Goal: Task Accomplishment & Management: Manage account settings

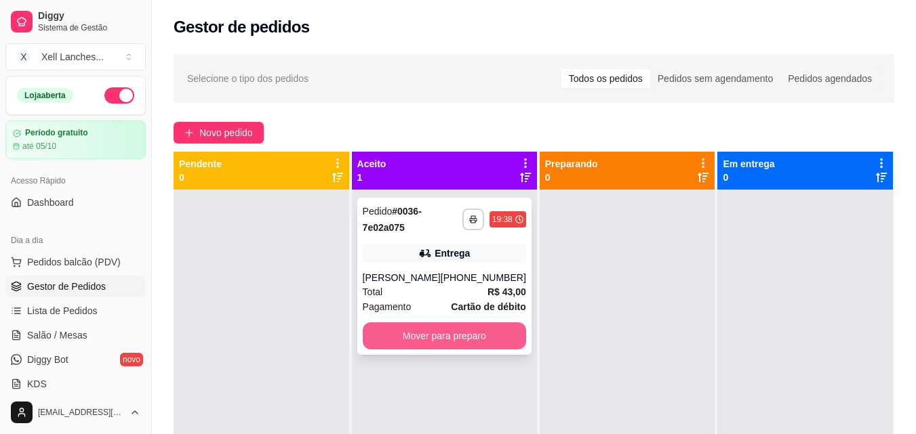
click at [442, 350] on button "Mover para preparo" at bounding box center [444, 336] width 163 height 27
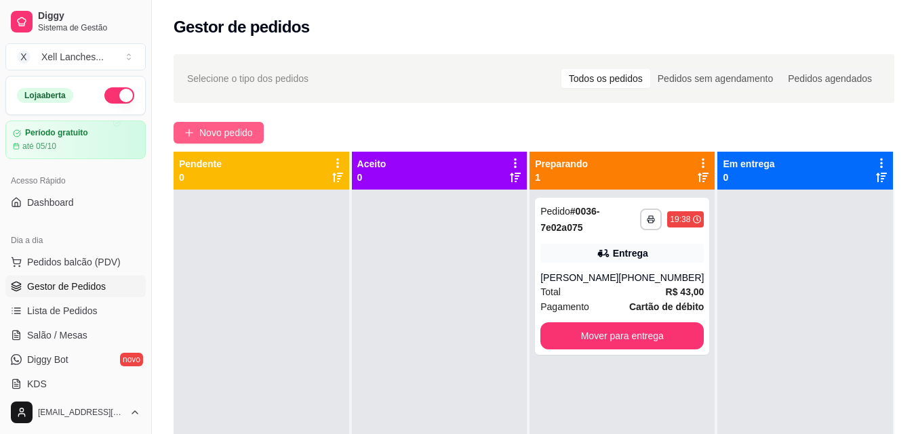
click at [224, 131] on span "Novo pedido" at bounding box center [226, 132] width 54 height 15
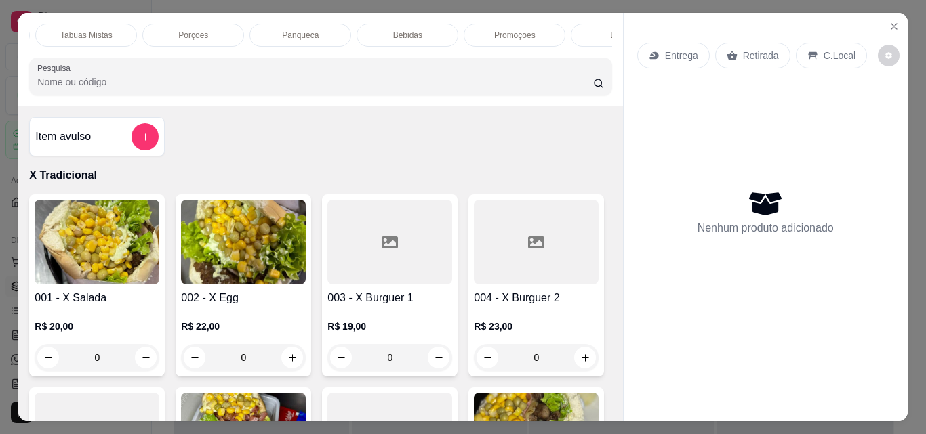
scroll to position [0, 434]
click at [485, 30] on p "Promoções" at bounding box center [503, 35] width 41 height 11
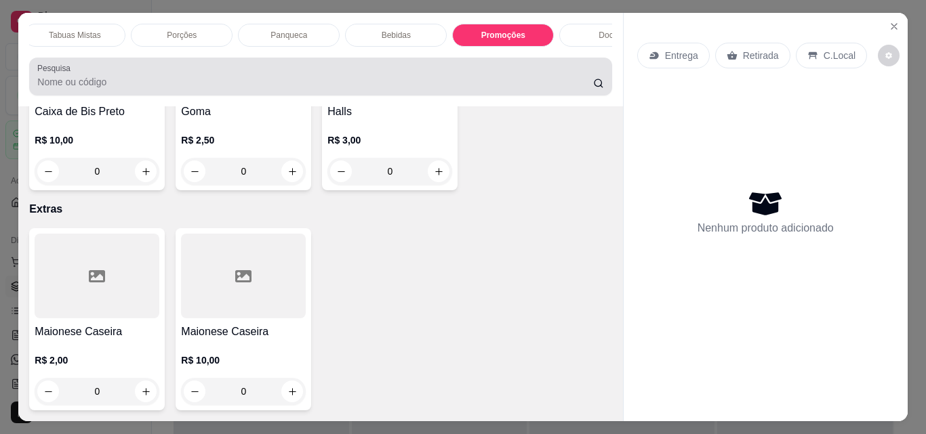
scroll to position [35, 0]
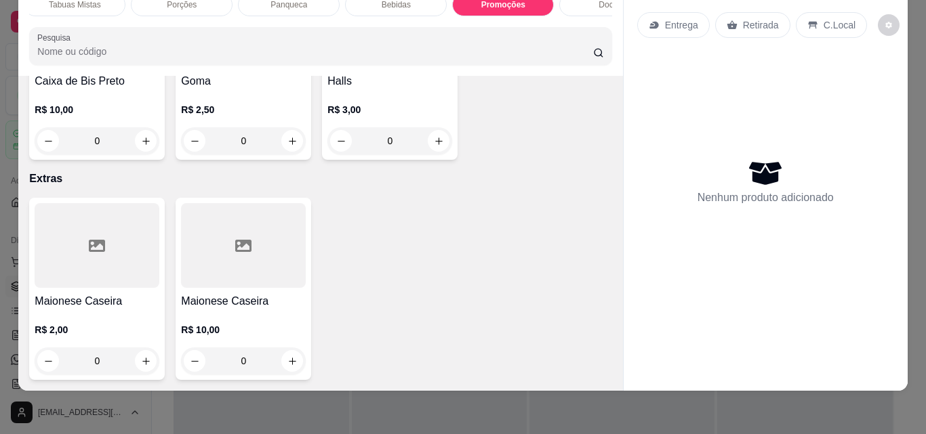
type input "1"
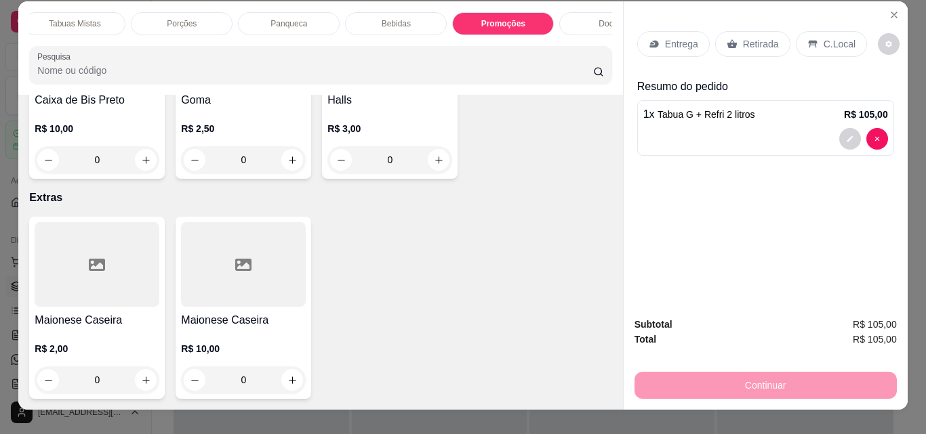
scroll to position [0, 0]
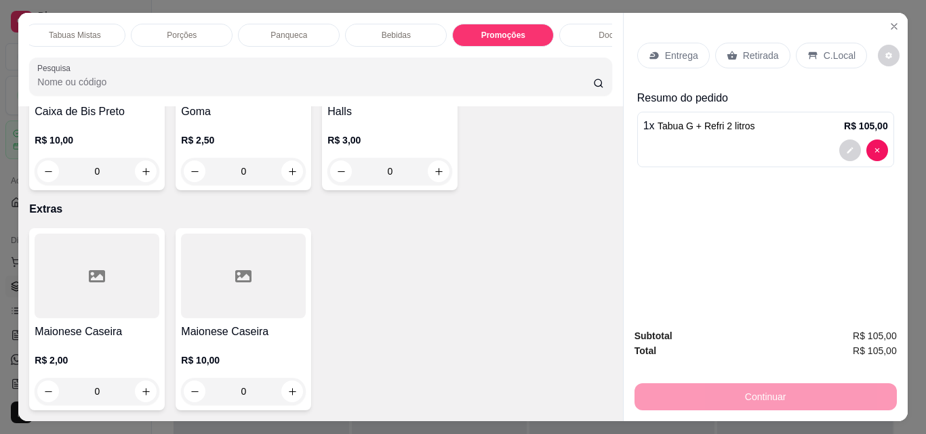
click at [678, 50] on p "Entrega" at bounding box center [681, 56] width 33 height 14
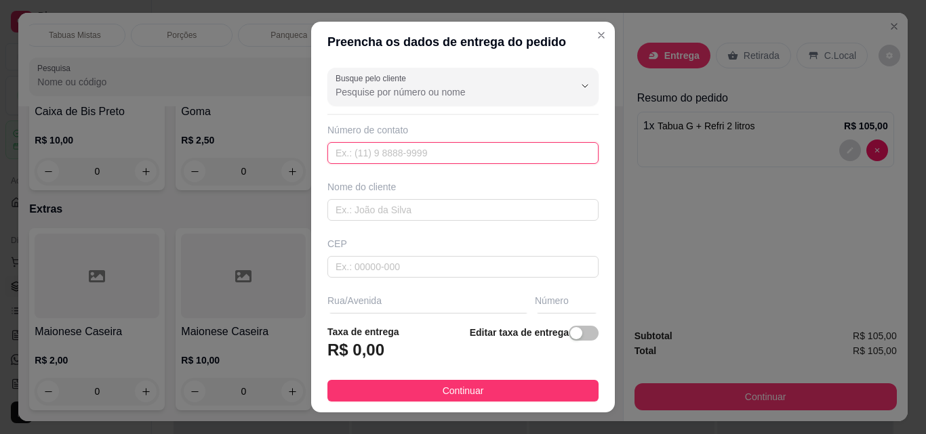
click at [352, 148] on input "text" at bounding box center [462, 153] width 271 height 22
paste input "[PHONE_NUMBER]"
type input "[PHONE_NUMBER]"
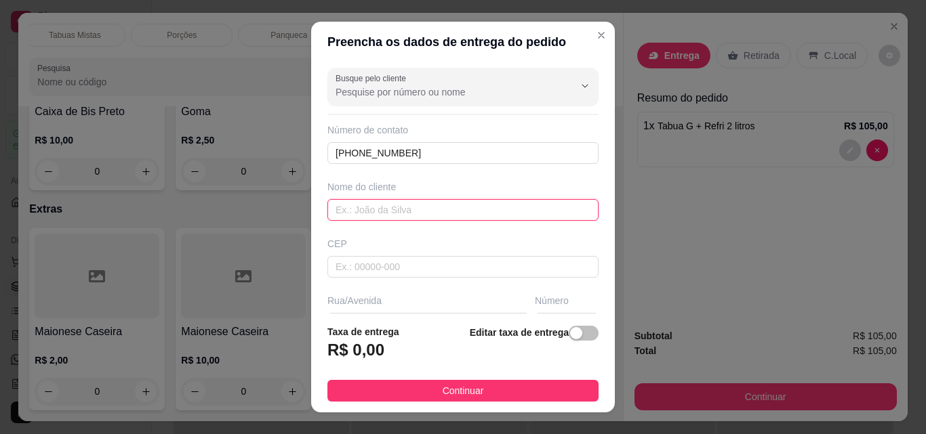
click at [403, 211] on input "text" at bounding box center [462, 210] width 271 height 22
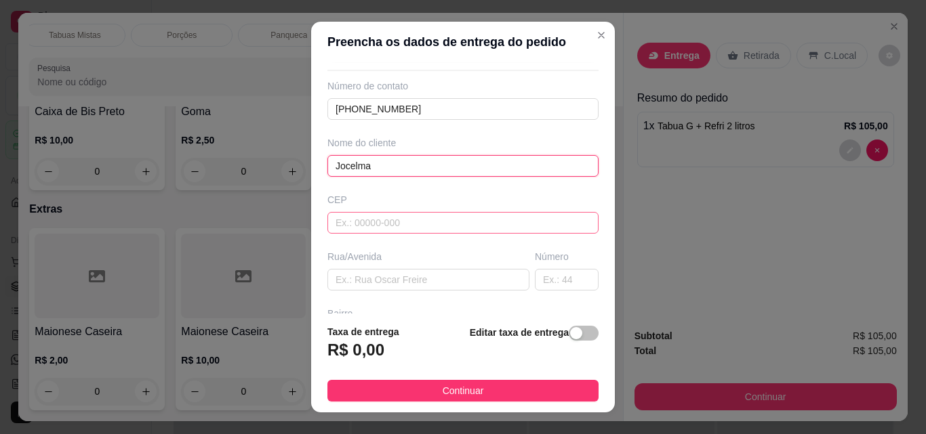
scroll to position [68, 0]
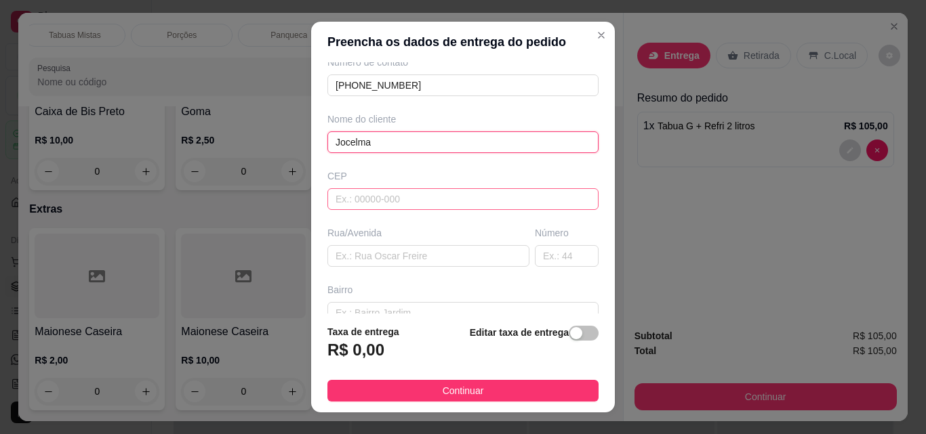
type input "Jocelma"
click at [390, 195] on input "text" at bounding box center [462, 199] width 271 height 22
type input "0"
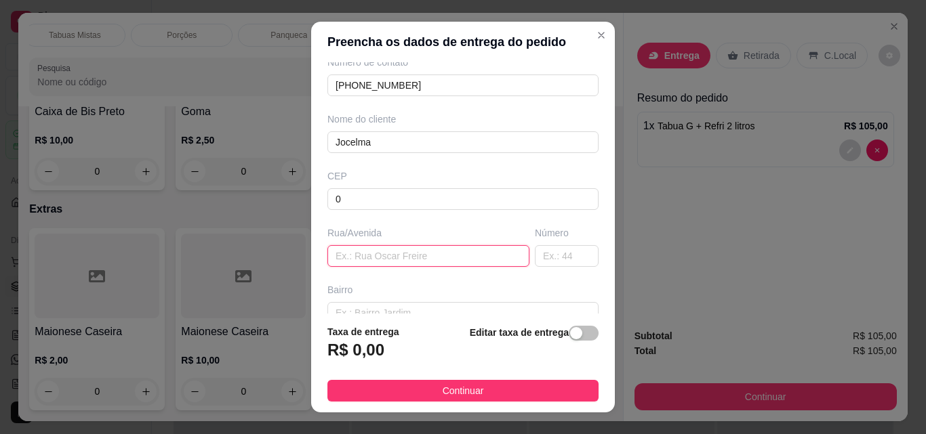
click at [453, 258] on input "text" at bounding box center [428, 256] width 202 height 22
type input "."
click at [554, 259] on input "text" at bounding box center [567, 256] width 64 height 22
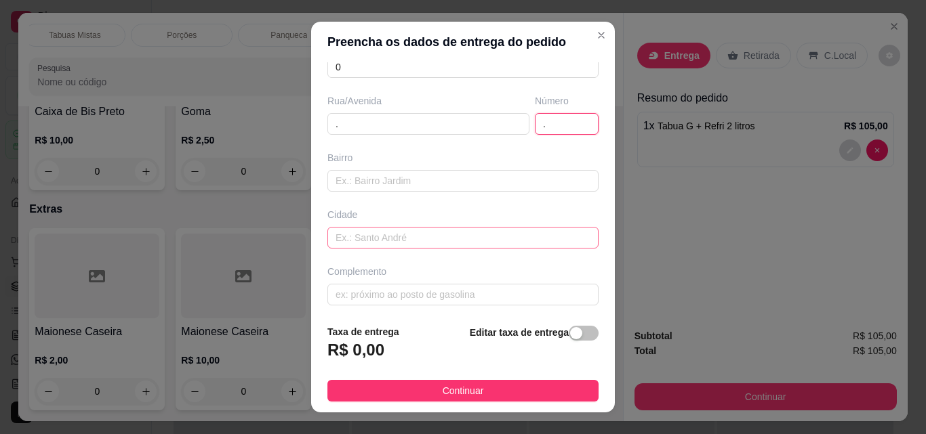
scroll to position [203, 0]
type input "."
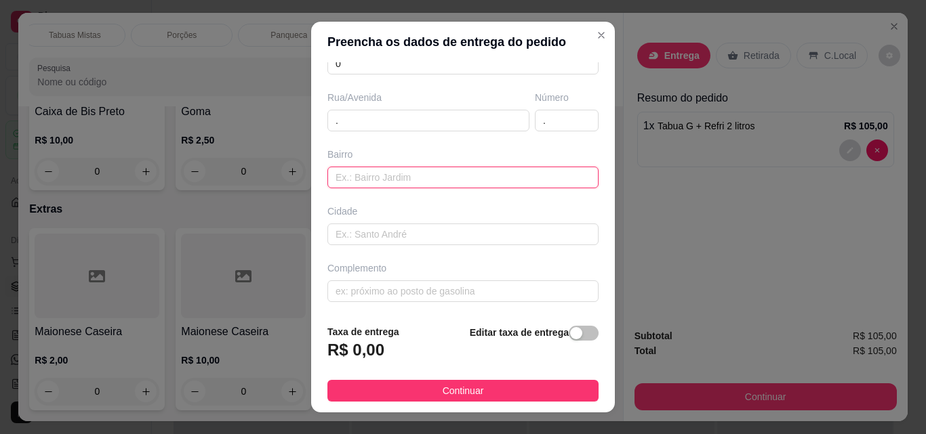
click at [371, 182] on input "text" at bounding box center [462, 178] width 271 height 22
type input "."
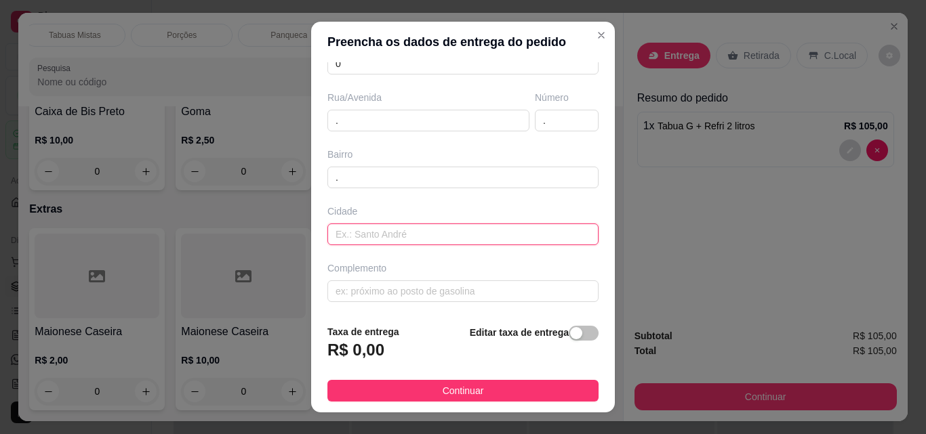
click at [374, 237] on input "text" at bounding box center [462, 235] width 271 height 22
type input "."
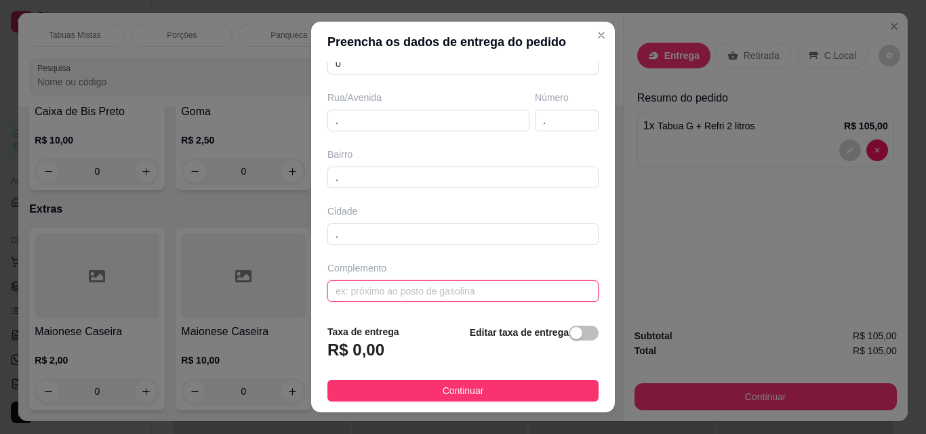
click at [384, 298] on input "text" at bounding box center [462, 292] width 271 height 22
type input "."
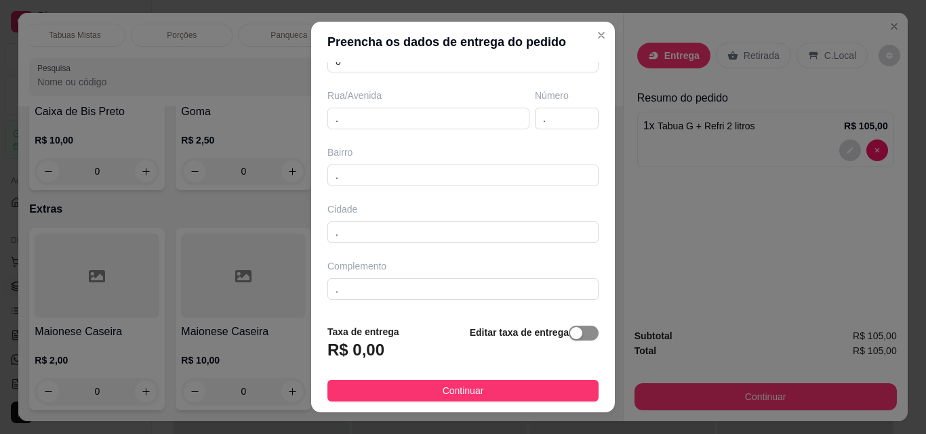
click at [569, 335] on span "button" at bounding box center [584, 333] width 30 height 15
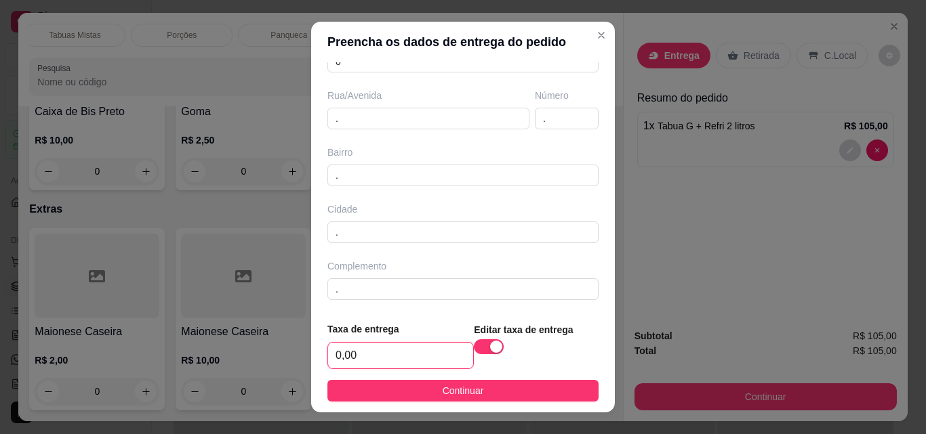
click at [422, 353] on input "0,00" at bounding box center [400, 356] width 145 height 26
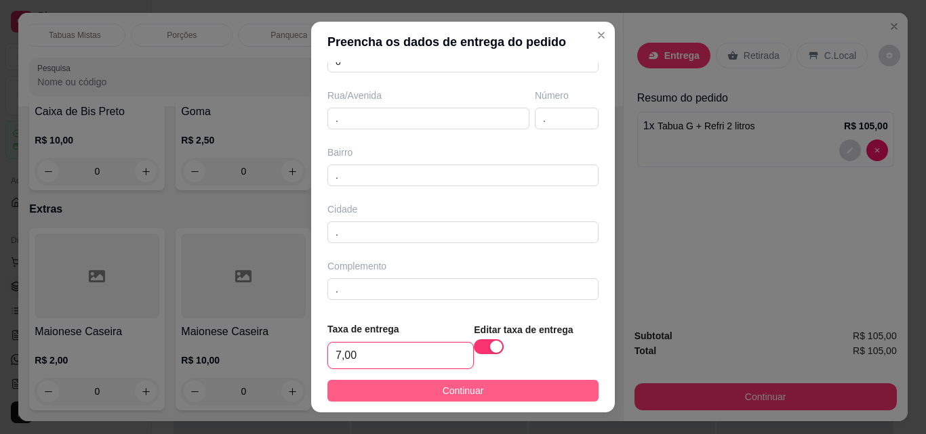
type input "7,00"
click at [500, 399] on button "Continuar" at bounding box center [462, 391] width 271 height 22
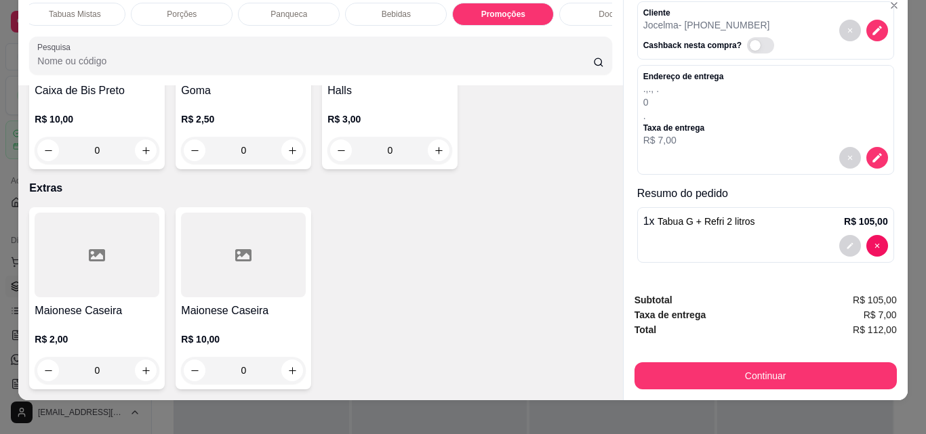
scroll to position [35, 0]
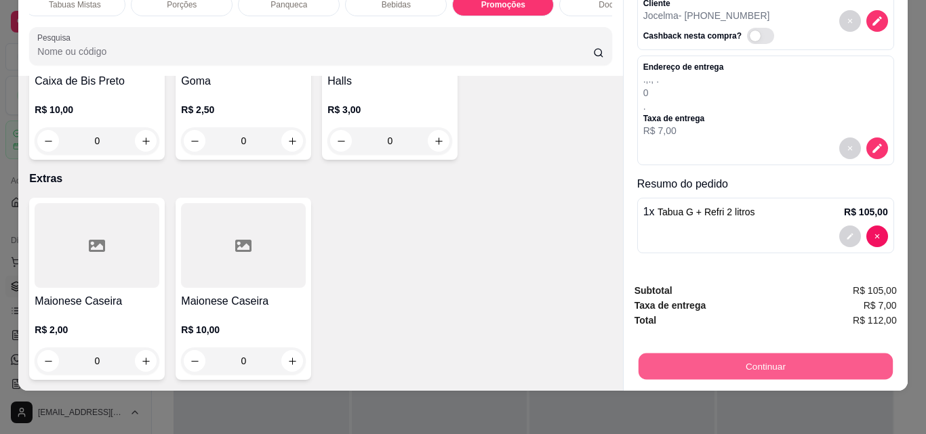
click at [765, 354] on button "Continuar" at bounding box center [765, 366] width 254 height 26
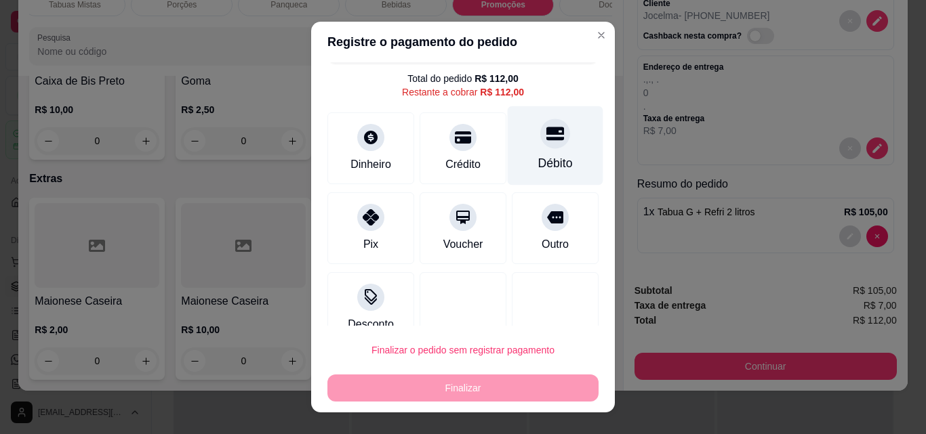
scroll to position [0, 0]
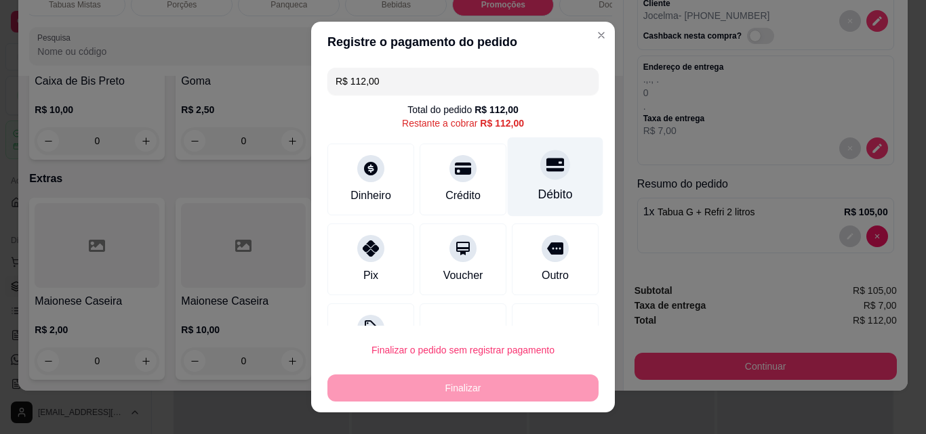
click at [546, 167] on icon at bounding box center [555, 165] width 18 height 18
type input "R$ 0,00"
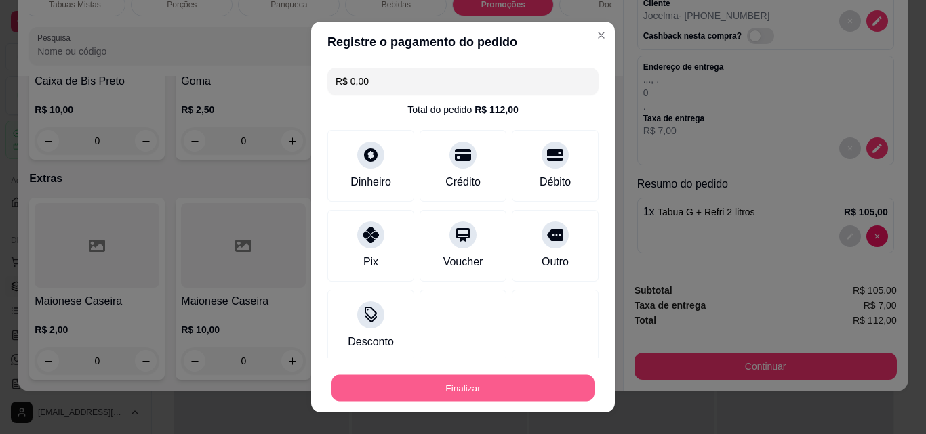
click at [446, 382] on button "Finalizar" at bounding box center [462, 388] width 263 height 26
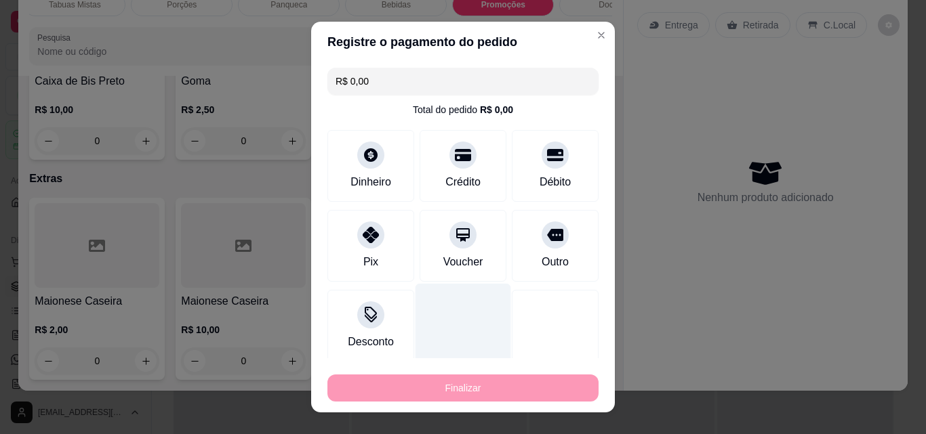
type input "0"
type input "-R$ 112,00"
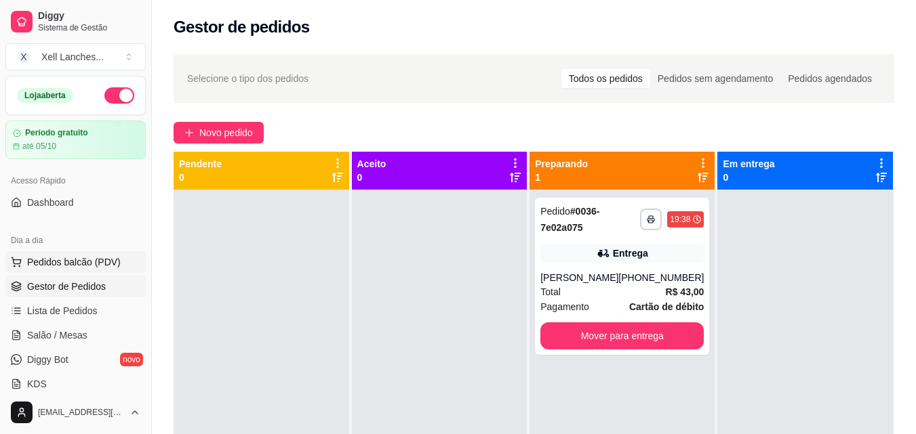
click at [98, 263] on span "Pedidos balcão (PDV)" at bounding box center [74, 263] width 94 height 14
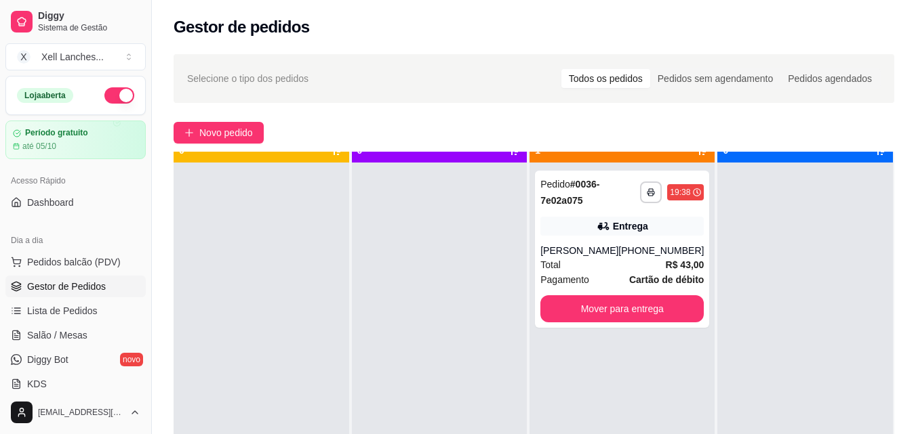
scroll to position [38, 0]
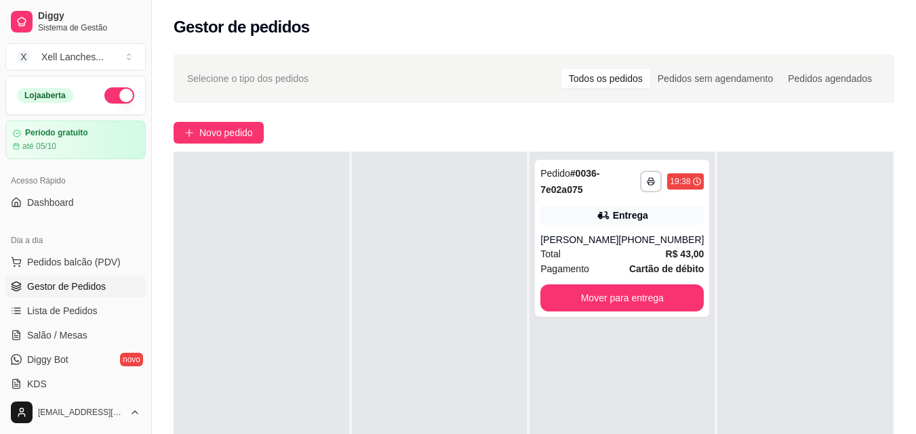
click at [60, 291] on span "Gestor de Pedidos" at bounding box center [66, 287] width 79 height 14
click at [83, 286] on span "Gestor de Pedidos" at bounding box center [66, 287] width 79 height 14
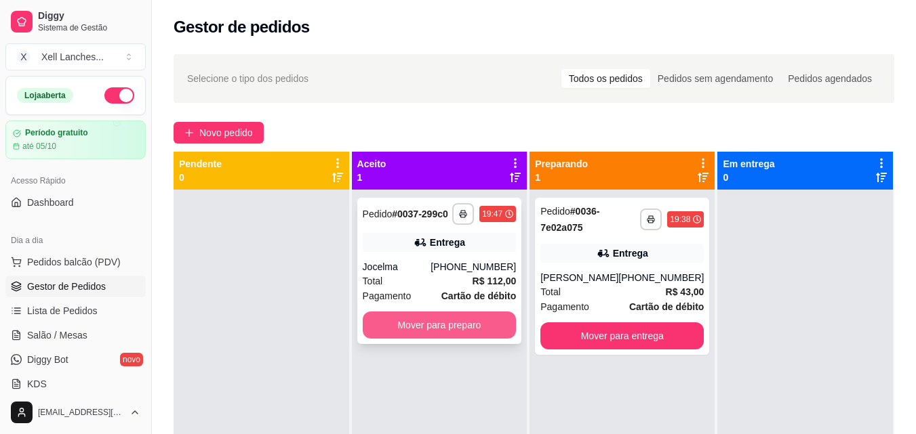
click at [472, 336] on button "Mover para preparo" at bounding box center [440, 325] width 154 height 27
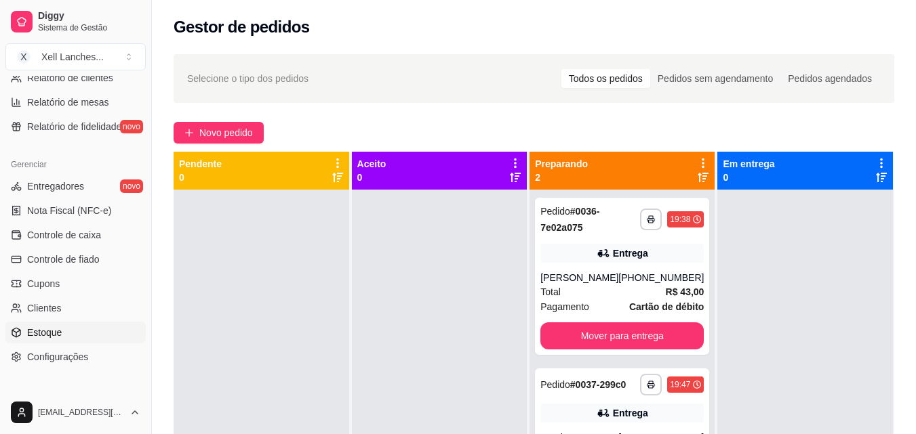
scroll to position [541, 0]
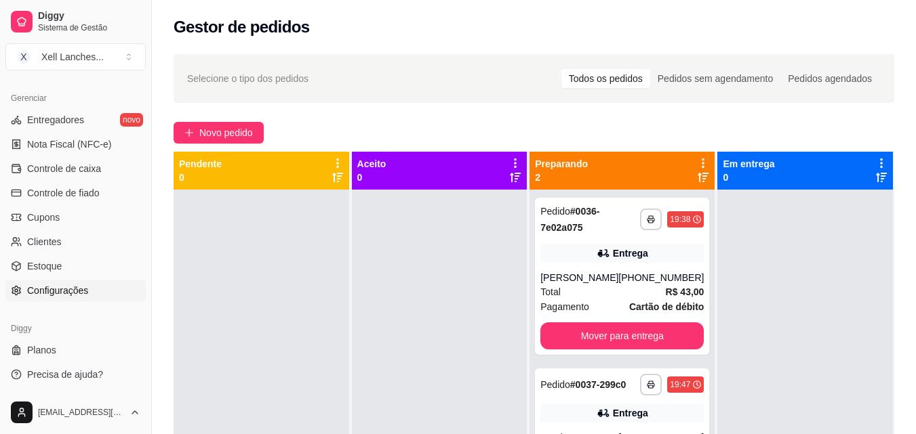
click at [78, 282] on link "Configurações" at bounding box center [75, 291] width 140 height 22
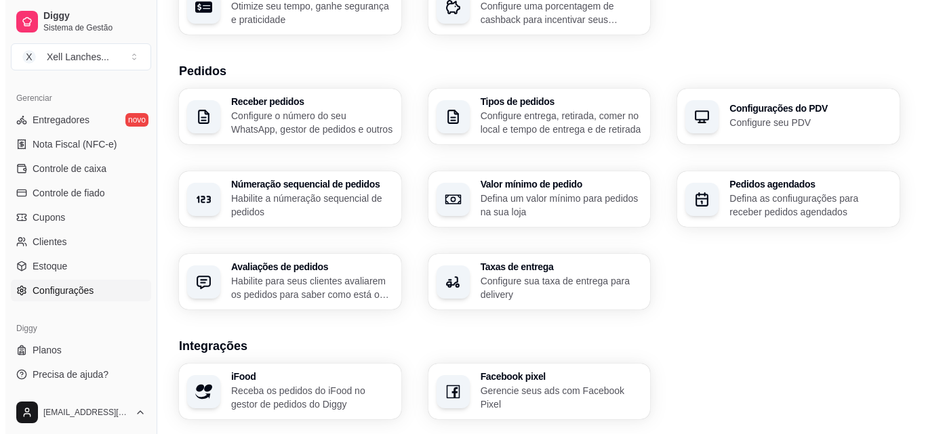
scroll to position [271, 0]
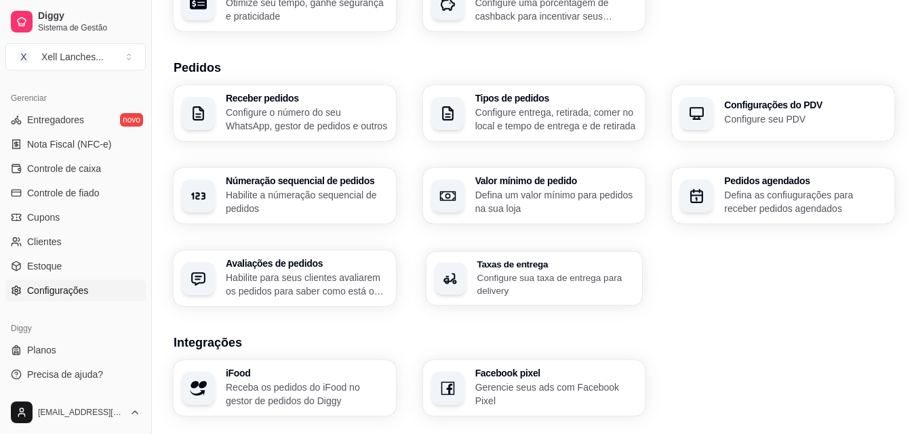
click at [546, 276] on p "Configure sua taxa de entrega para delivery" at bounding box center [554, 284] width 157 height 26
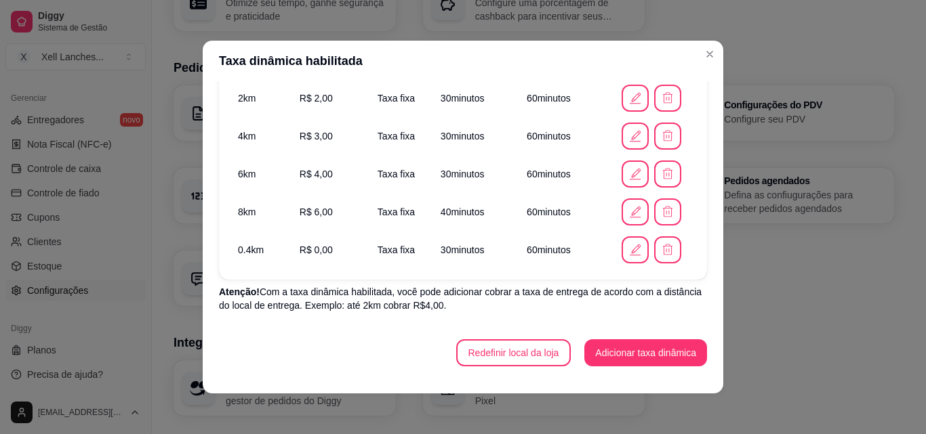
scroll to position [3, 0]
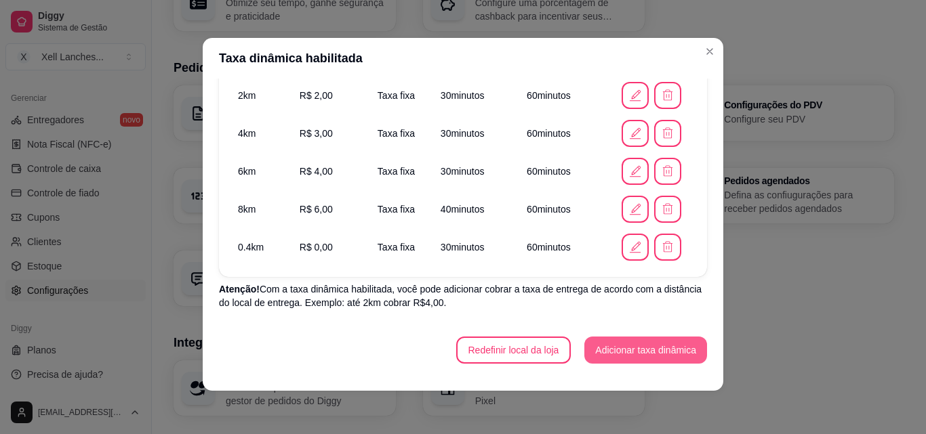
click at [645, 354] on button "Adicionar taxa dinâmica" at bounding box center [645, 350] width 123 height 27
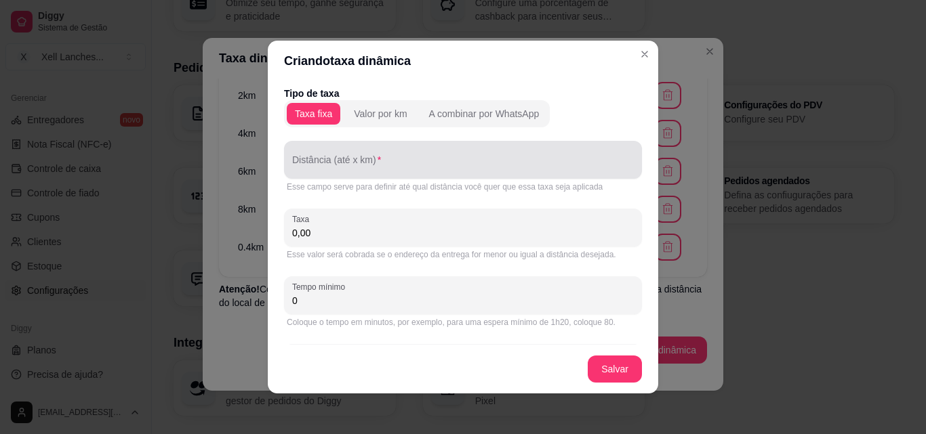
click at [313, 161] on input "Distância (até x km)" at bounding box center [463, 166] width 342 height 14
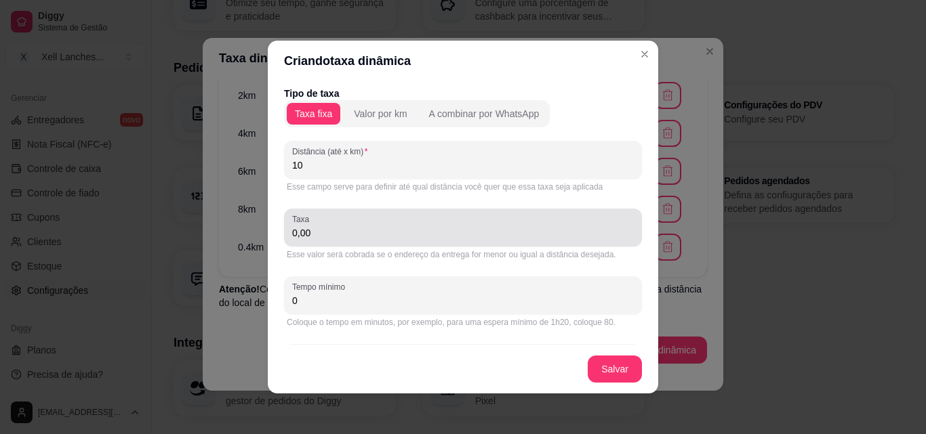
type input "10"
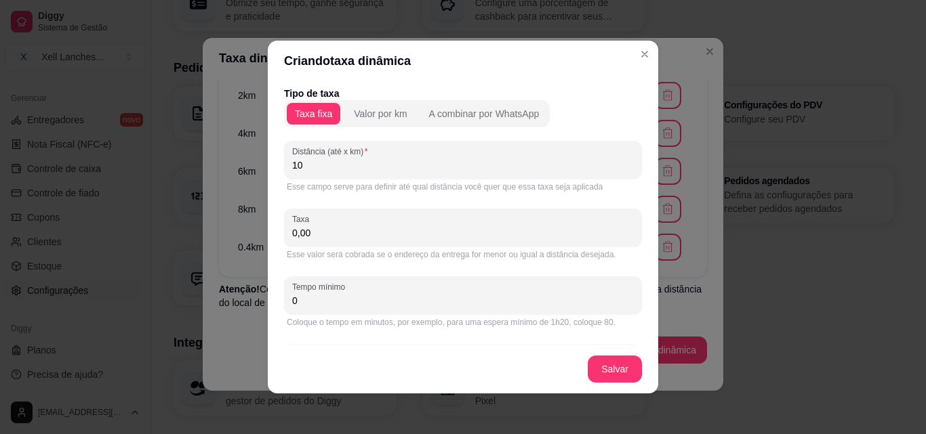
click at [361, 234] on input "0,00" at bounding box center [463, 233] width 342 height 14
type input "7,00"
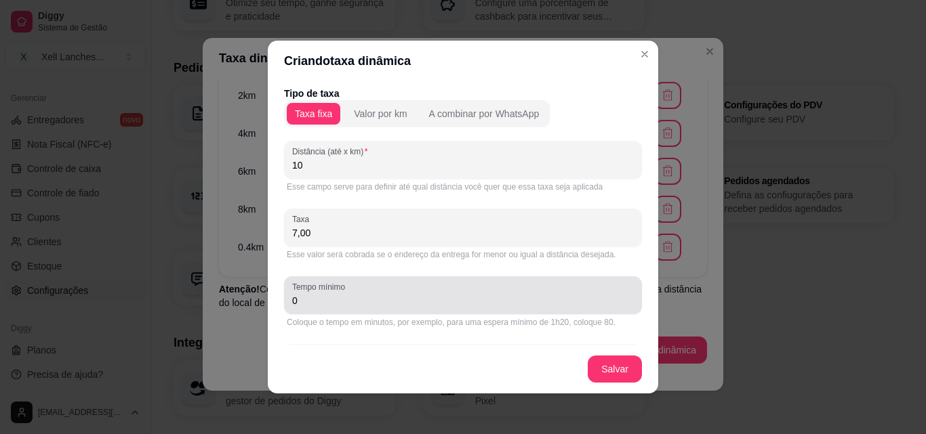
click at [437, 312] on div "Tempo mínimo 0" at bounding box center [463, 296] width 358 height 38
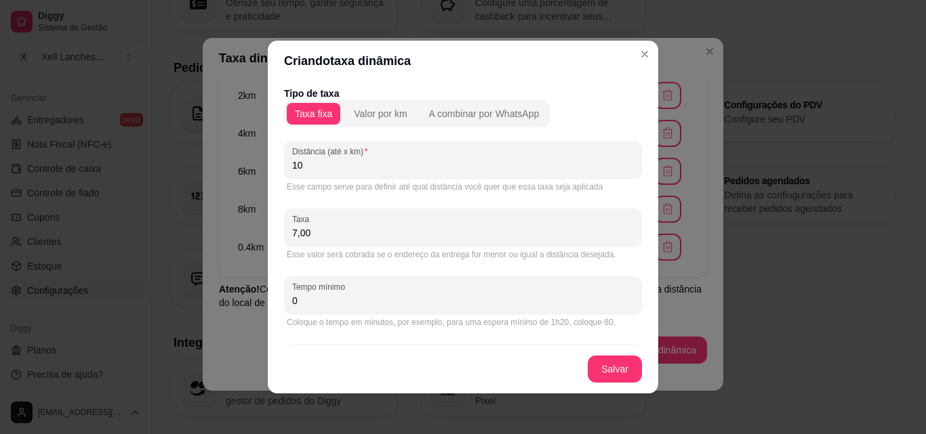
scroll to position [59, 0]
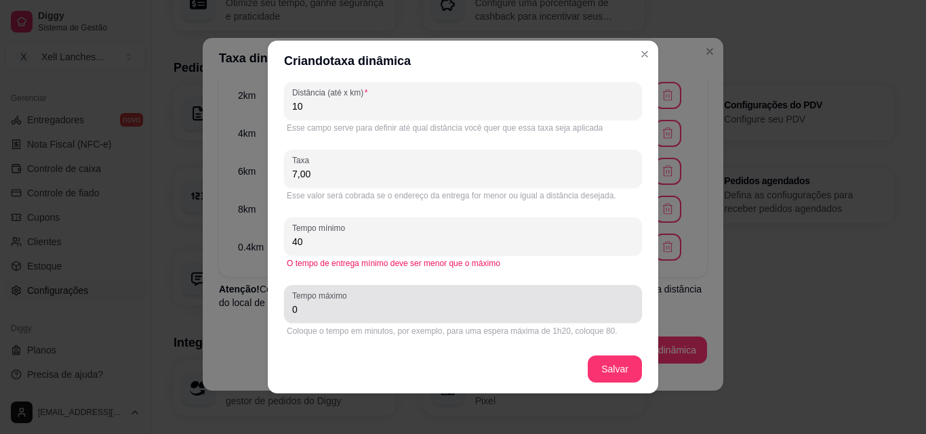
type input "40"
click at [418, 302] on div "0" at bounding box center [463, 304] width 342 height 27
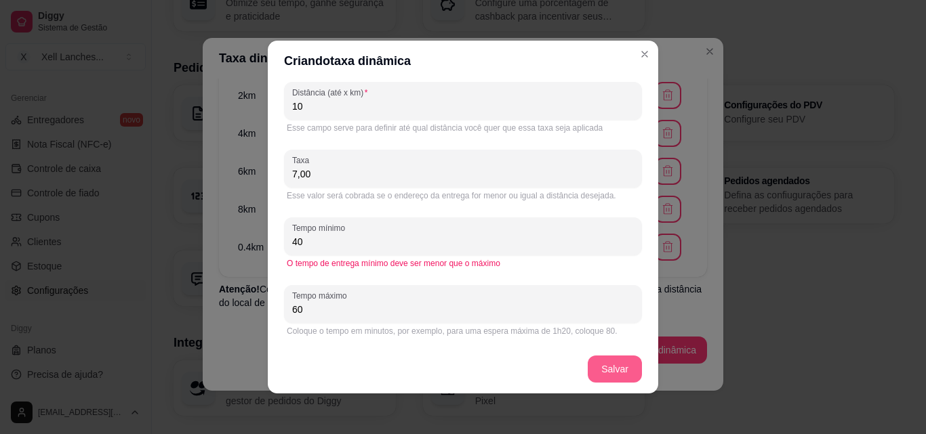
type input "60"
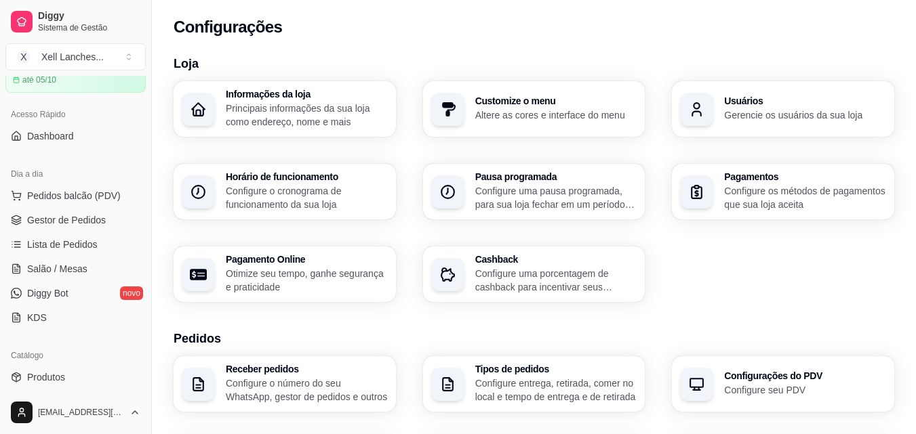
scroll to position [0, 0]
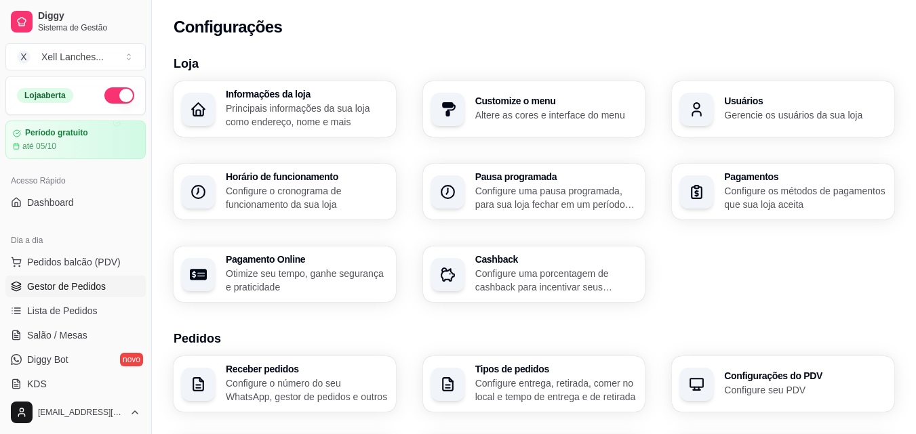
click at [65, 279] on link "Gestor de Pedidos" at bounding box center [75, 287] width 140 height 22
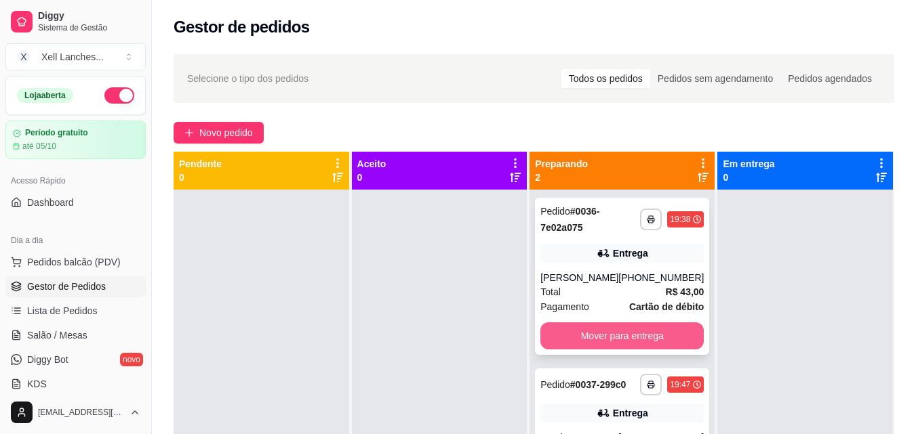
click at [626, 350] on button "Mover para entrega" at bounding box center [621, 336] width 163 height 27
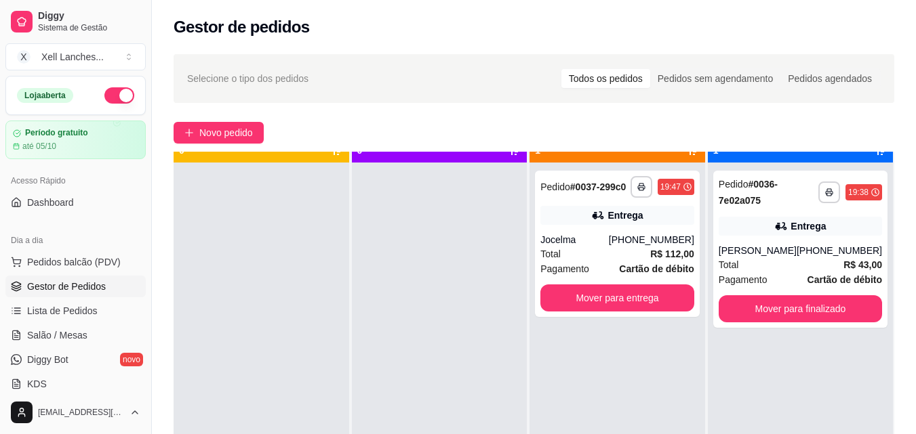
scroll to position [38, 0]
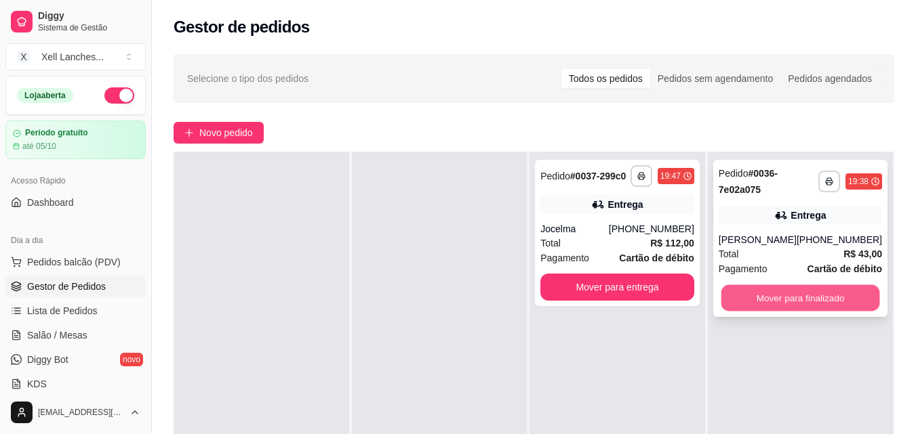
click at [809, 312] on button "Mover para finalizado" at bounding box center [799, 298] width 159 height 26
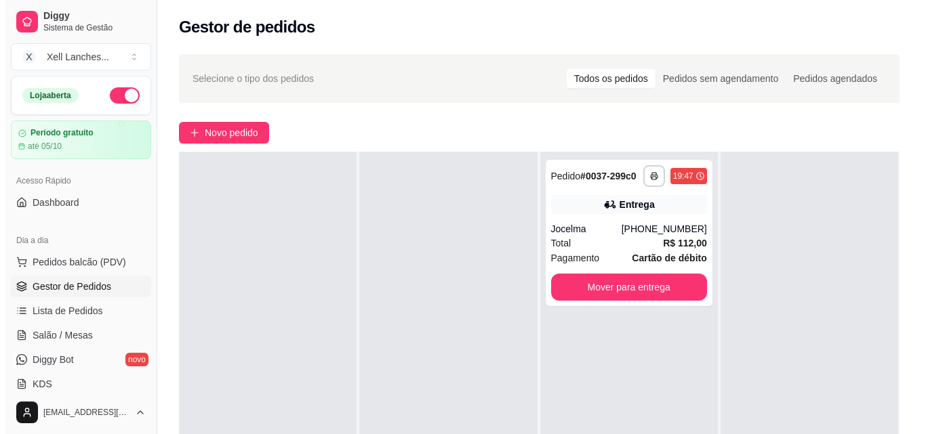
scroll to position [0, 0]
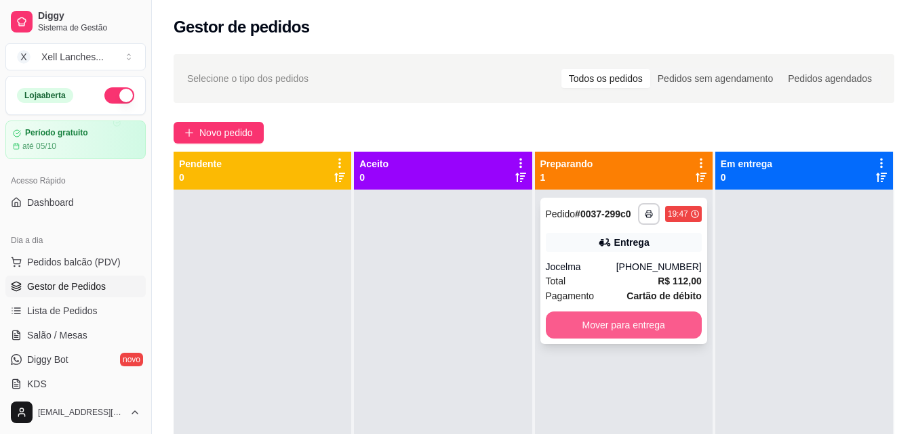
click at [626, 327] on button "Mover para entrega" at bounding box center [624, 325] width 156 height 27
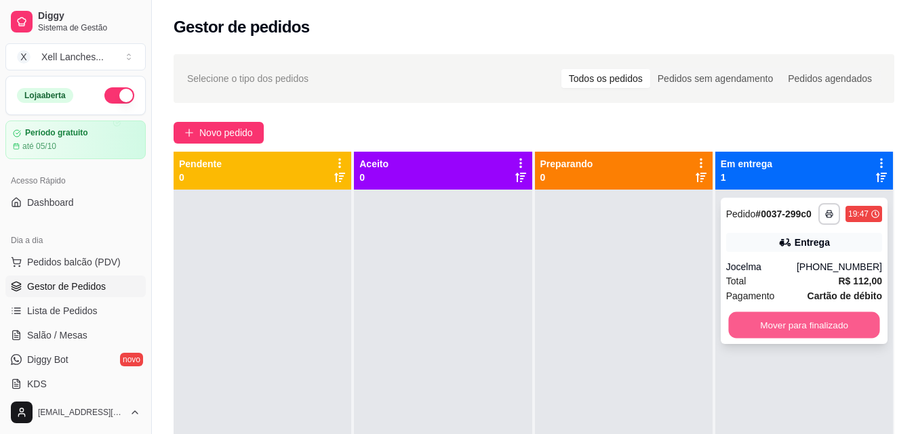
click at [799, 324] on button "Mover para finalizado" at bounding box center [803, 325] width 151 height 26
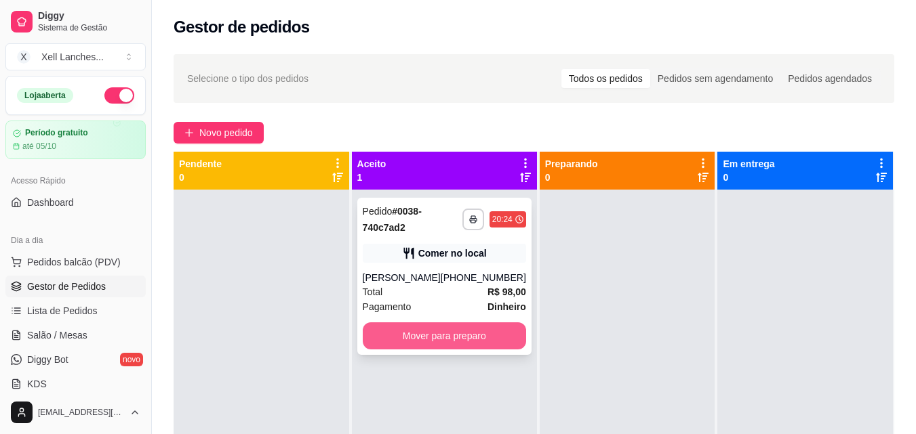
click at [416, 335] on button "Mover para preparo" at bounding box center [444, 336] width 163 height 27
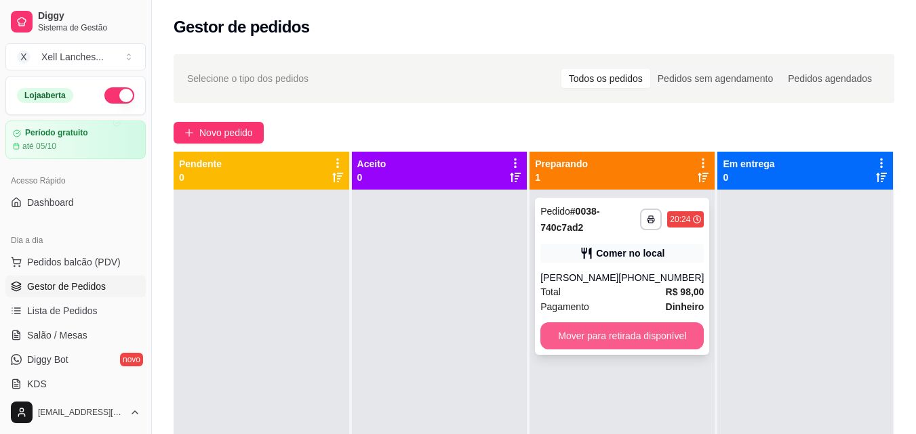
click at [586, 328] on button "Mover para retirada disponível" at bounding box center [621, 336] width 163 height 27
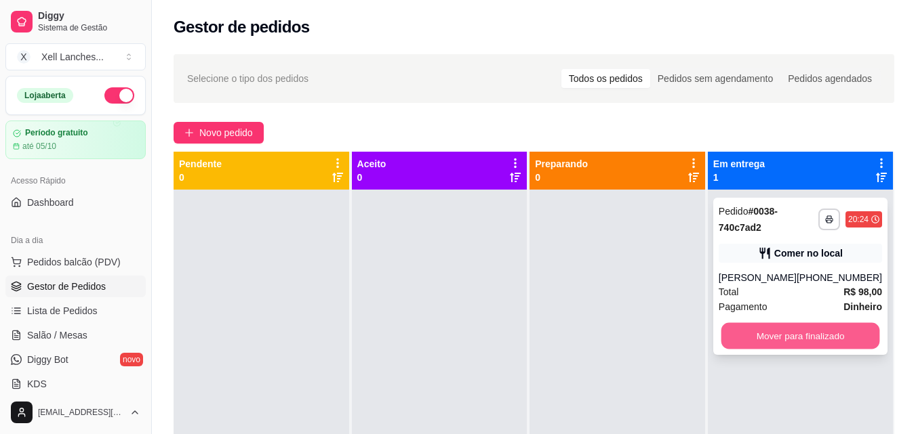
click at [762, 342] on button "Mover para finalizado" at bounding box center [799, 336] width 159 height 26
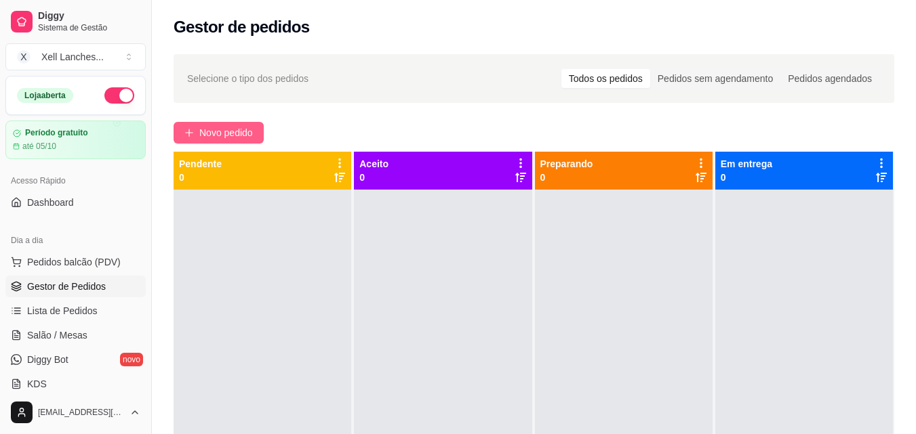
click at [256, 134] on button "Novo pedido" at bounding box center [219, 133] width 90 height 22
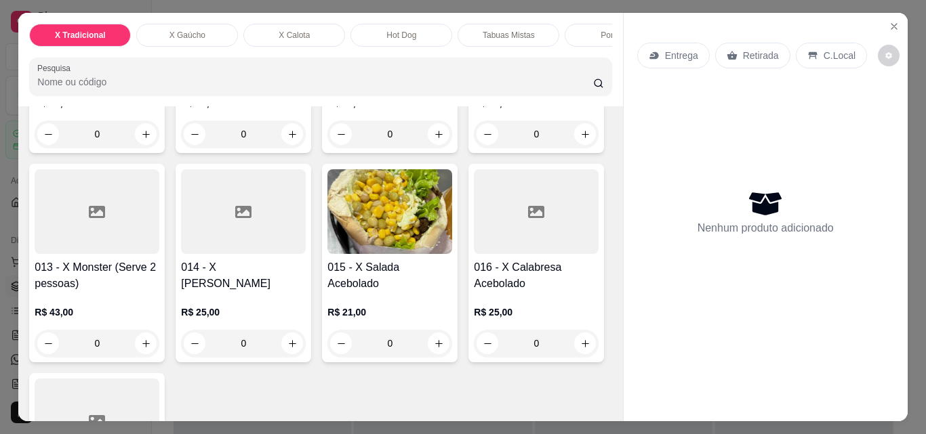
scroll to position [813, 0]
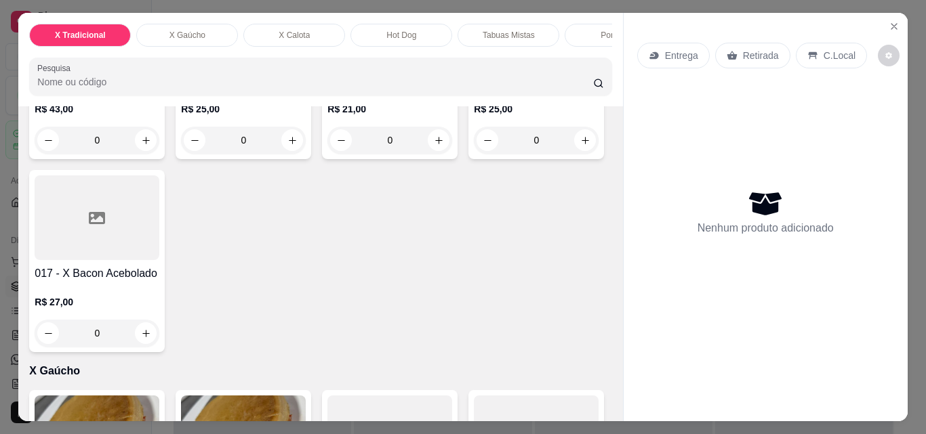
click at [132, 154] on div "0" at bounding box center [97, 140] width 125 height 27
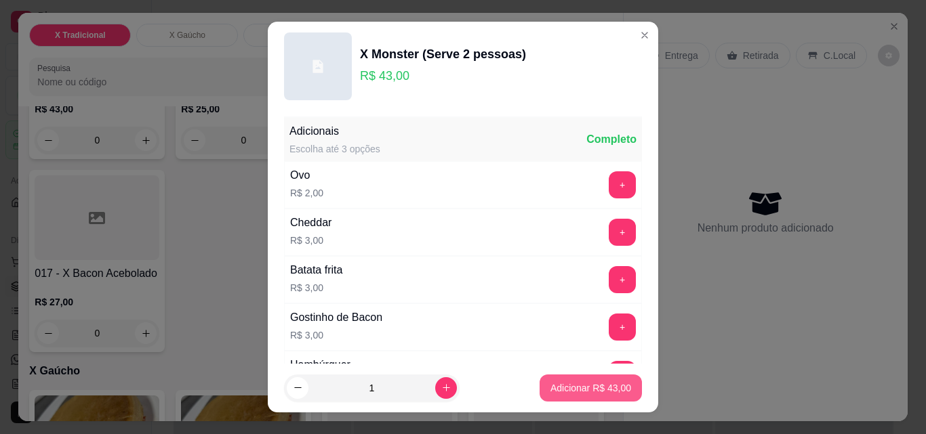
click at [566, 384] on p "Adicionar R$ 43,00" at bounding box center [590, 389] width 81 height 14
type input "1"
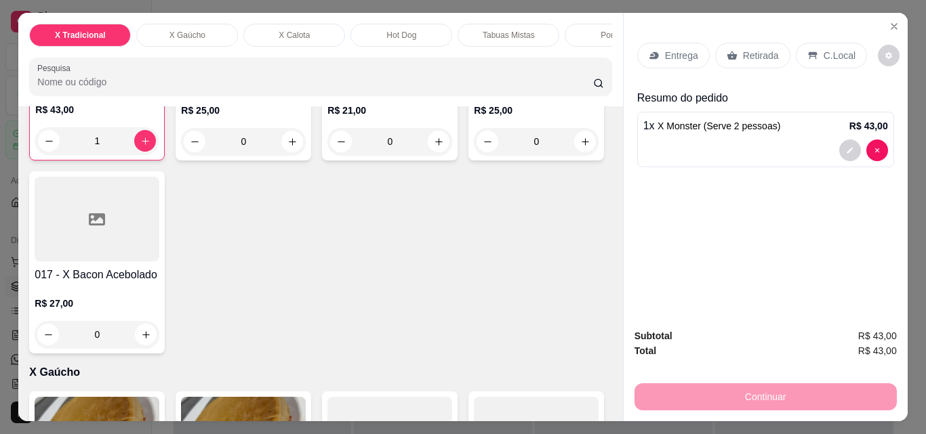
scroll to position [1084, 0]
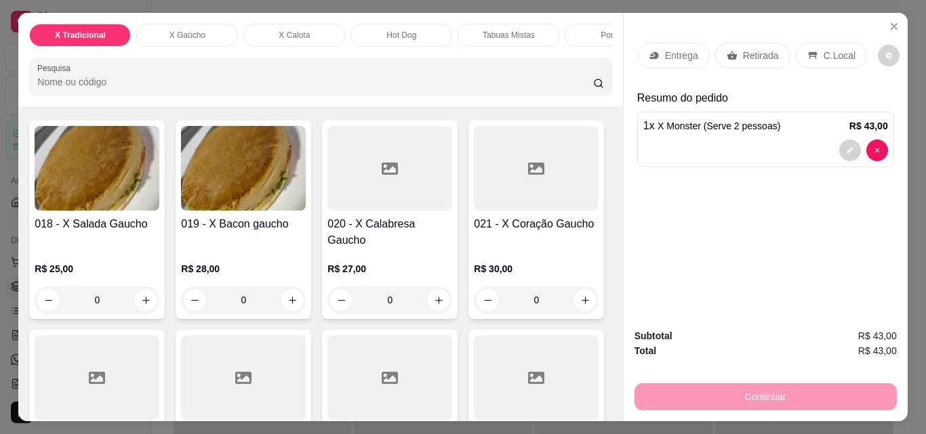
click at [597, 54] on div "X Tradicional X Gaúcho X Calota Hot Dog Tabuas Mistas Porções Panqueca Bebidas …" at bounding box center [320, 60] width 604 height 94
click at [510, 24] on div "Bebidas" at bounding box center [504, 35] width 102 height 23
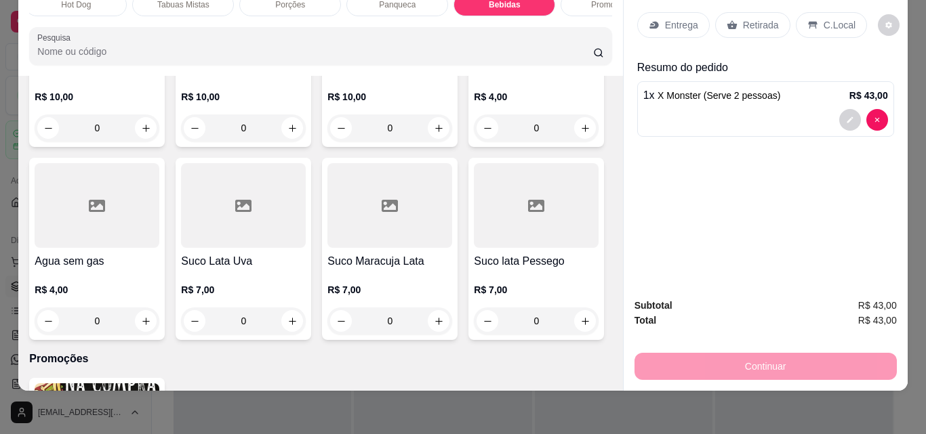
scroll to position [4919, 0]
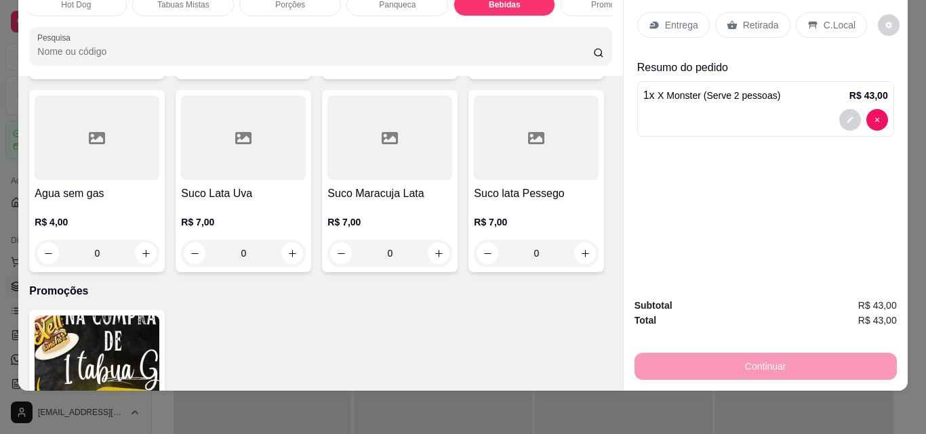
type input "1"
click at [666, 20] on p "Entrega" at bounding box center [681, 25] width 33 height 14
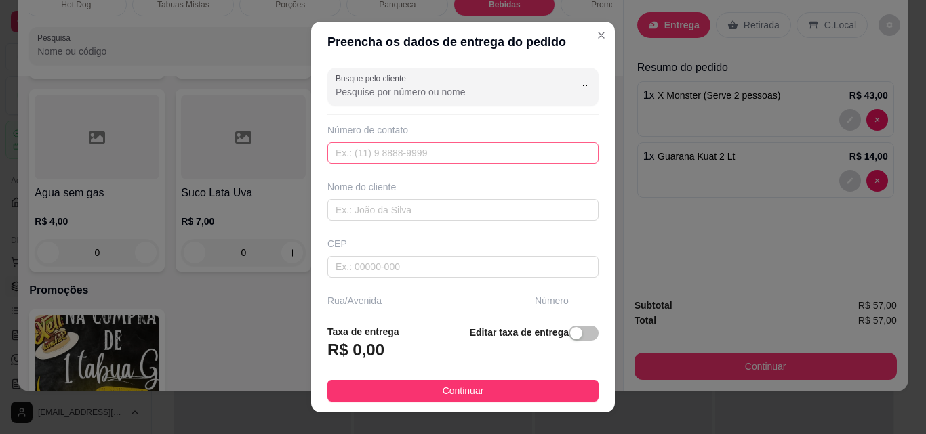
click at [396, 141] on div "Número de contato" at bounding box center [462, 143] width 271 height 41
click at [394, 146] on input "text" at bounding box center [462, 153] width 271 height 22
paste input "[PHONE_NUMBER]"
type input "[PHONE_NUMBER]"
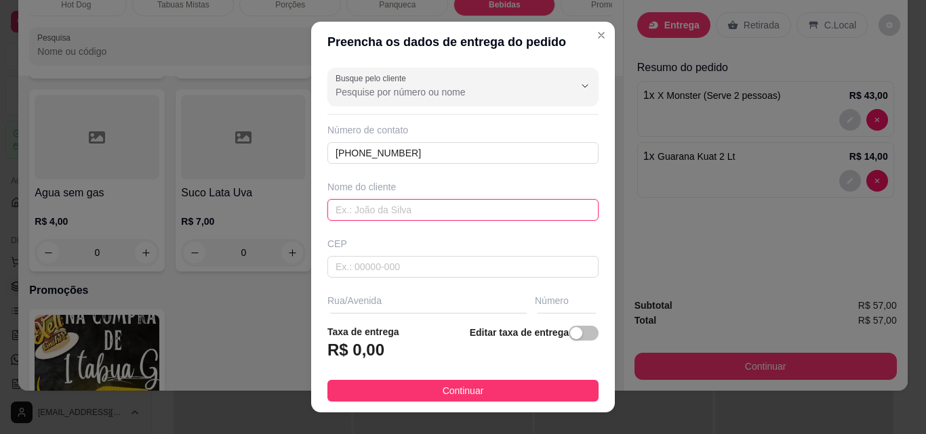
click at [371, 207] on input "text" at bounding box center [462, 210] width 271 height 22
type input "[PERSON_NAME]"
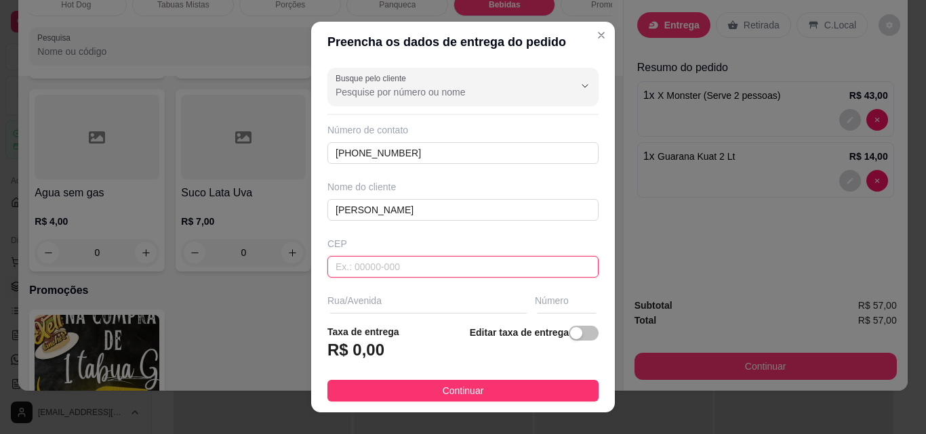
click at [382, 265] on input "text" at bounding box center [462, 267] width 271 height 22
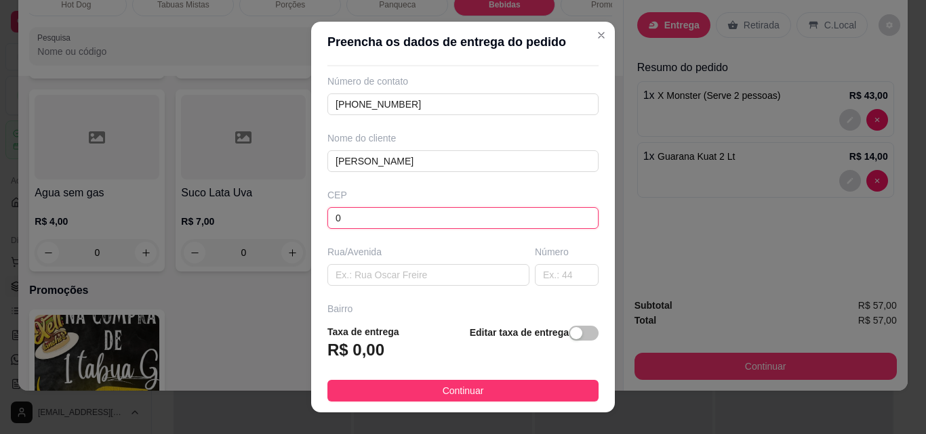
scroll to position [68, 0]
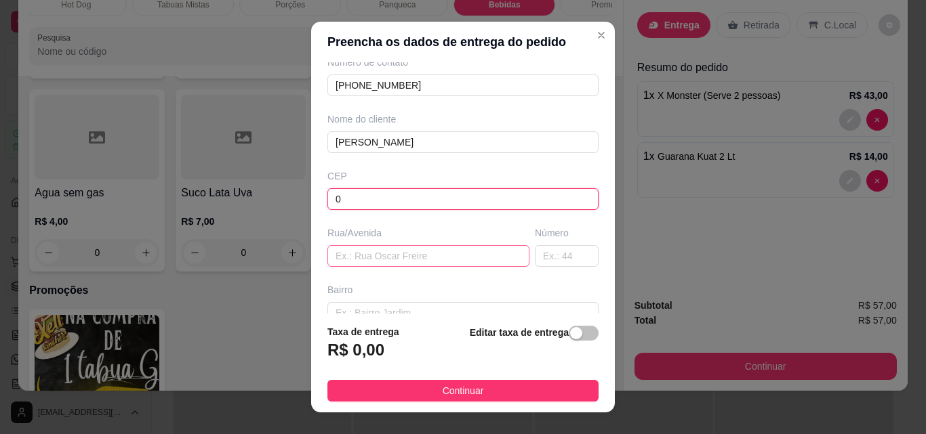
type input "0"
click at [351, 259] on input "text" at bounding box center [428, 256] width 202 height 22
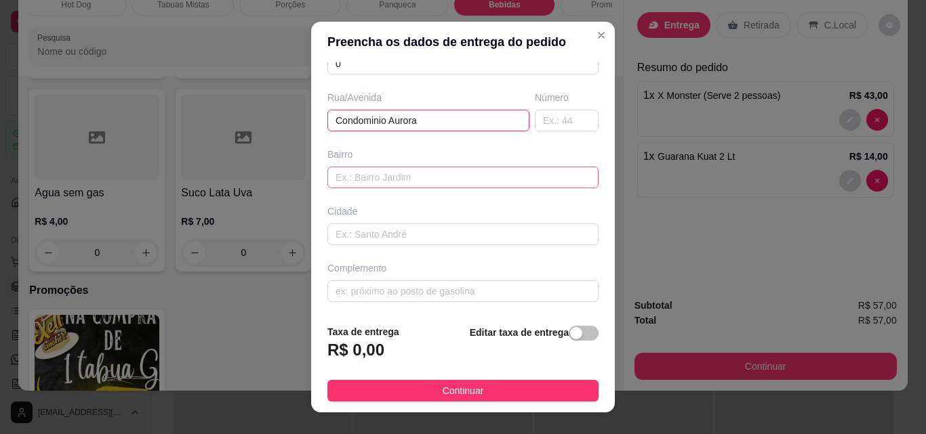
type input "Condominio Aurora"
click at [479, 179] on input "text" at bounding box center [462, 178] width 271 height 22
type input "Casa 92"
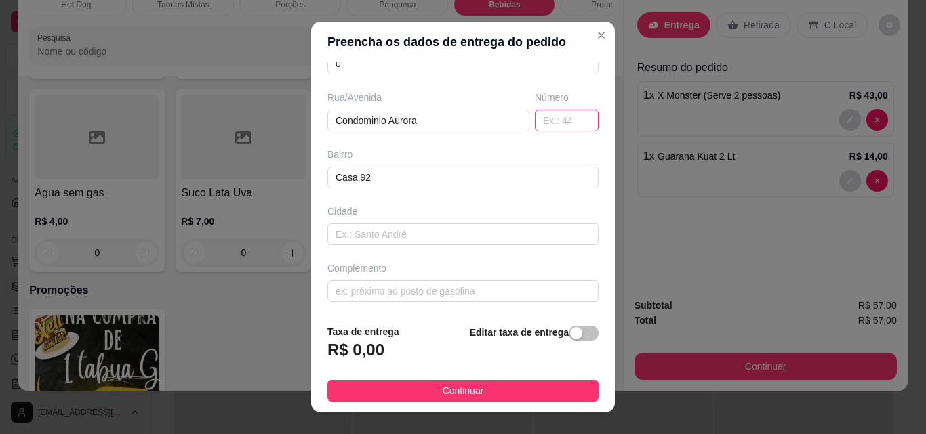
click at [535, 121] on input "text" at bounding box center [567, 121] width 64 height 22
type input "."
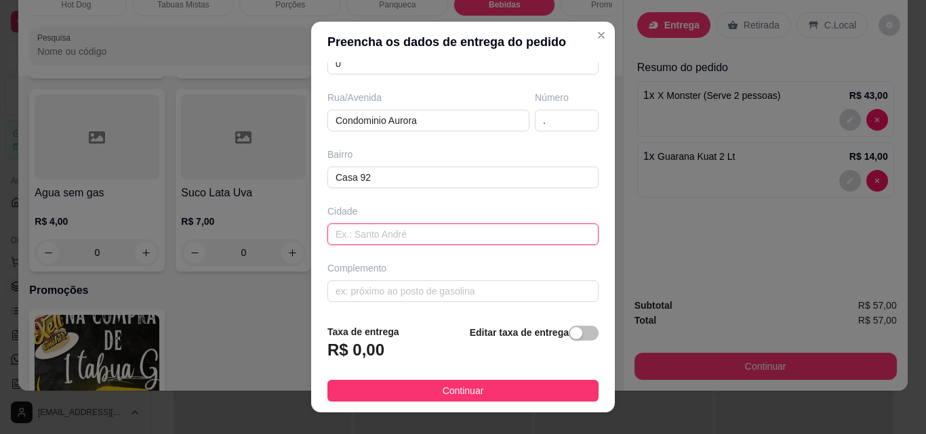
click at [425, 240] on input "text" at bounding box center [462, 235] width 271 height 22
type input "."
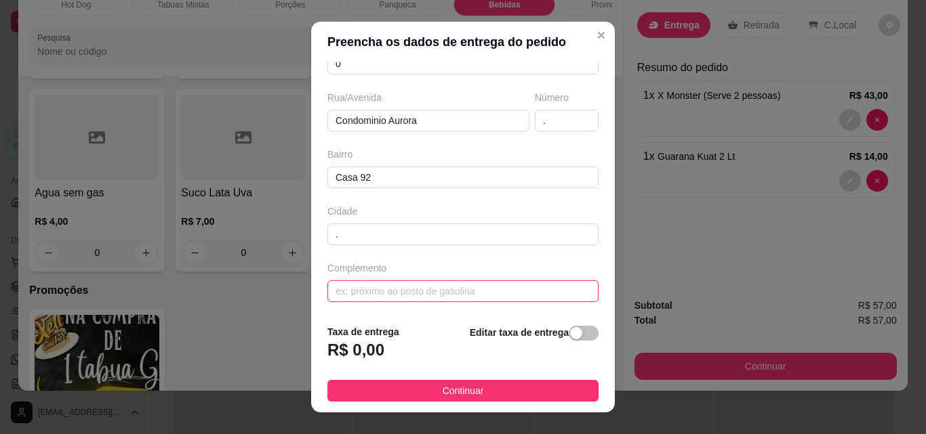
drag, startPoint x: 421, startPoint y: 299, endPoint x: 420, endPoint y: 292, distance: 6.9
click at [420, 299] on input "text" at bounding box center [462, 292] width 271 height 22
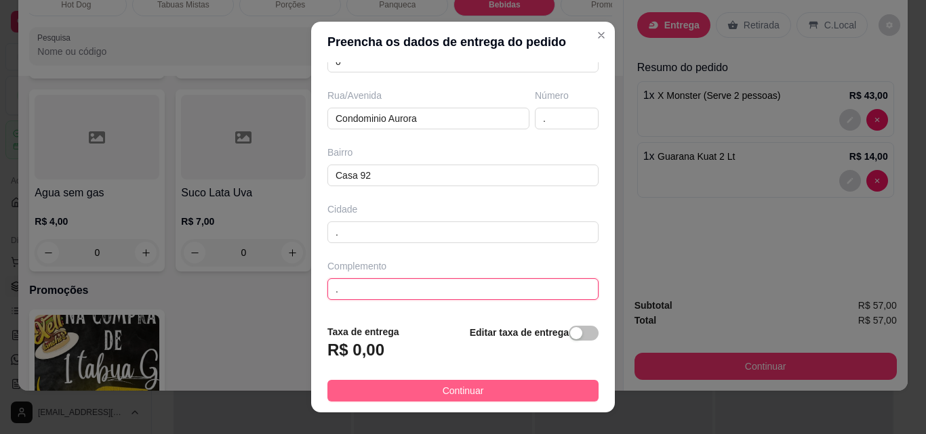
type input "."
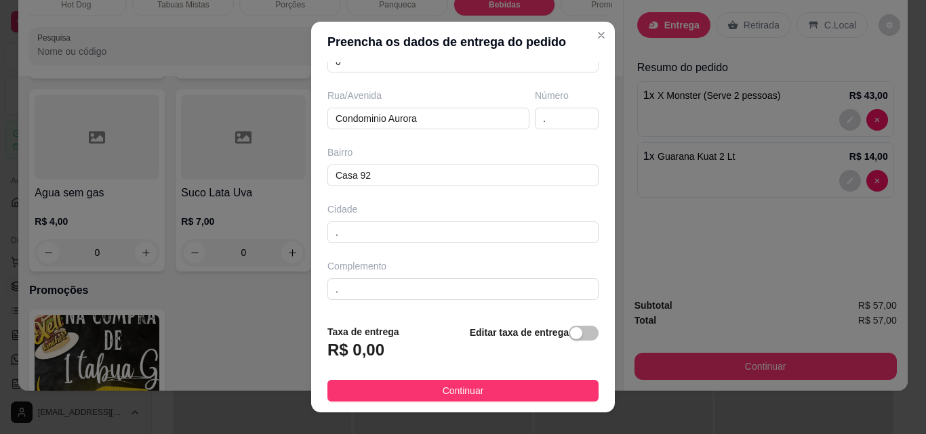
drag, startPoint x: 500, startPoint y: 390, endPoint x: 526, endPoint y: 375, distance: 29.8
click at [500, 390] on button "Continuar" at bounding box center [462, 391] width 271 height 22
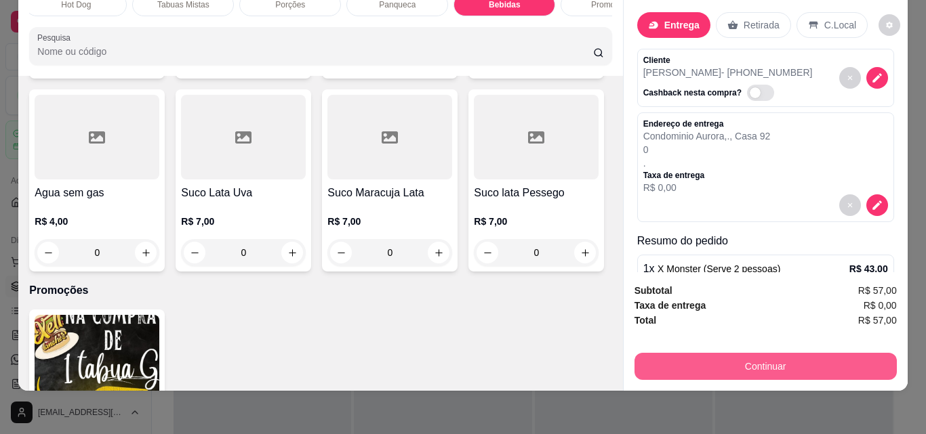
click at [761, 364] on button "Continuar" at bounding box center [765, 366] width 262 height 27
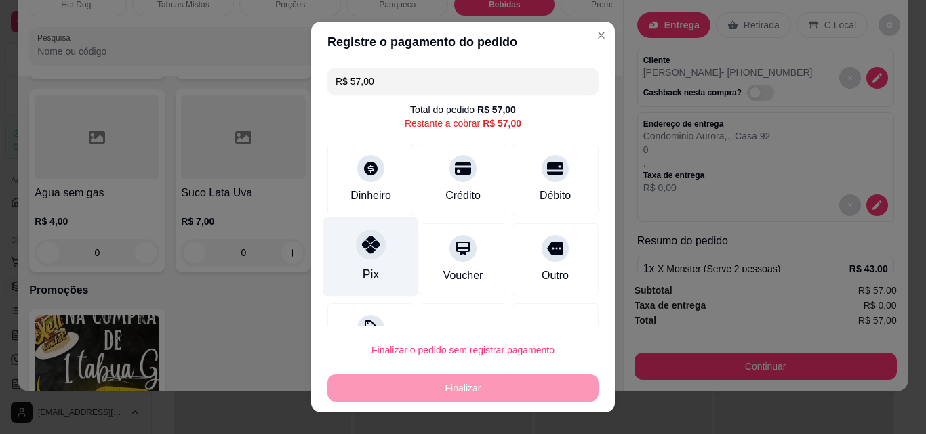
click at [384, 260] on div "Pix" at bounding box center [371, 257] width 96 height 79
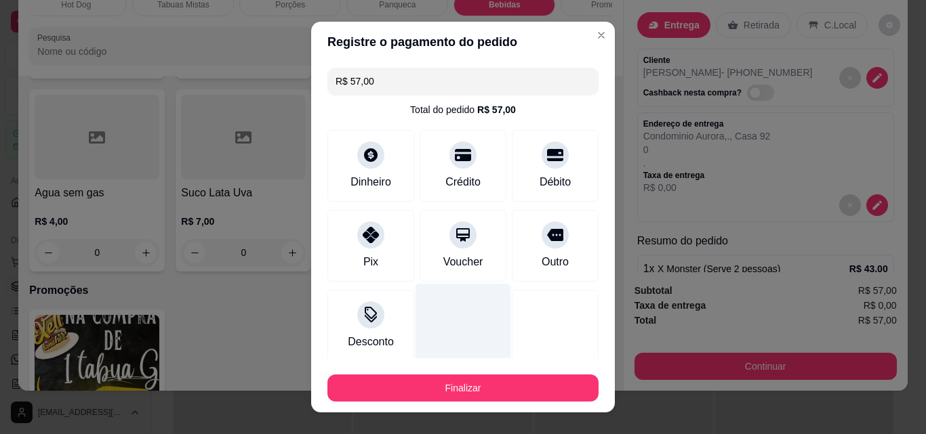
type input "R$ 0,00"
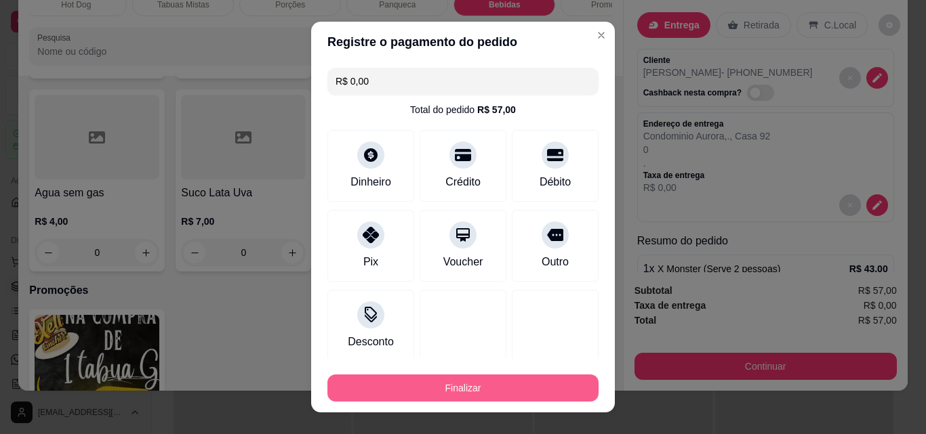
click at [512, 393] on button "Finalizar" at bounding box center [462, 388] width 271 height 27
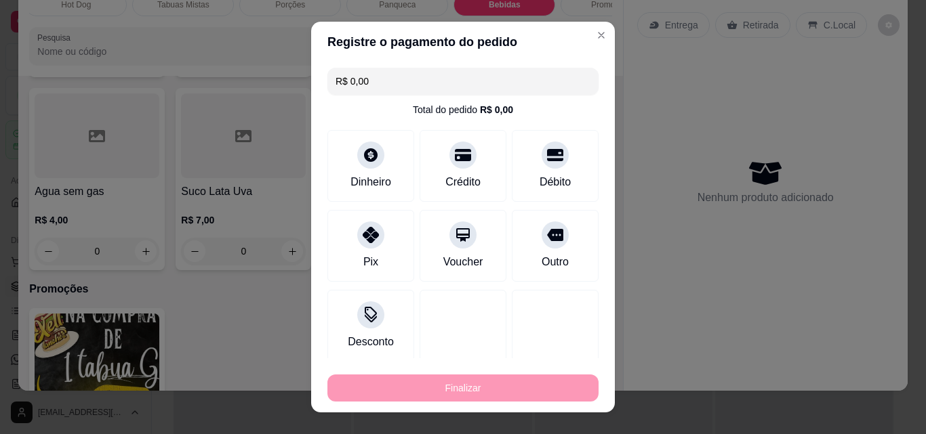
type input "0"
type input "-R$ 57,00"
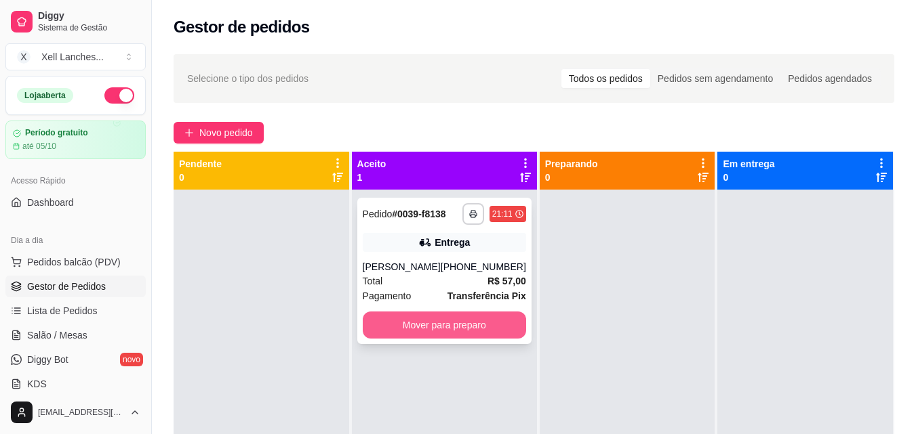
click at [450, 328] on button "Mover para preparo" at bounding box center [444, 325] width 163 height 27
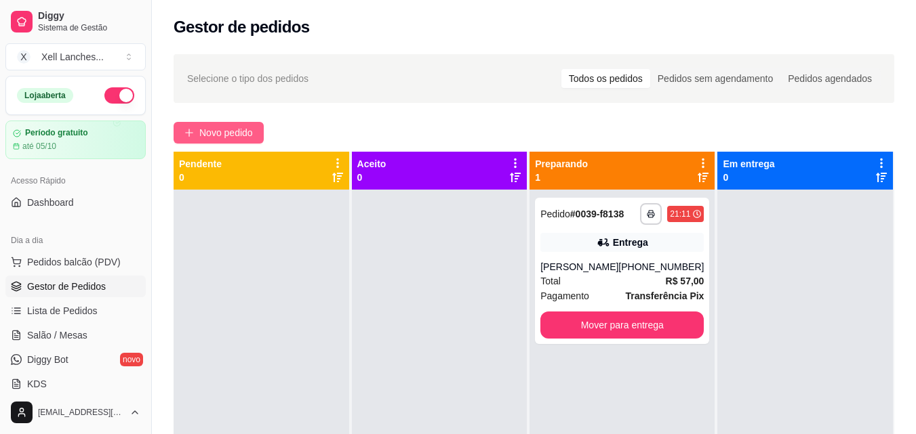
click at [240, 136] on span "Novo pedido" at bounding box center [226, 132] width 54 height 15
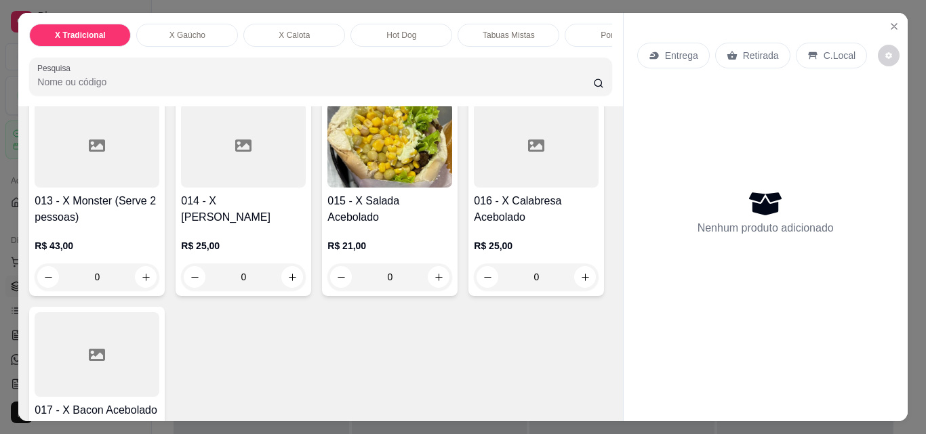
scroll to position [678, 0]
click at [327, 80] on div "0" at bounding box center [389, 66] width 125 height 27
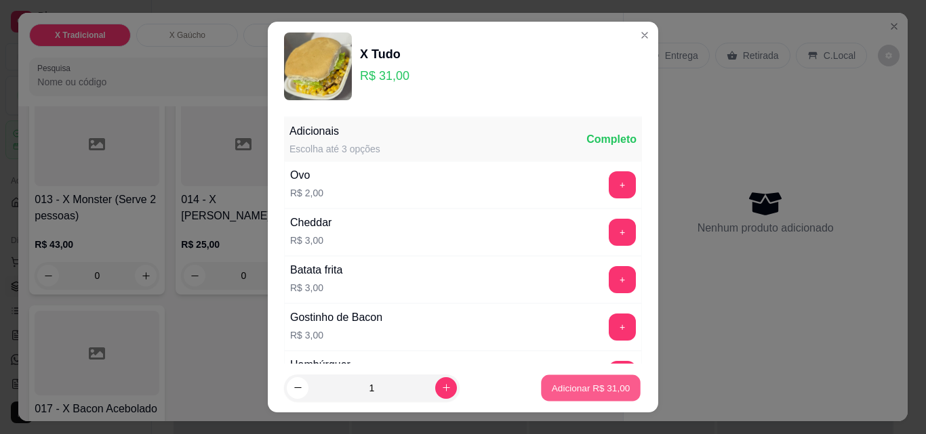
click at [564, 381] on button "Adicionar R$ 31,00" at bounding box center [591, 388] width 100 height 26
type input "1"
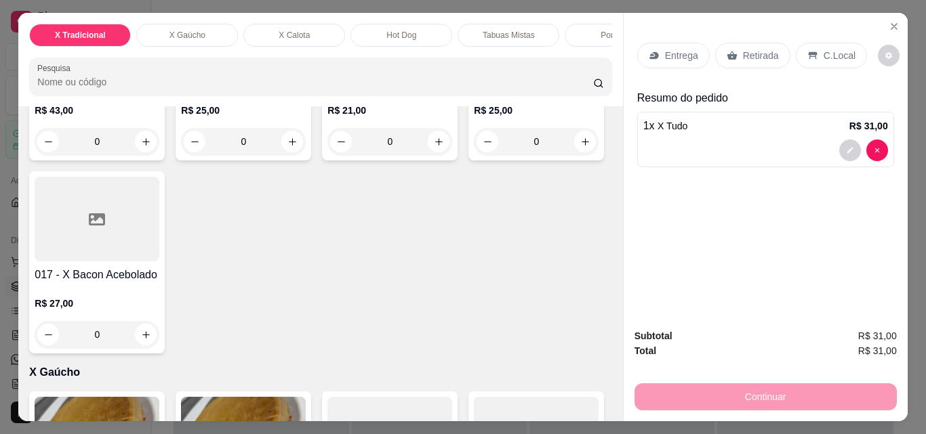
click at [599, 41] on div "Porções" at bounding box center [616, 35] width 102 height 23
click at [599, 58] on div "Pesquisa" at bounding box center [320, 77] width 582 height 38
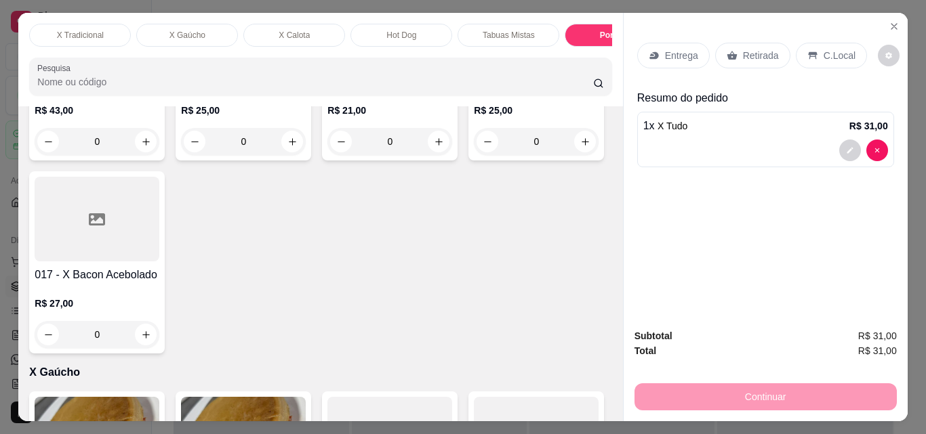
scroll to position [35, 0]
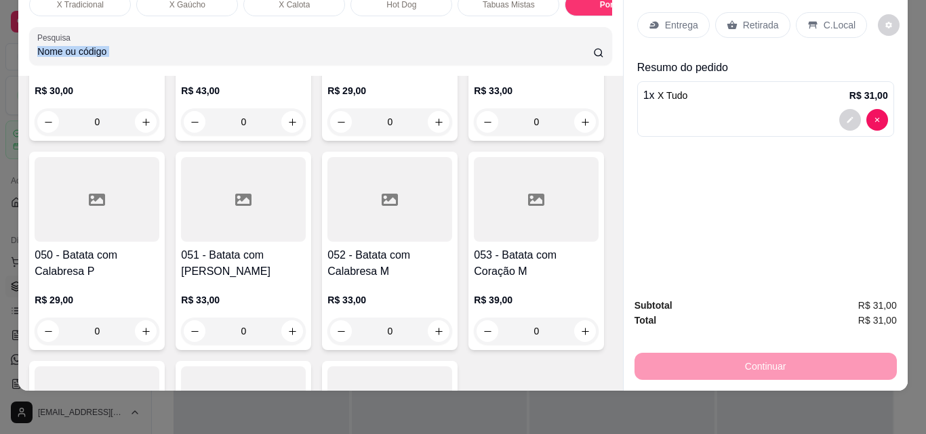
click at [599, 41] on div "Pesquisa" at bounding box center [320, 46] width 582 height 38
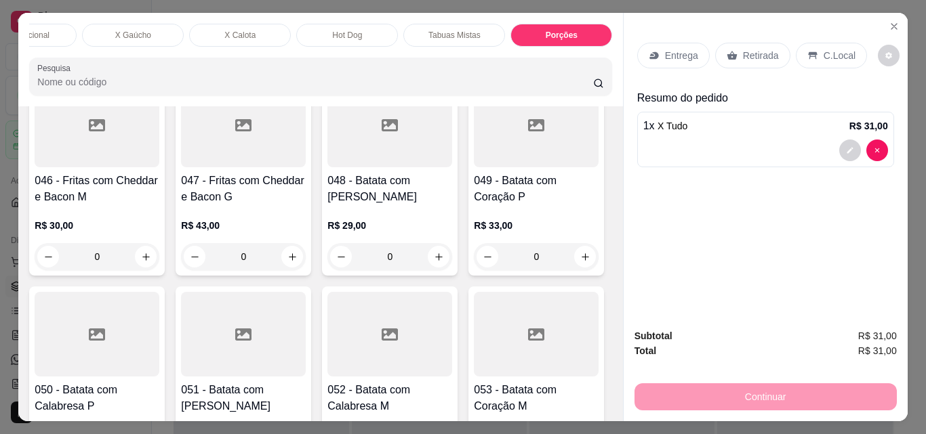
scroll to position [2957, 0]
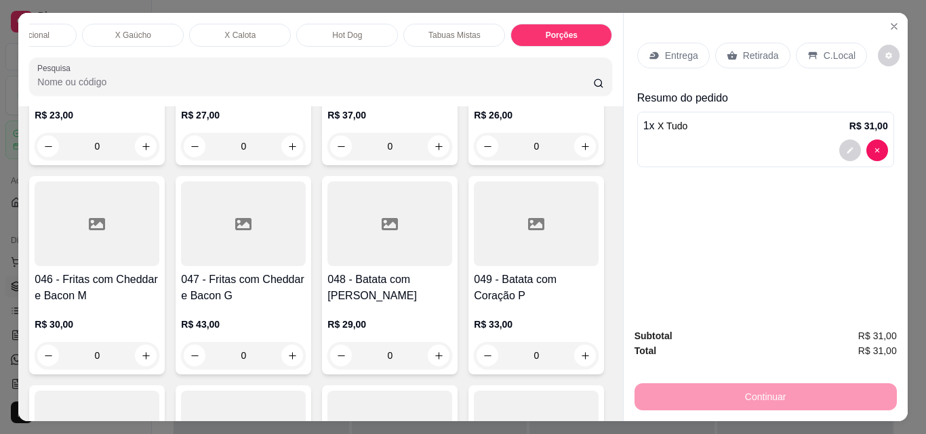
click at [597, 53] on div "X Tradicional X Gaúcho X Calota Hot Dog Tabuas Mistas Porções Panqueca Bebidas …" at bounding box center [320, 60] width 604 height 94
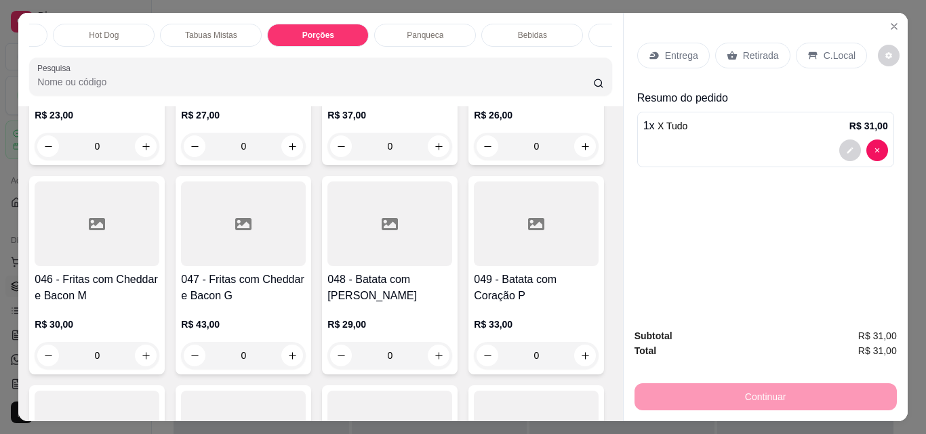
scroll to position [0, 298]
click at [535, 31] on p "Bebidas" at bounding box center [531, 35] width 29 height 11
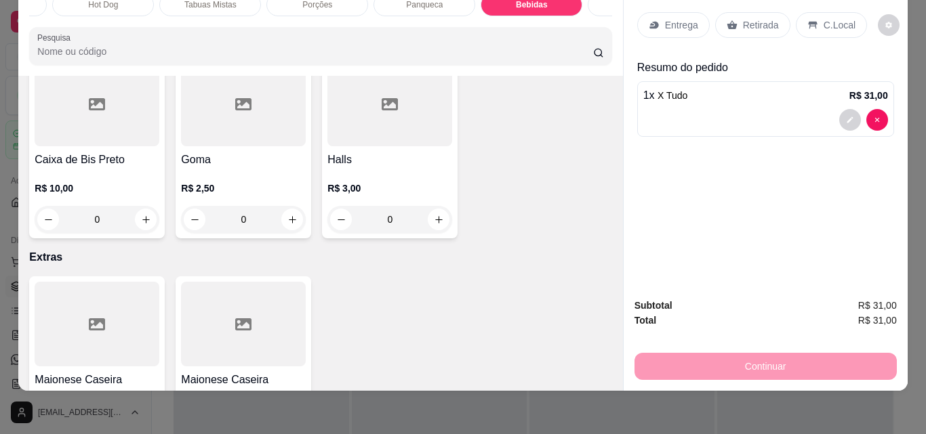
scroll to position [5326, 0]
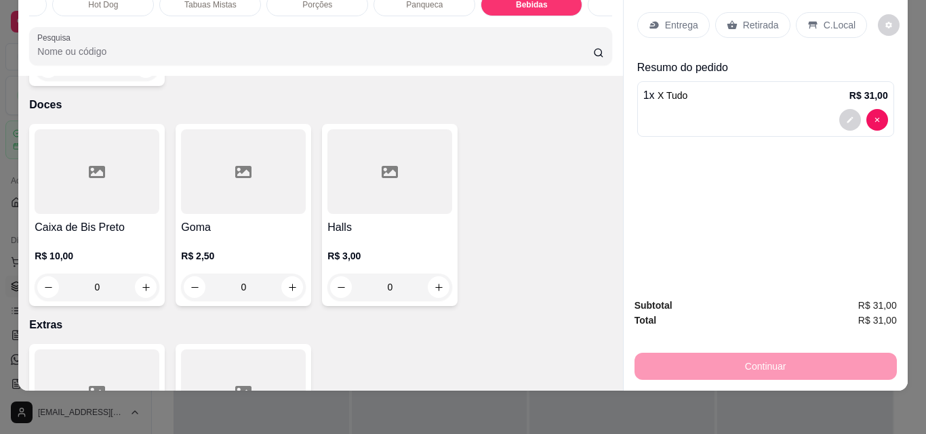
type input "1"
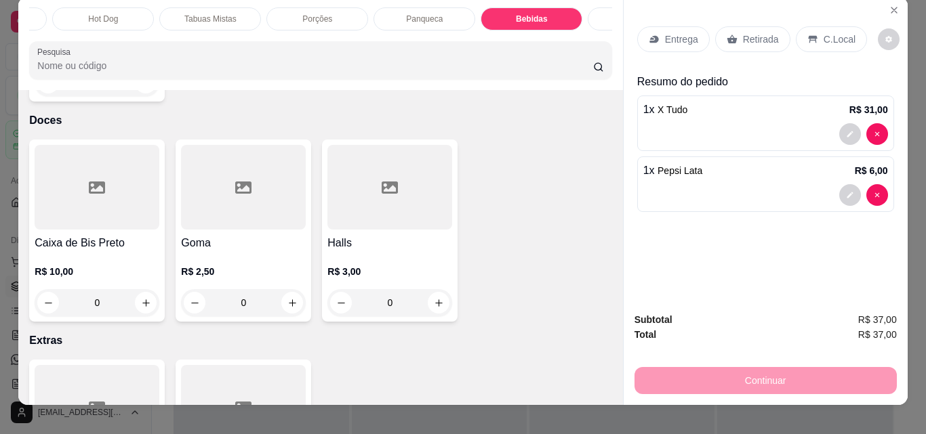
scroll to position [0, 0]
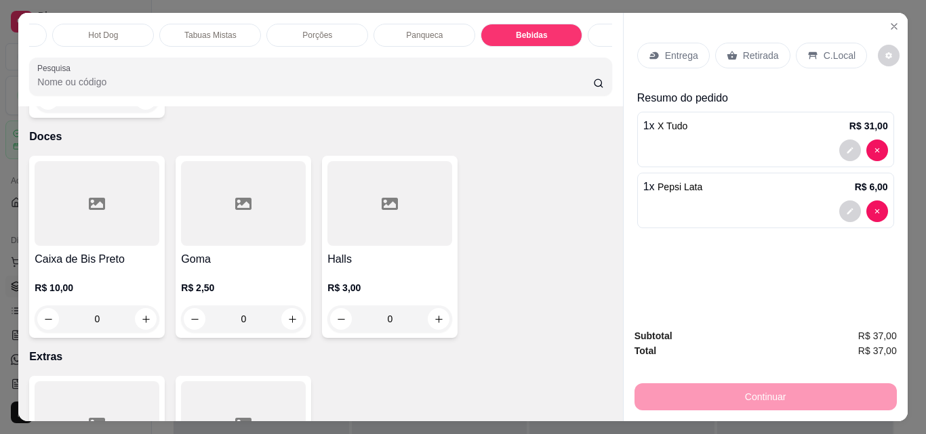
click at [678, 57] on p "Entrega" at bounding box center [681, 56] width 33 height 14
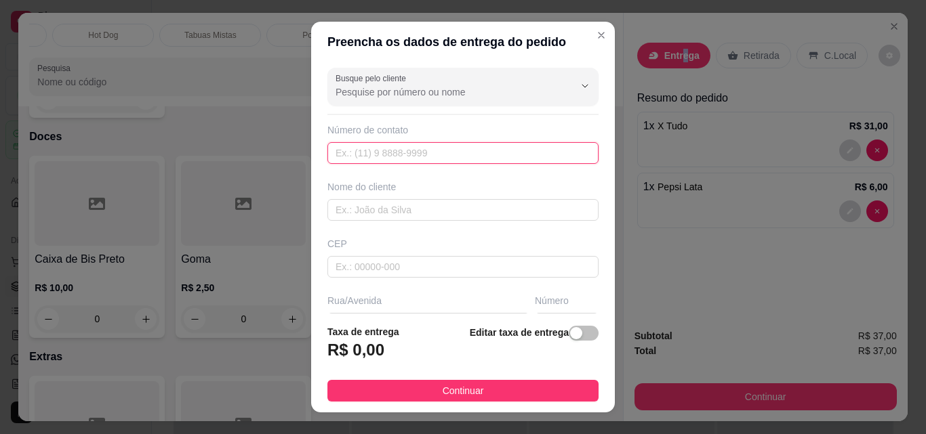
click at [350, 150] on input "text" at bounding box center [462, 153] width 271 height 22
paste input "[PHONE_NUMBER]"
type input "[PHONE_NUMBER]"
drag, startPoint x: 359, startPoint y: 192, endPoint x: 361, endPoint y: 205, distance: 12.5
click at [359, 193] on div "Nome do cliente" at bounding box center [462, 187] width 271 height 14
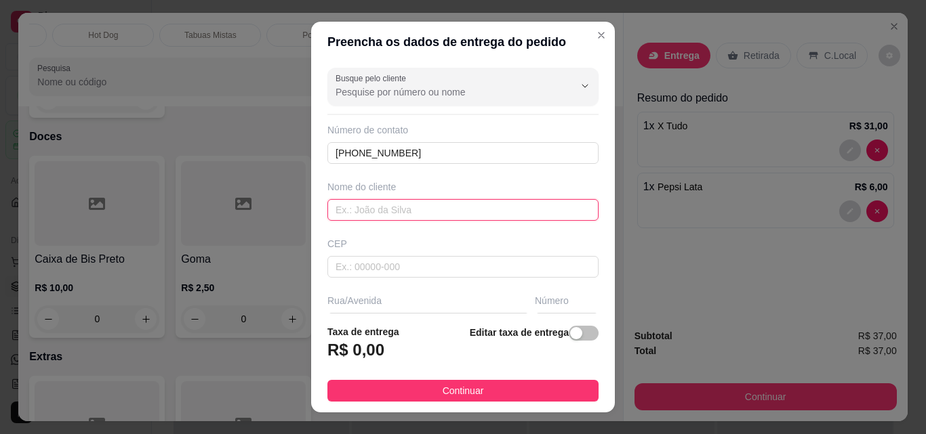
click at [362, 207] on input "text" at bounding box center [462, 210] width 271 height 22
type input "[PERSON_NAME]"
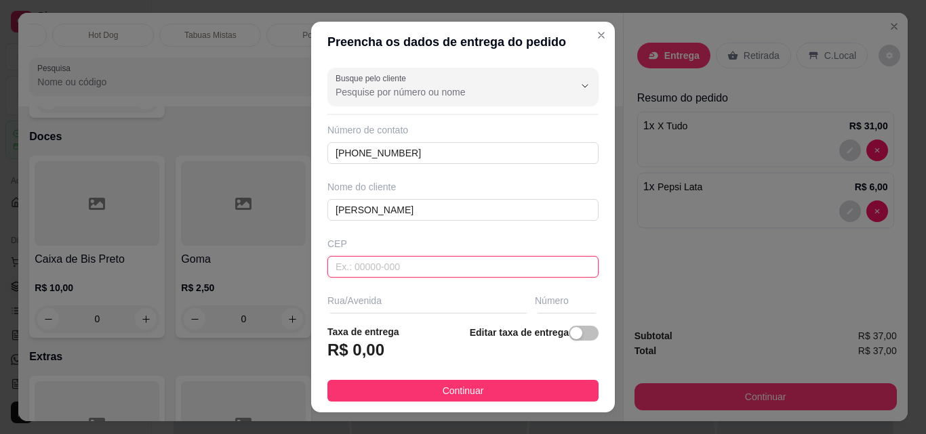
click at [338, 267] on input "text" at bounding box center [462, 267] width 271 height 22
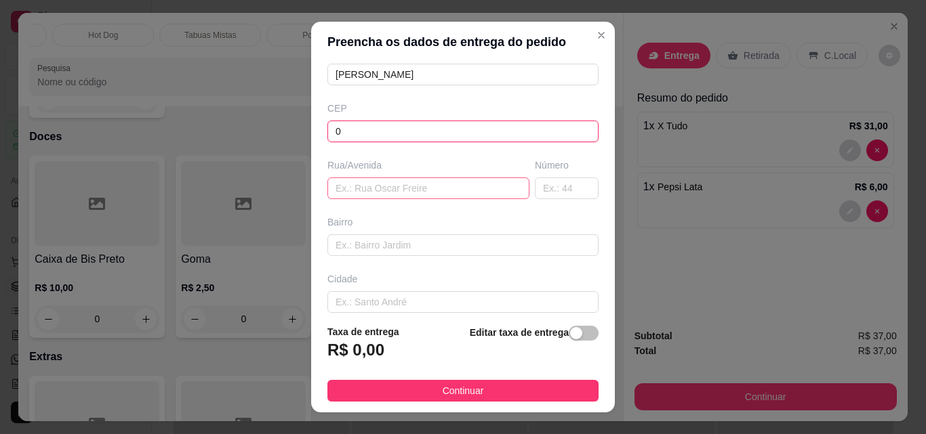
type input "0"
click at [372, 183] on input "text" at bounding box center [428, 189] width 202 height 22
type input "."
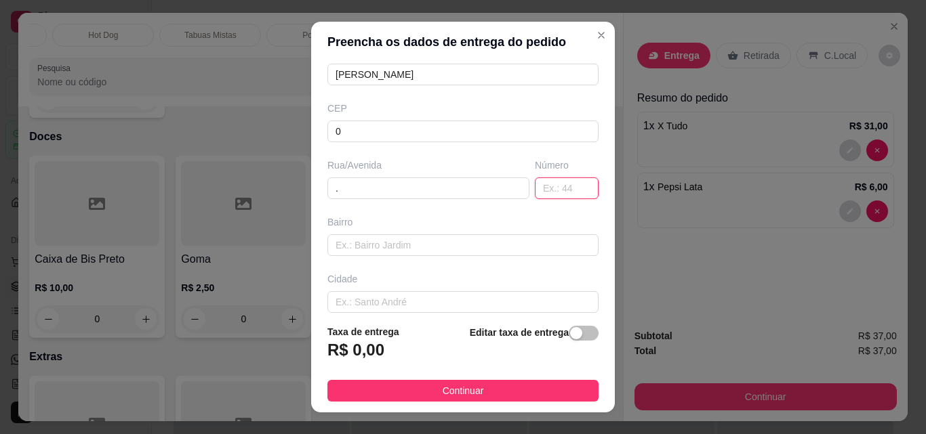
click at [540, 182] on input "text" at bounding box center [567, 189] width 64 height 22
type input "."
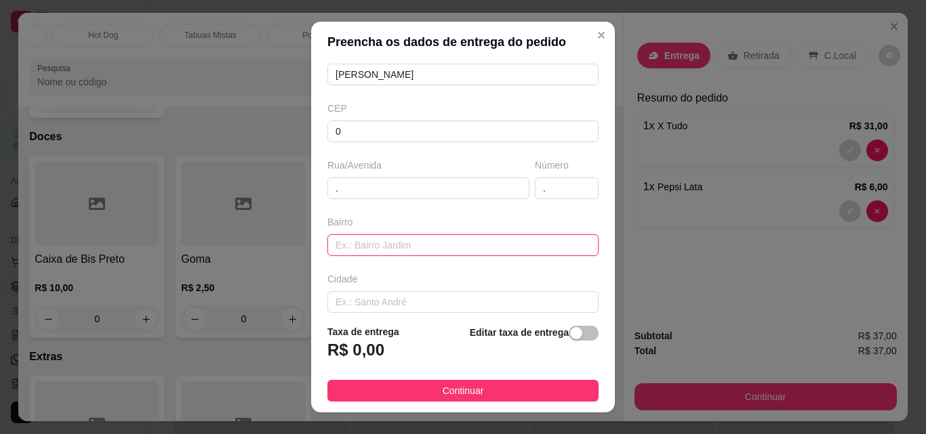
click at [425, 246] on input "text" at bounding box center [462, 246] width 271 height 22
type input "."
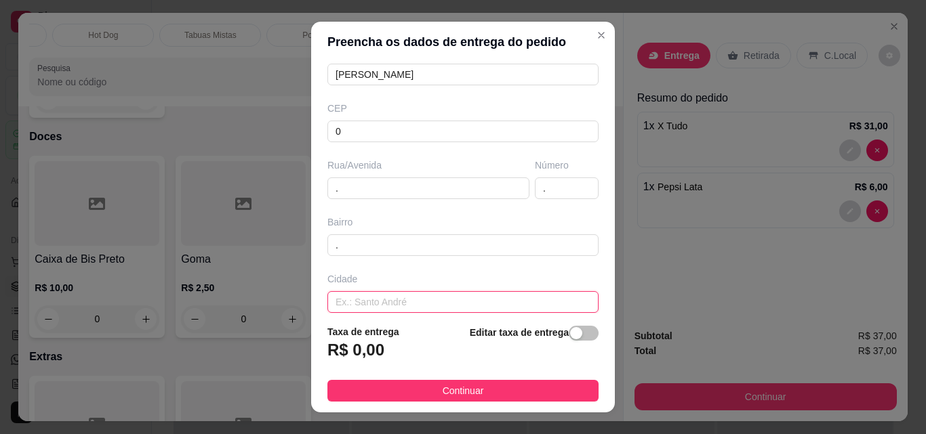
click at [397, 298] on input "text" at bounding box center [462, 302] width 271 height 22
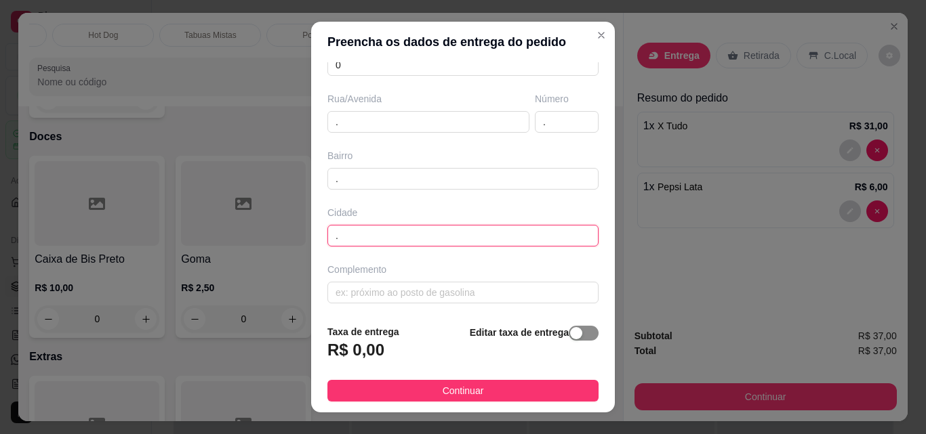
scroll to position [205, 0]
type input "."
click at [580, 335] on span "button" at bounding box center [584, 333] width 30 height 15
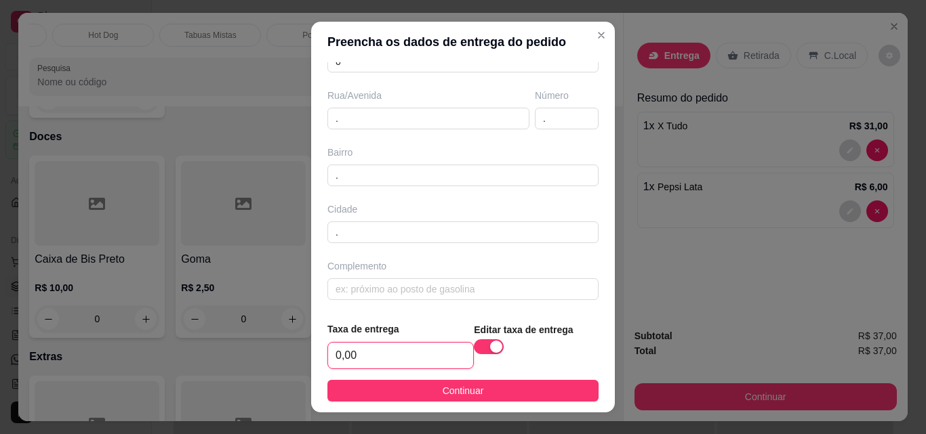
click at [371, 352] on input "0,00" at bounding box center [400, 356] width 145 height 26
type input "3,00"
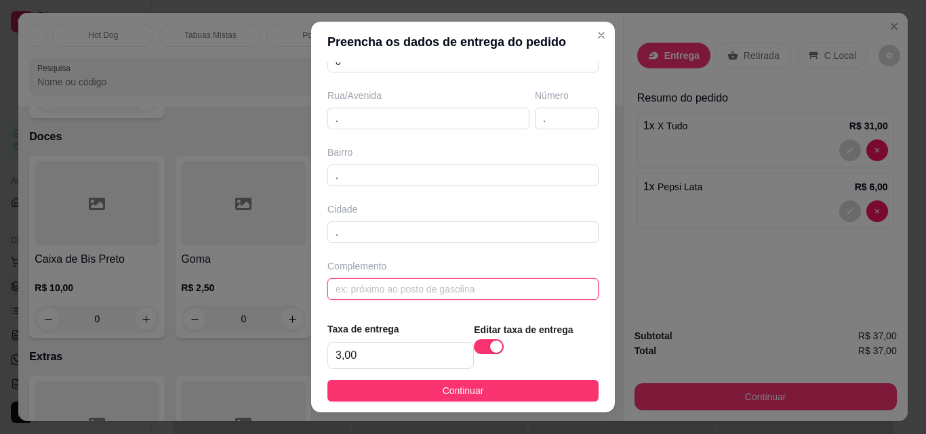
click at [348, 289] on input "text" at bounding box center [462, 290] width 271 height 22
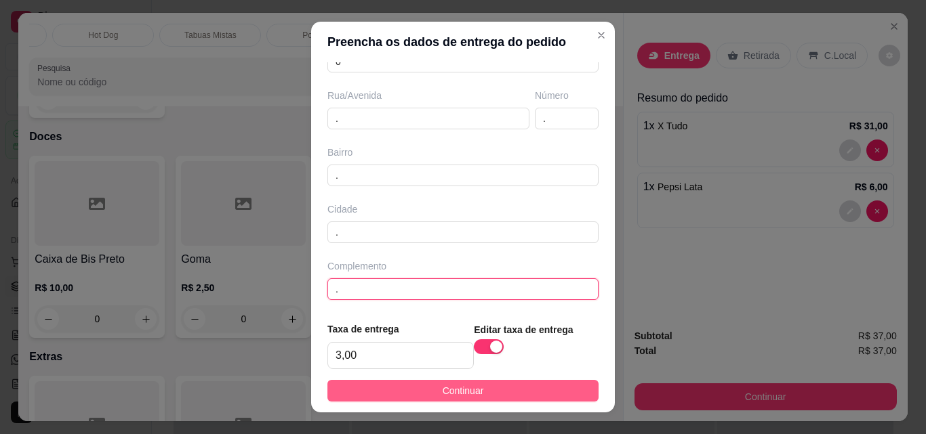
type input "."
click at [443, 394] on span "Continuar" at bounding box center [463, 391] width 41 height 15
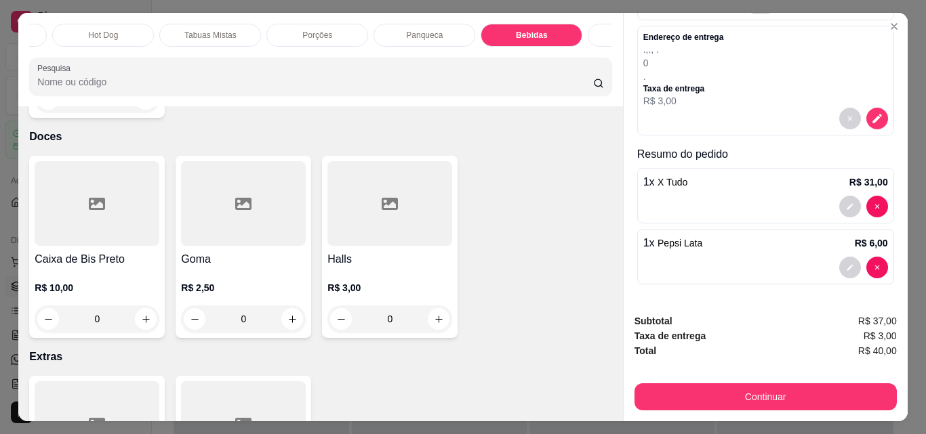
scroll to position [118, 0]
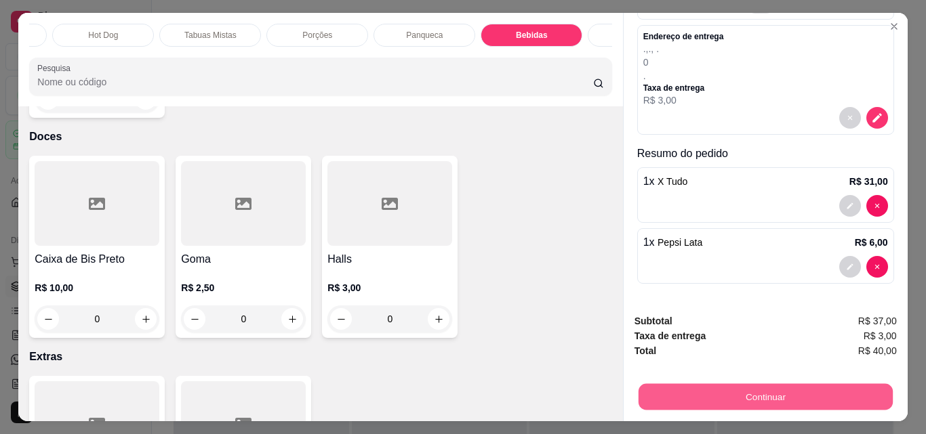
click at [827, 392] on button "Continuar" at bounding box center [765, 397] width 254 height 26
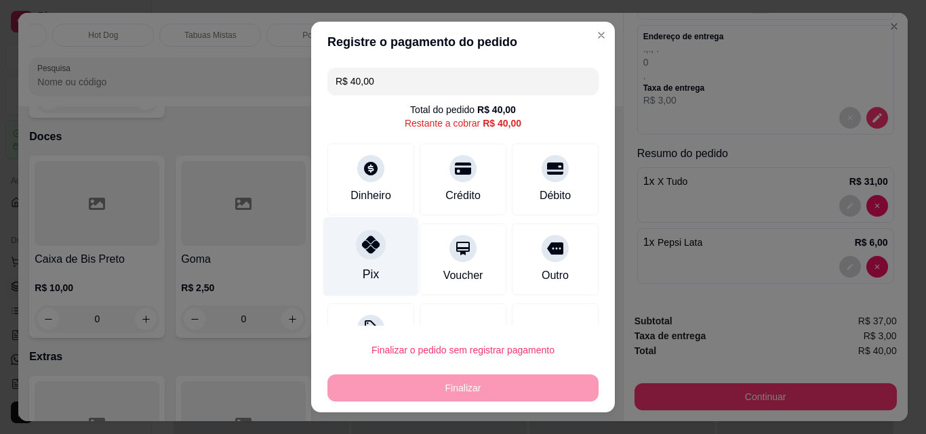
click at [364, 270] on div "Pix" at bounding box center [371, 275] width 16 height 18
type input "R$ 0,00"
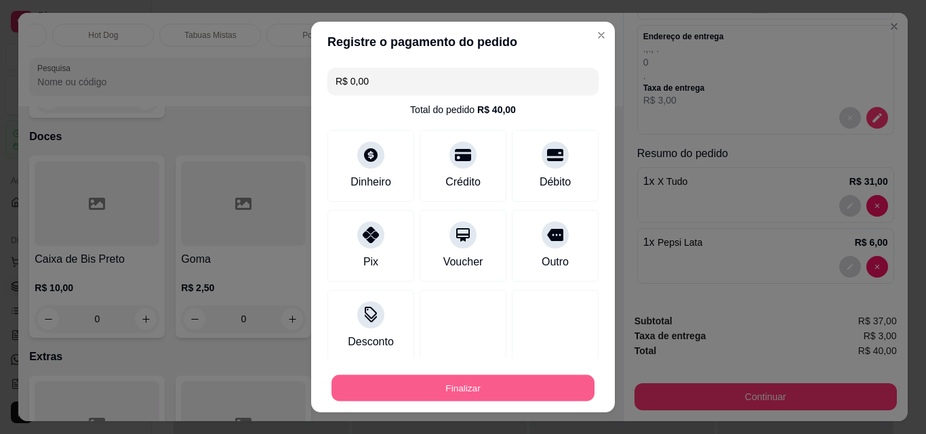
click at [470, 383] on button "Finalizar" at bounding box center [462, 388] width 263 height 26
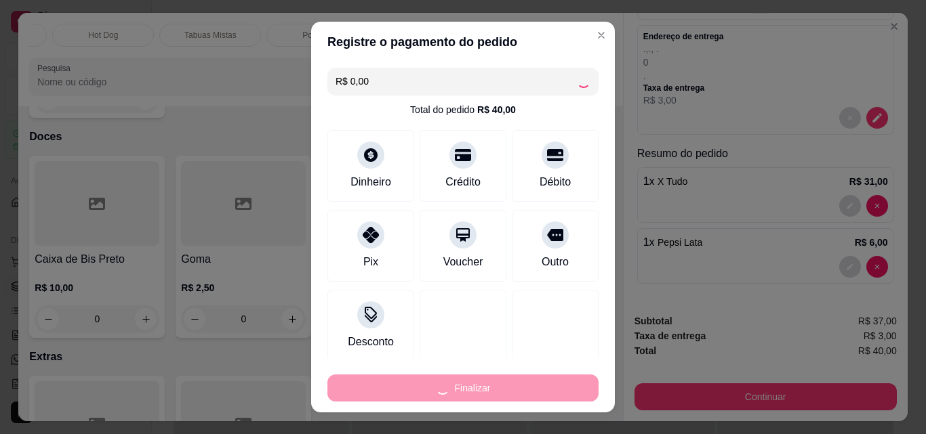
type input "0"
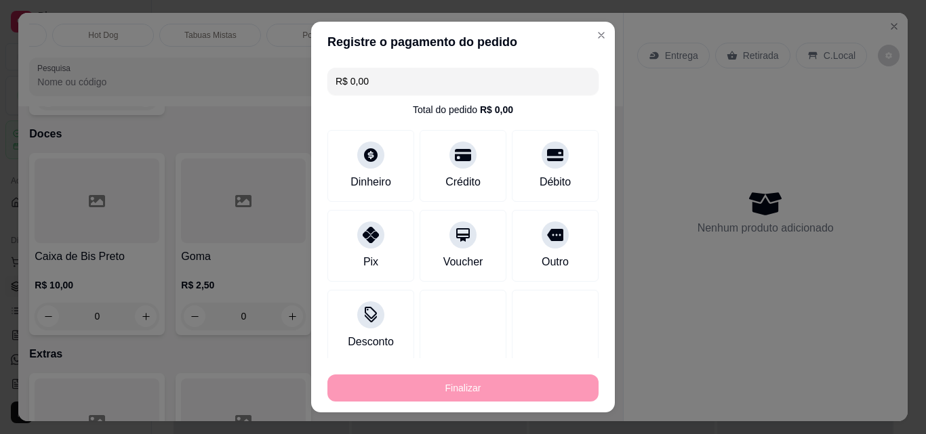
type input "-R$ 40,00"
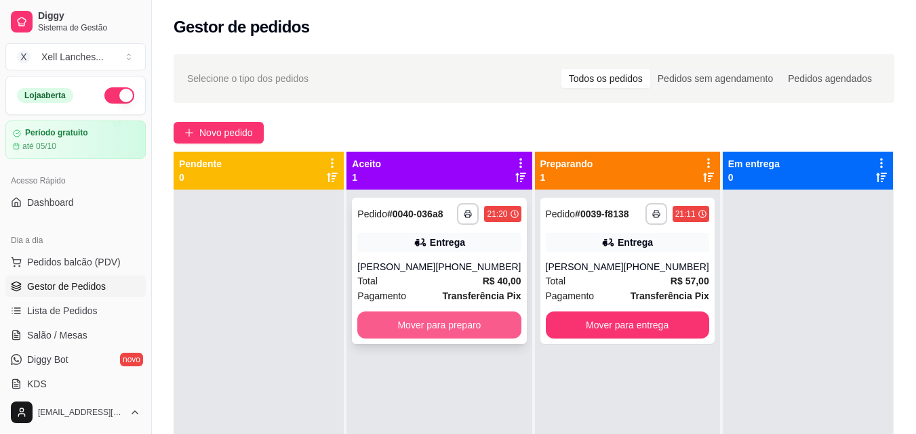
click at [468, 322] on button "Mover para preparo" at bounding box center [438, 325] width 163 height 27
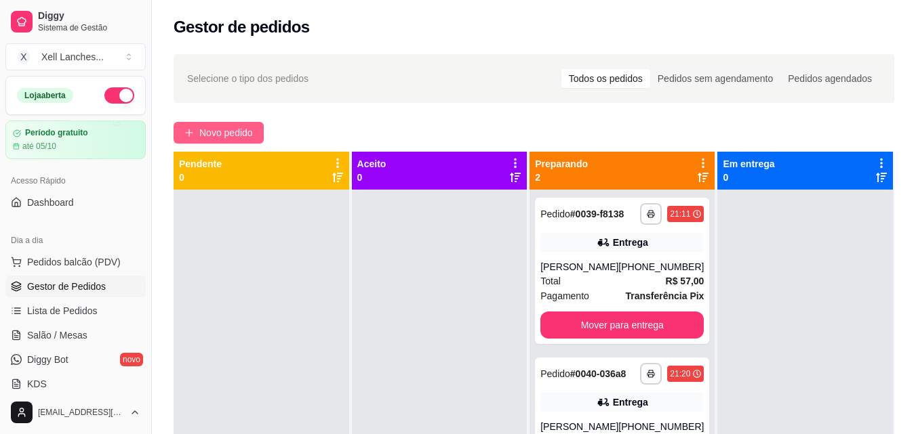
click at [216, 136] on span "Novo pedido" at bounding box center [226, 132] width 54 height 15
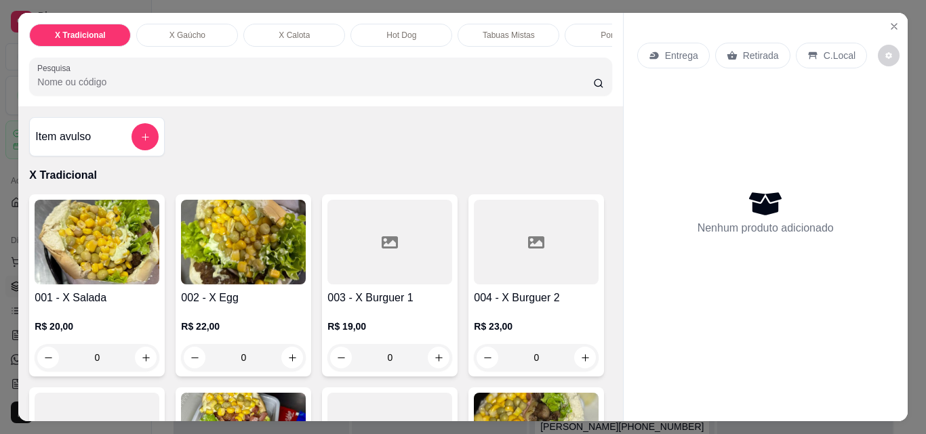
click at [144, 360] on div "0" at bounding box center [97, 357] width 125 height 27
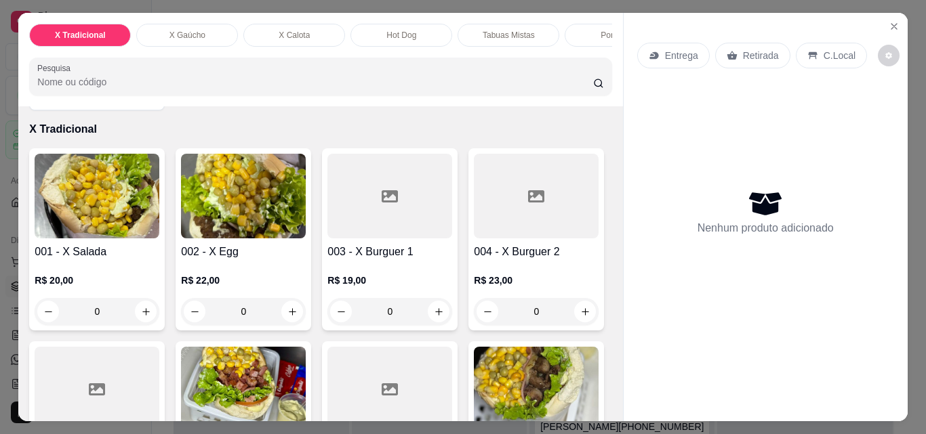
scroll to position [68, 0]
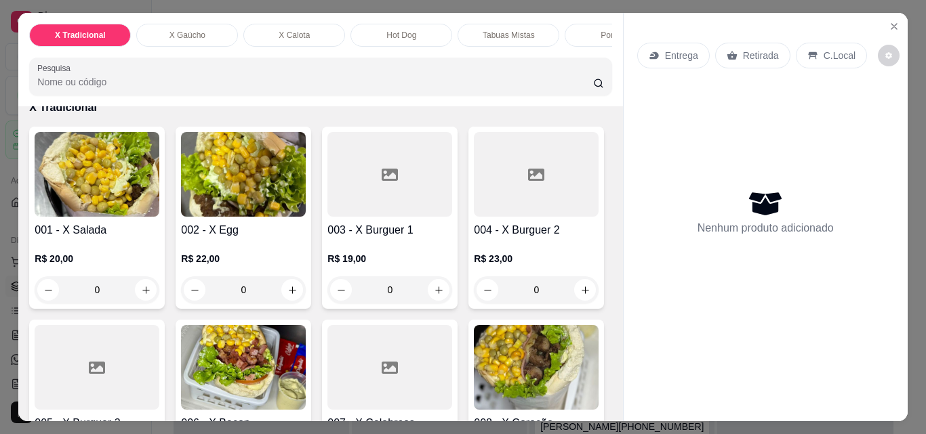
click at [140, 293] on div "0" at bounding box center [97, 290] width 125 height 27
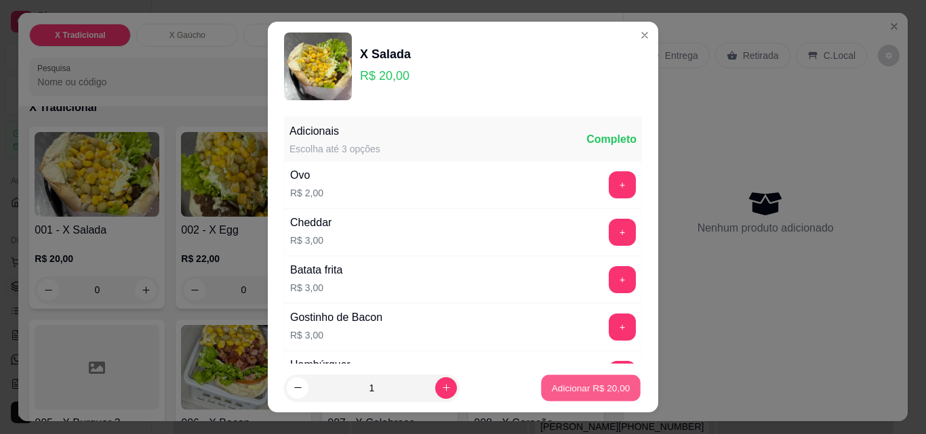
click at [577, 390] on p "Adicionar R$ 20,00" at bounding box center [591, 388] width 79 height 13
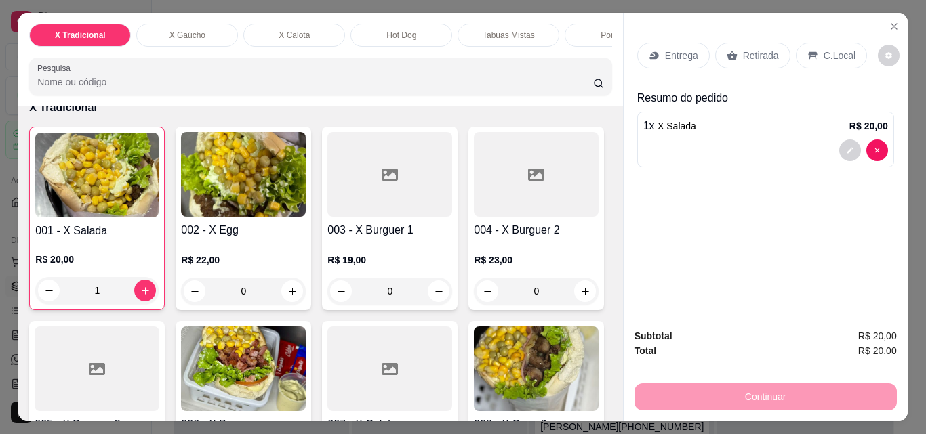
click at [140, 297] on div "1" at bounding box center [96, 290] width 123 height 27
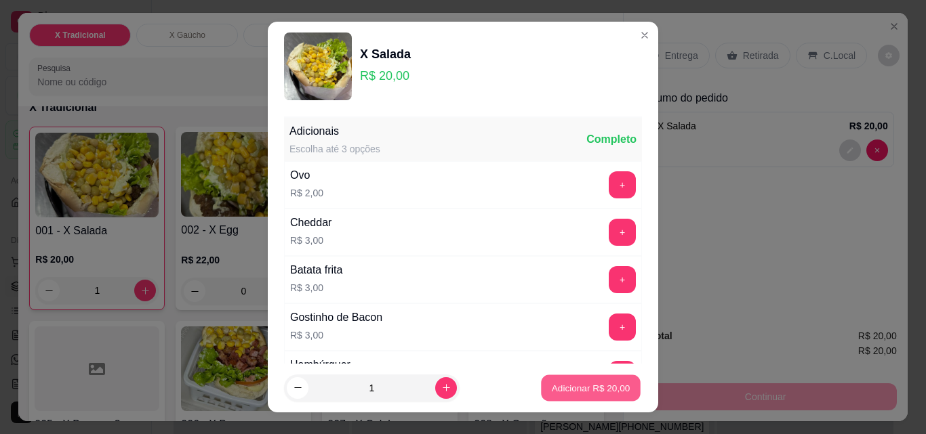
click at [587, 387] on p "Adicionar R$ 20,00" at bounding box center [591, 388] width 79 height 13
type input "2"
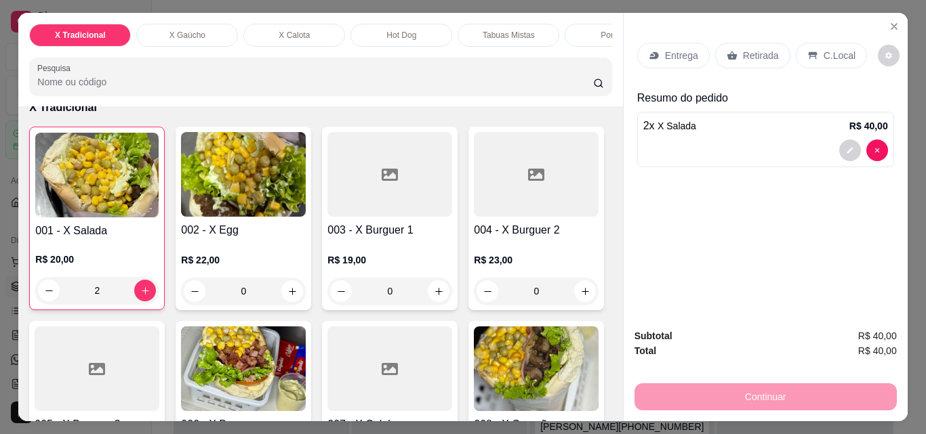
click at [371, 203] on div at bounding box center [389, 174] width 125 height 85
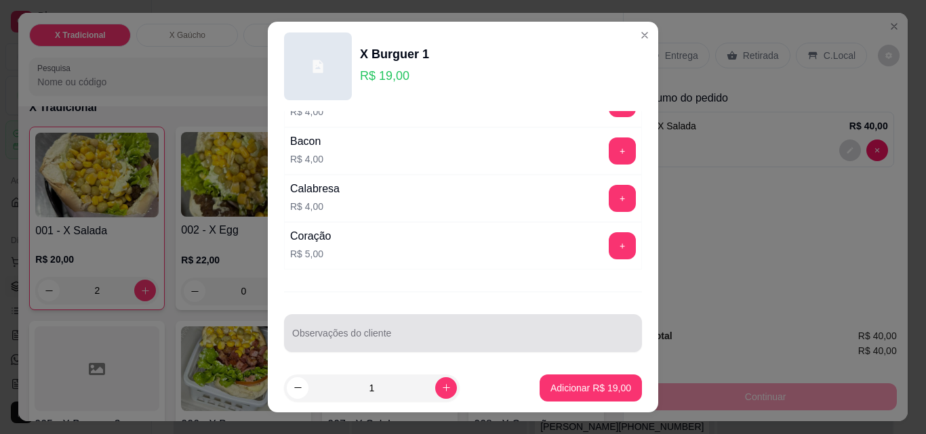
scroll to position [279, 0]
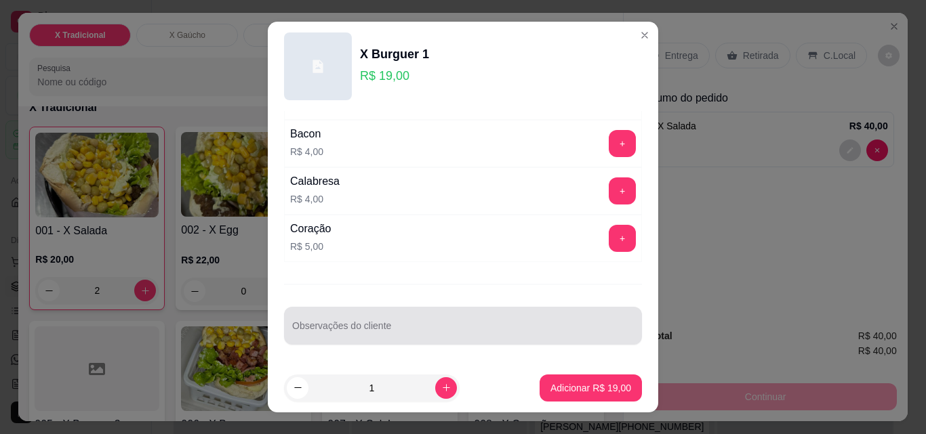
click at [385, 330] on input "Observações do cliente" at bounding box center [463, 332] width 342 height 14
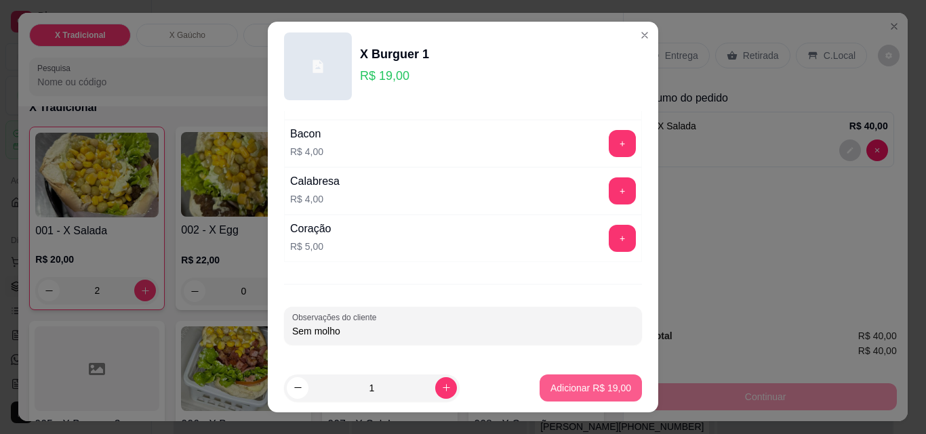
type input "Sem molho"
click at [552, 378] on button "Adicionar R$ 19,00" at bounding box center [591, 388] width 102 height 27
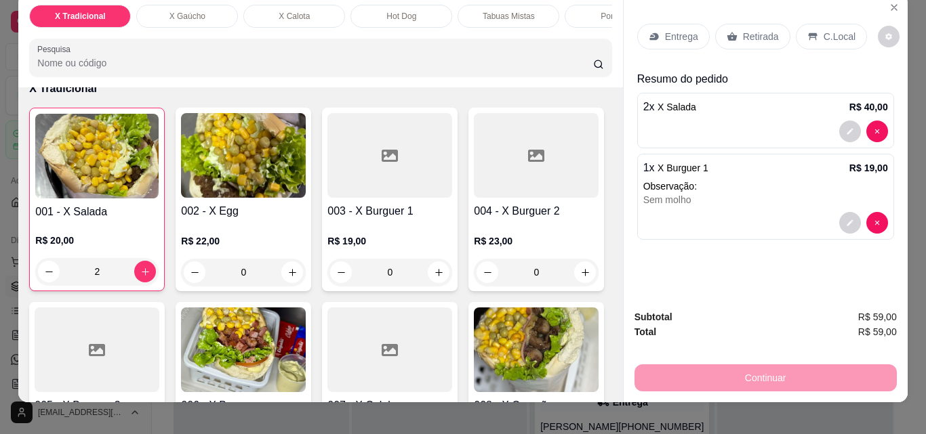
scroll to position [35, 0]
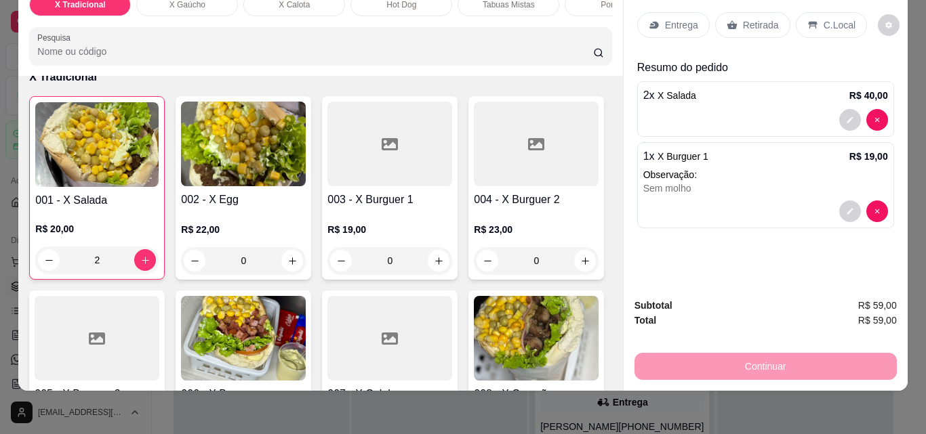
click at [674, 18] on p "Entrega" at bounding box center [681, 25] width 33 height 14
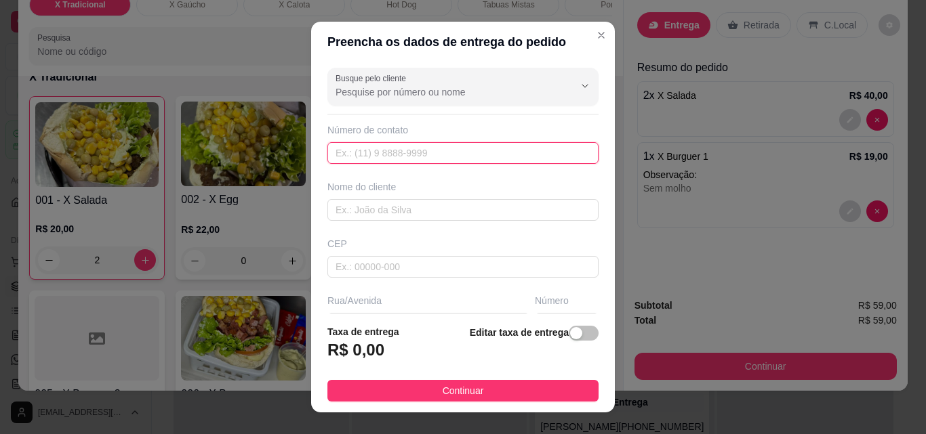
click at [412, 150] on input "text" at bounding box center [462, 153] width 271 height 22
paste input "[PHONE_NUMBER]"
type input "[PHONE_NUMBER]"
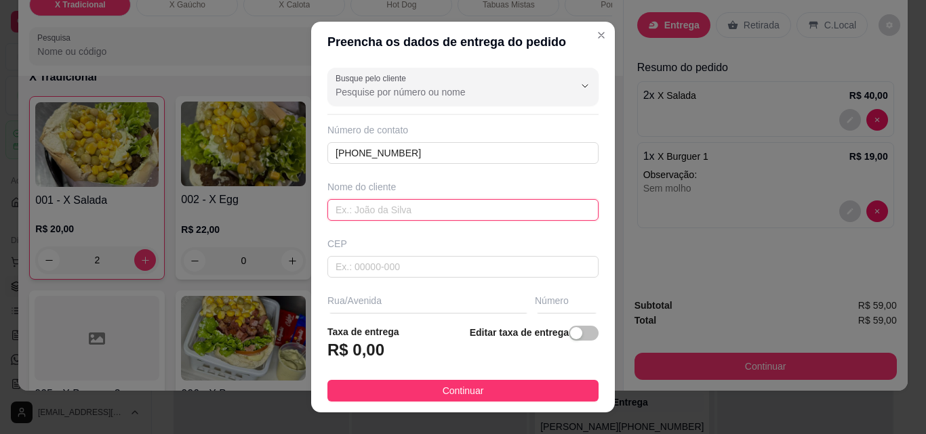
click at [402, 207] on input "text" at bounding box center [462, 210] width 271 height 22
type input "Isabely"
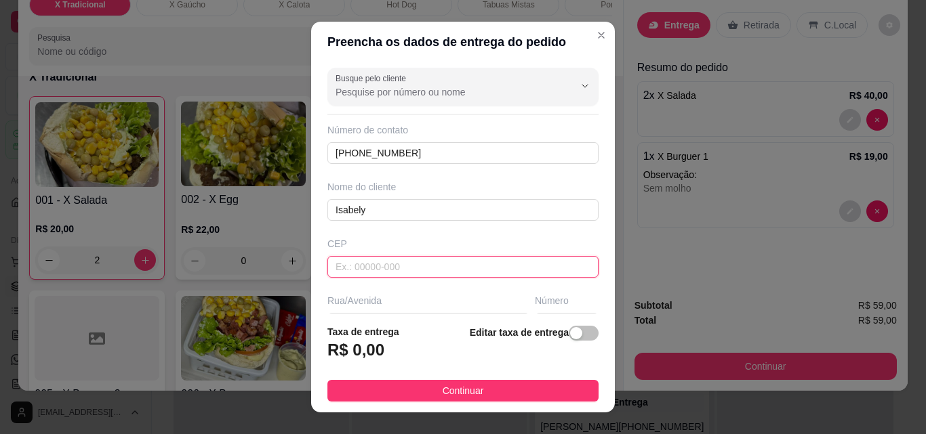
click at [391, 272] on input "text" at bounding box center [462, 267] width 271 height 22
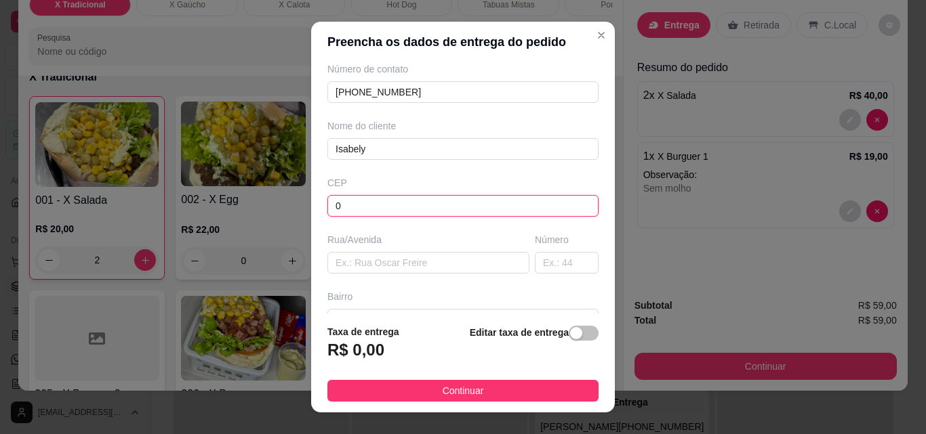
scroll to position [136, 0]
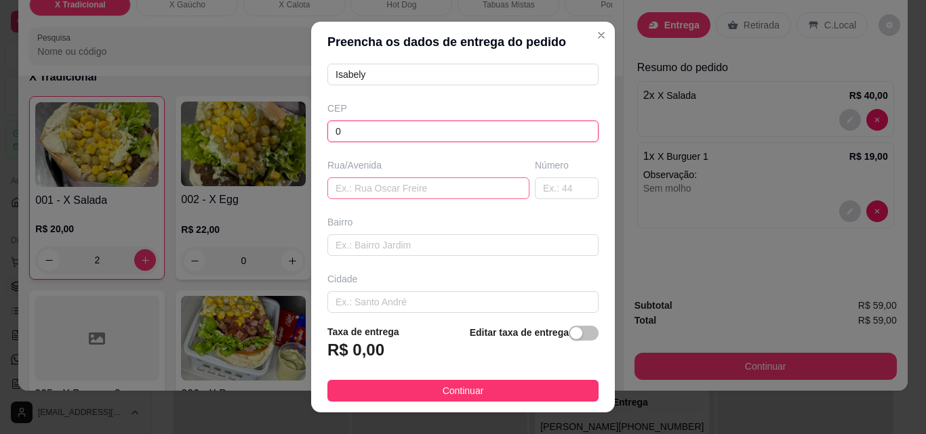
type input "0"
click at [377, 190] on input "text" at bounding box center [428, 189] width 202 height 22
type input "."
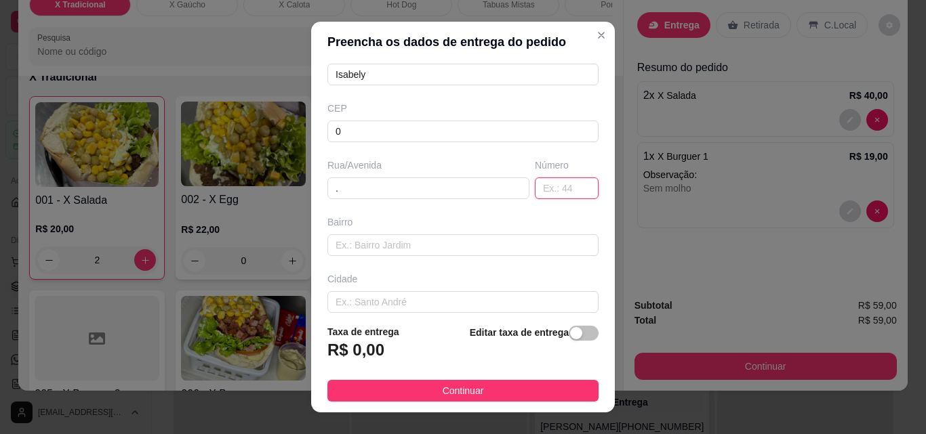
click at [535, 190] on input "text" at bounding box center [567, 189] width 64 height 22
type input "."
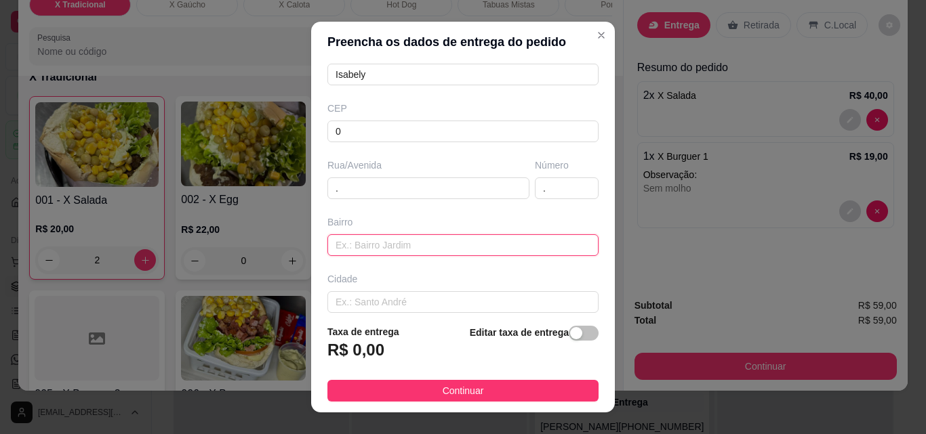
click at [450, 250] on input "text" at bounding box center [462, 246] width 271 height 22
type input "."
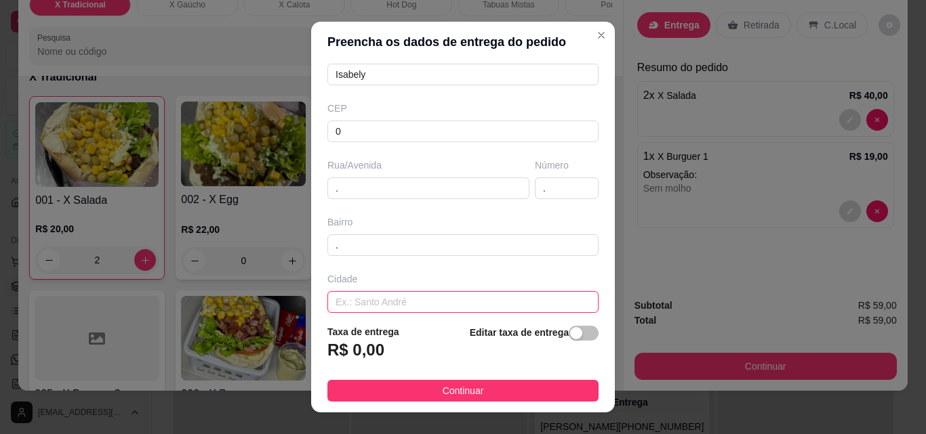
click at [420, 306] on input "text" at bounding box center [462, 302] width 271 height 22
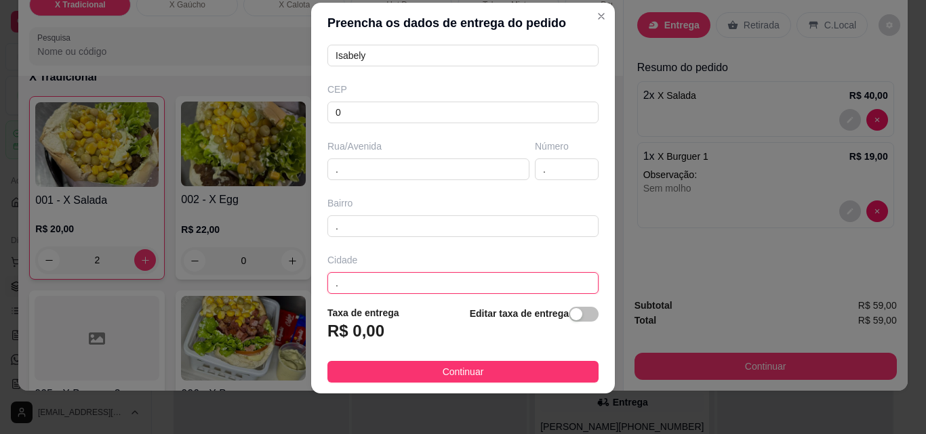
scroll to position [22, 0]
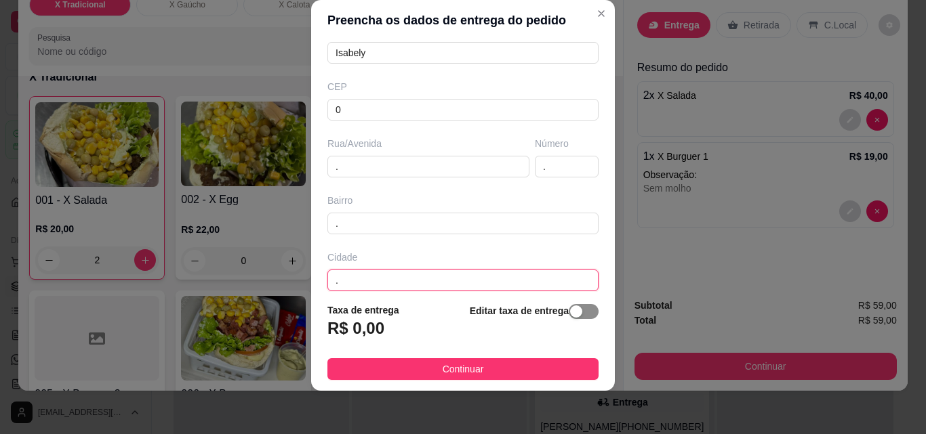
type input "."
click at [570, 314] on div "button" at bounding box center [576, 312] width 12 height 12
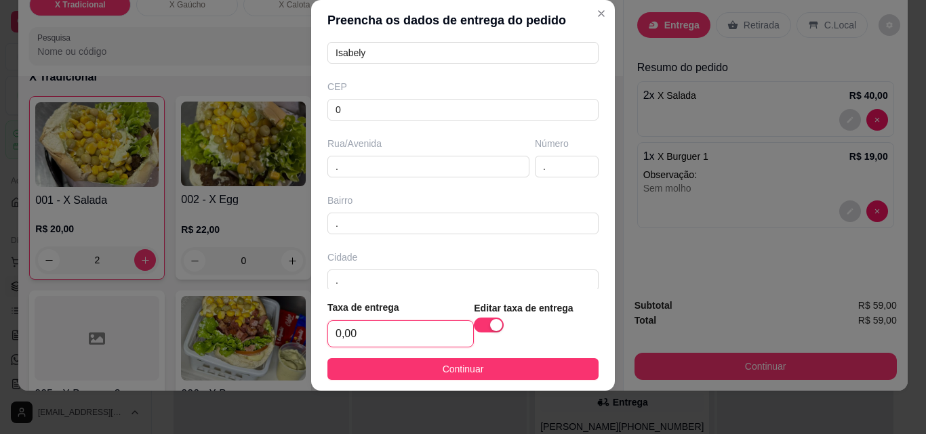
click at [426, 331] on input "0,00" at bounding box center [400, 334] width 145 height 26
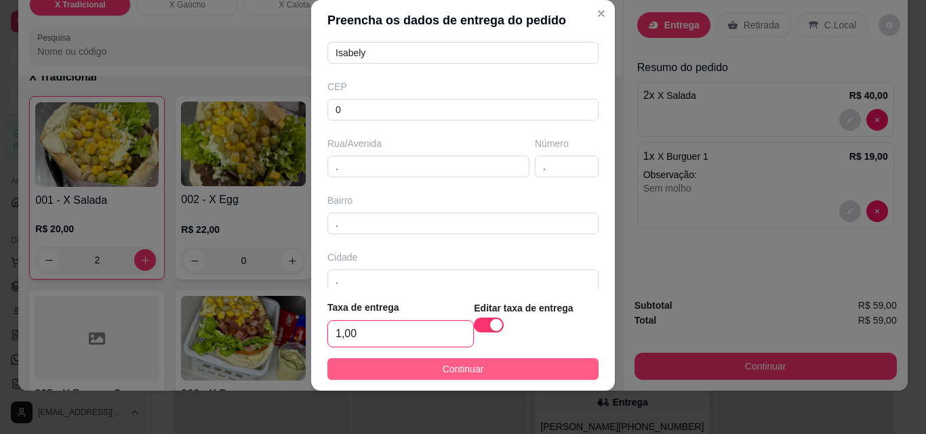
type input "1,00"
click at [443, 370] on span "Continuar" at bounding box center [463, 369] width 41 height 15
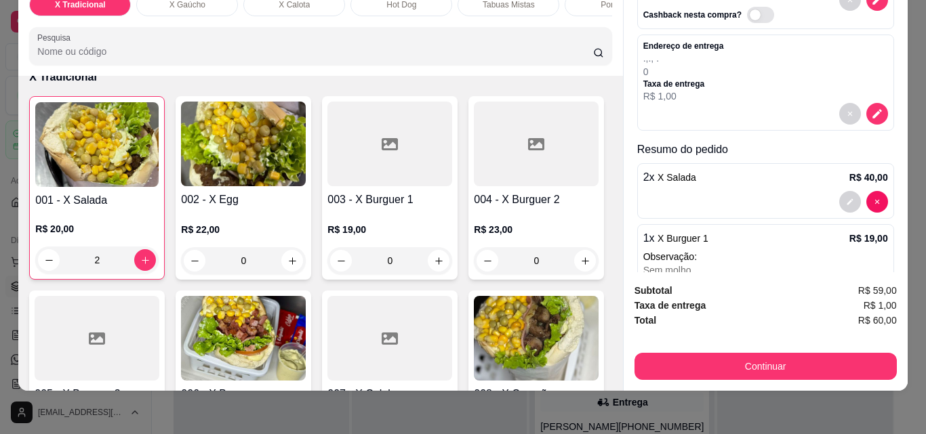
scroll to position [135, 0]
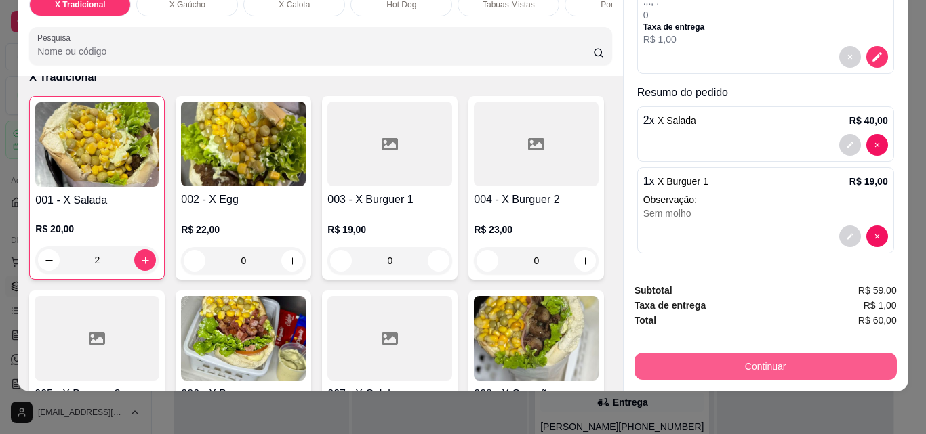
click at [703, 353] on button "Continuar" at bounding box center [765, 366] width 262 height 27
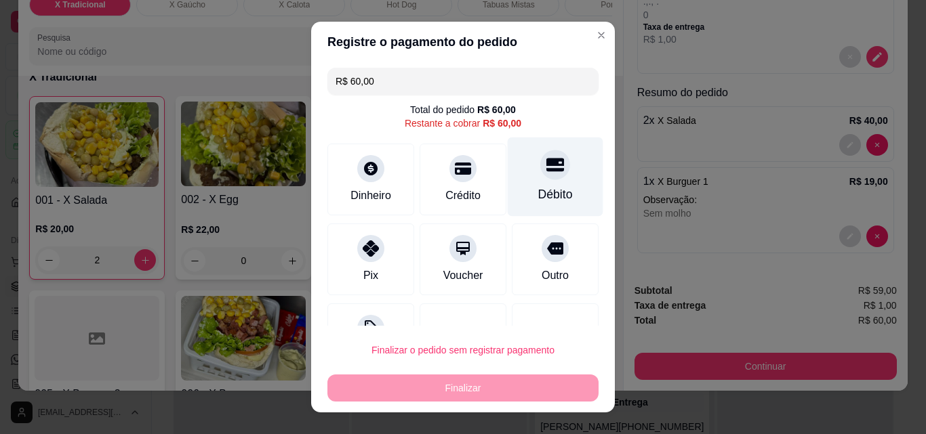
click at [546, 174] on icon at bounding box center [555, 165] width 18 height 18
type input "R$ 0,00"
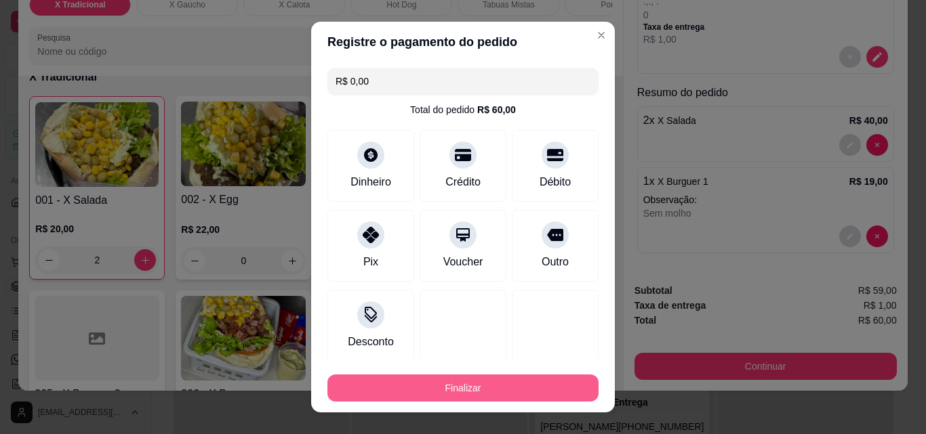
click at [474, 381] on button "Finalizar" at bounding box center [462, 388] width 271 height 27
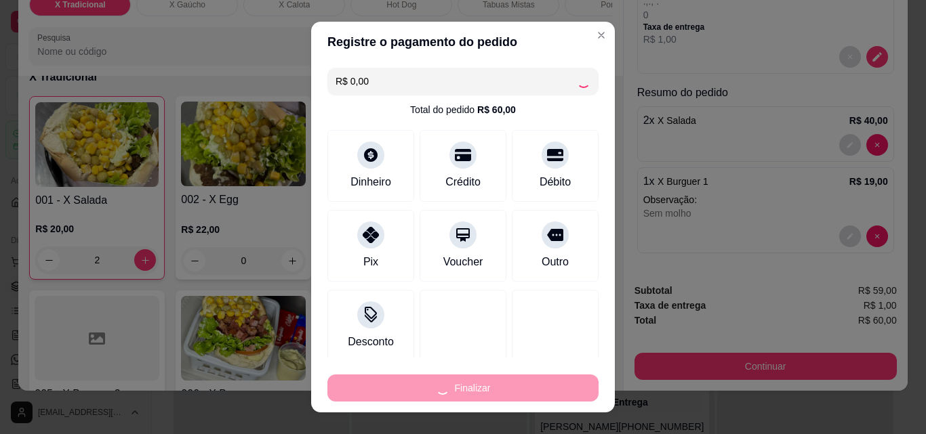
click at [474, 381] on div "Finalizar" at bounding box center [462, 388] width 271 height 27
type input "0"
type input "-R$ 60,00"
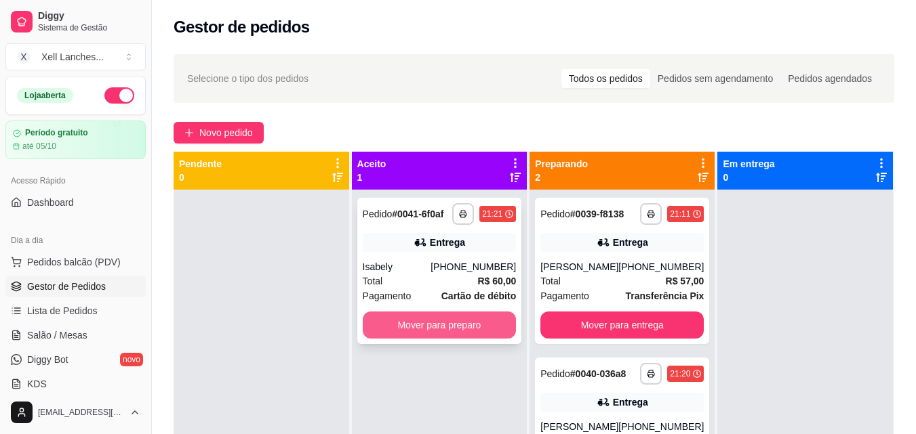
click at [441, 325] on button "Mover para preparo" at bounding box center [440, 325] width 154 height 27
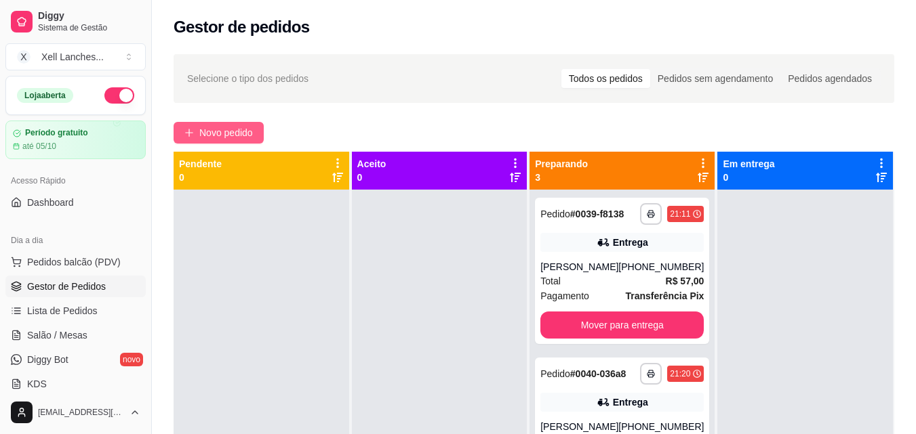
click at [216, 129] on span "Novo pedido" at bounding box center [226, 132] width 54 height 15
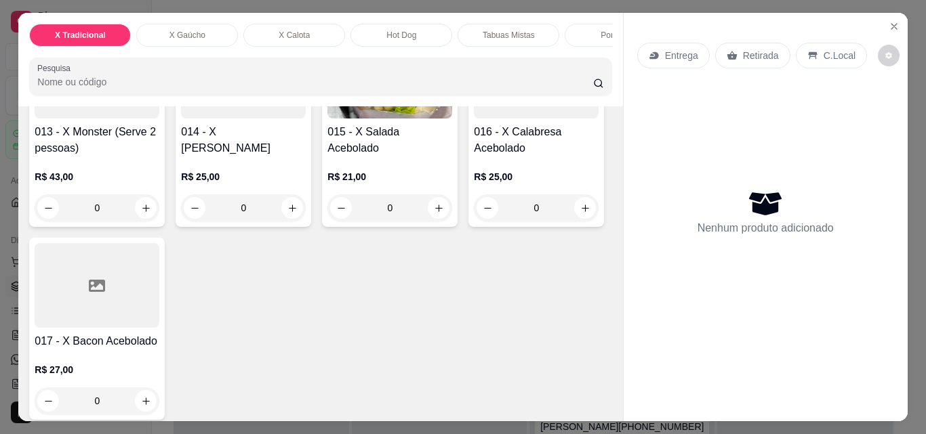
scroll to position [813, 0]
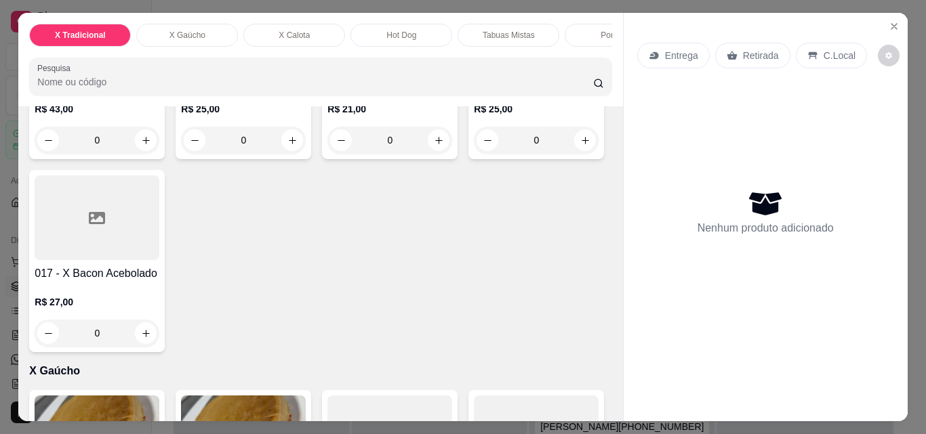
click at [136, 154] on div "0" at bounding box center [97, 140] width 125 height 27
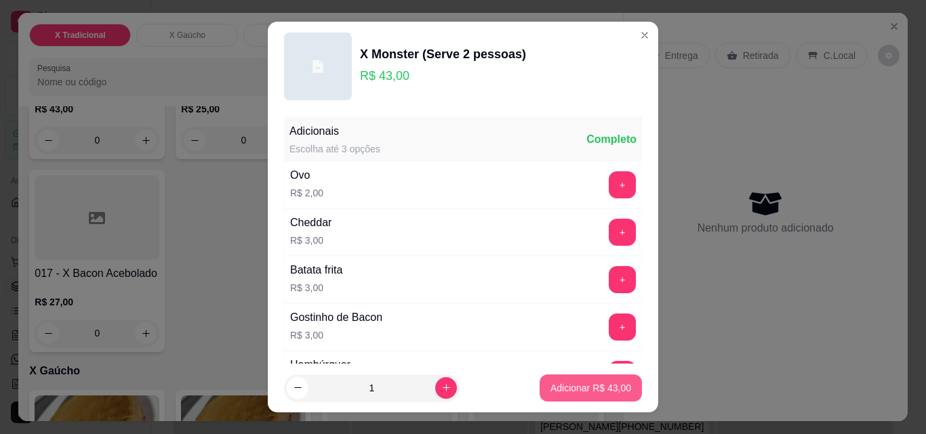
click at [582, 386] on p "Adicionar R$ 43,00" at bounding box center [590, 389] width 81 height 14
type input "1"
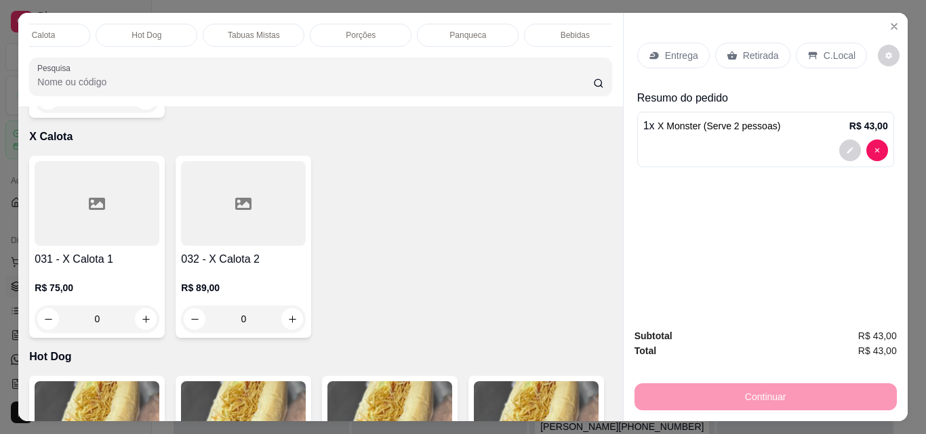
scroll to position [0, 298]
click at [542, 26] on div "Bebidas" at bounding box center [532, 35] width 102 height 23
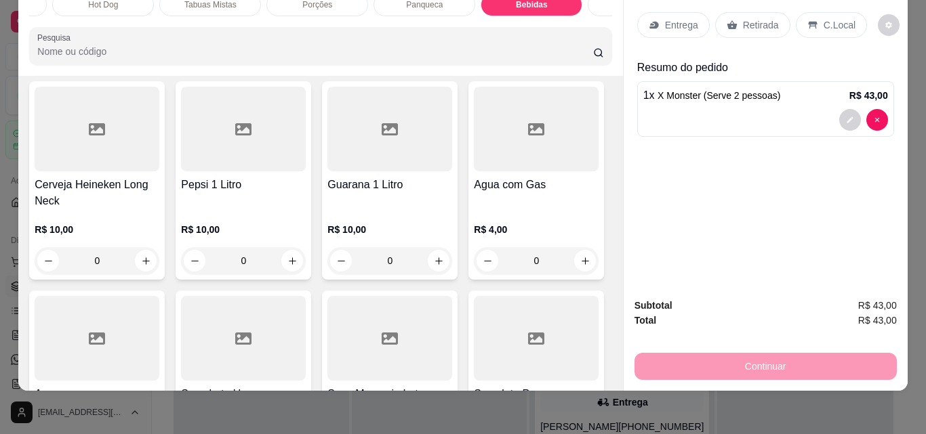
scroll to position [4716, 0]
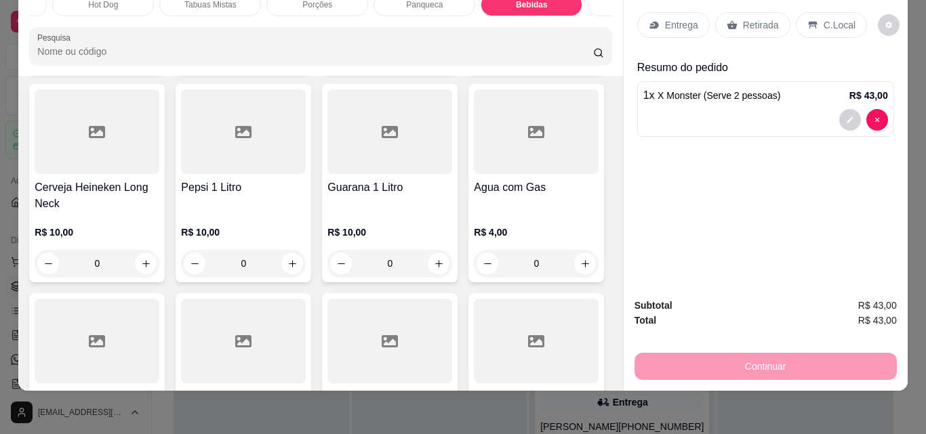
type input "1"
click at [731, 20] on icon at bounding box center [732, 25] width 11 height 11
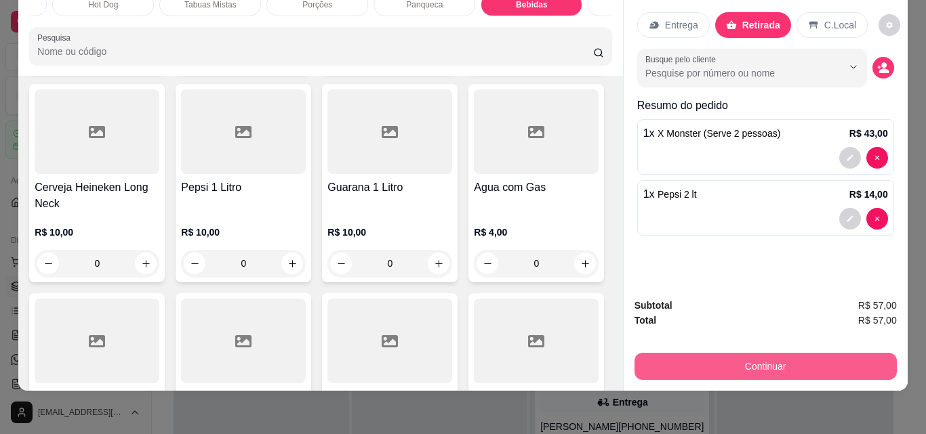
click at [750, 361] on button "Continuar" at bounding box center [765, 366] width 262 height 27
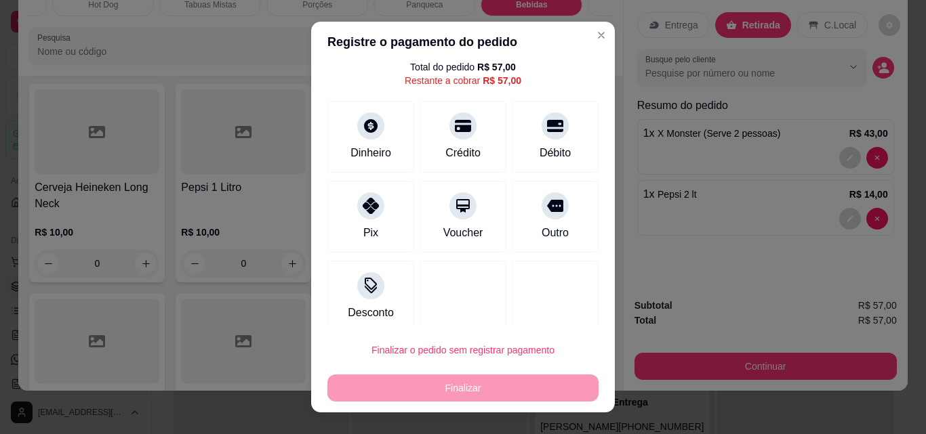
scroll to position [55, 0]
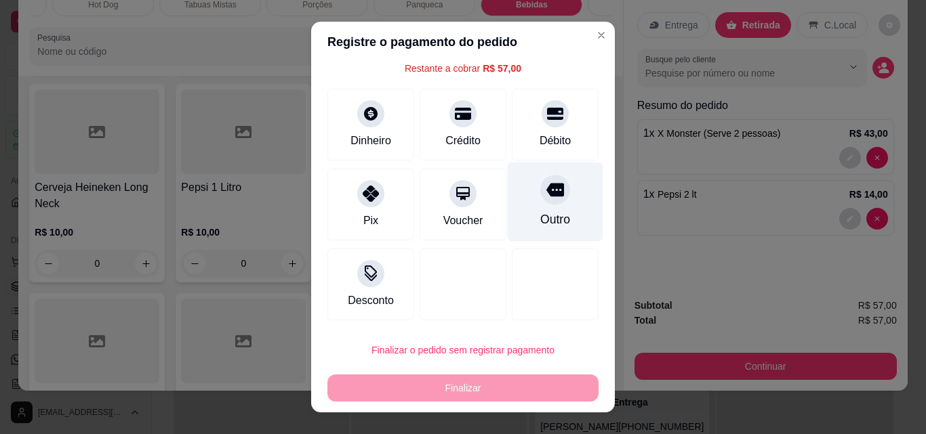
click at [546, 196] on icon at bounding box center [555, 191] width 18 height 14
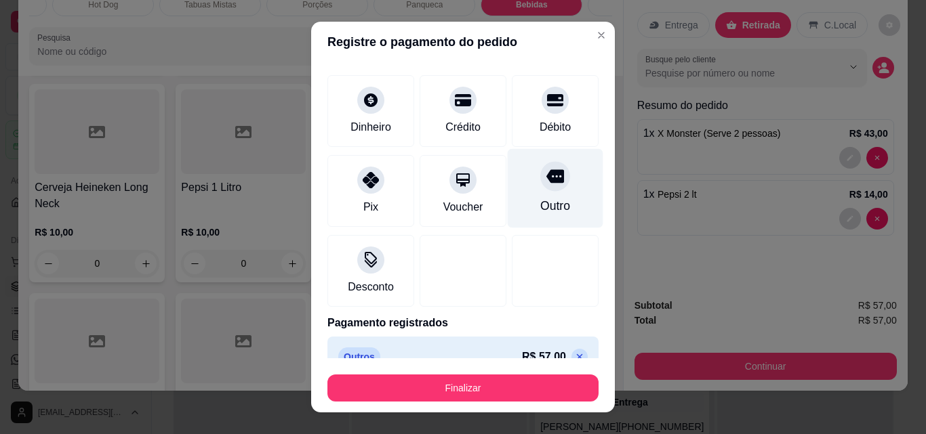
type input "R$ 0,00"
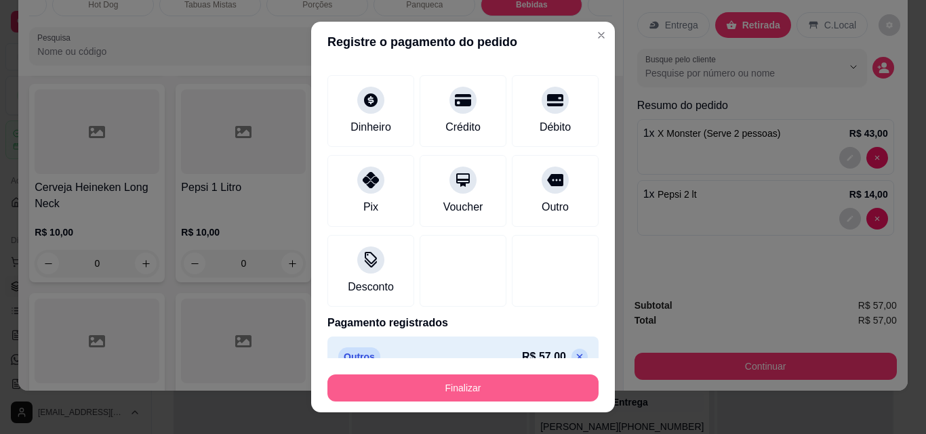
click at [481, 384] on button "Finalizar" at bounding box center [462, 388] width 271 height 27
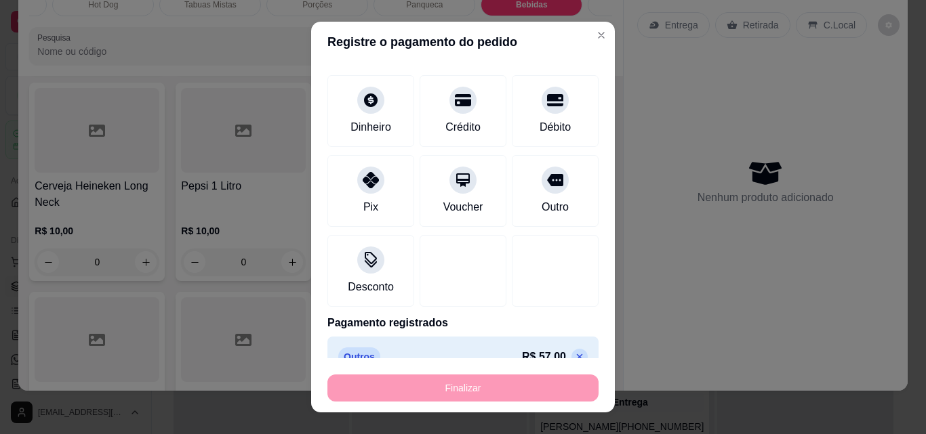
type input "0"
type input "-R$ 57,00"
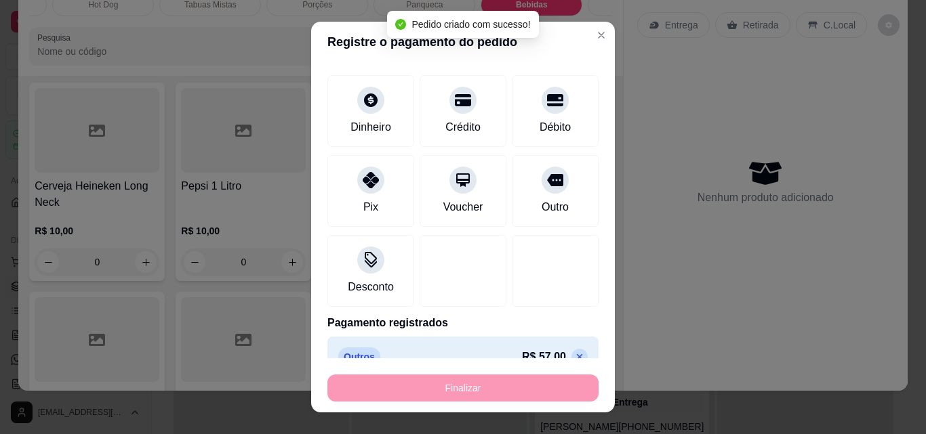
scroll to position [4715, 0]
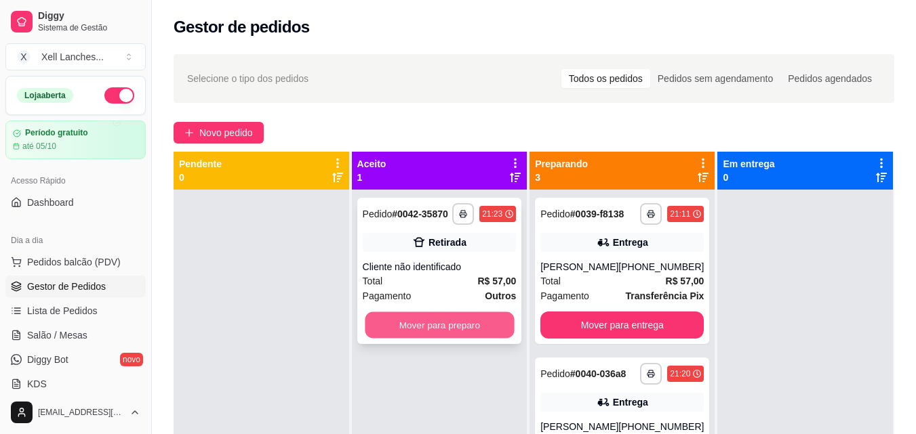
click at [443, 329] on button "Mover para preparo" at bounding box center [439, 325] width 149 height 26
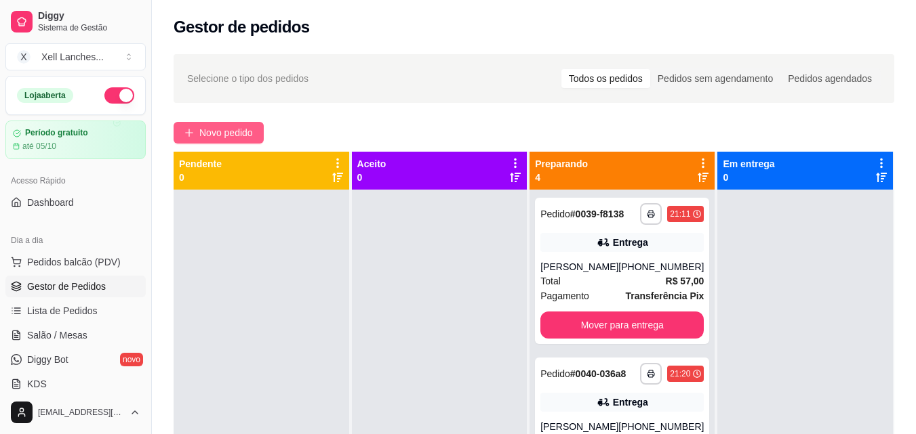
click at [235, 133] on span "Novo pedido" at bounding box center [226, 132] width 54 height 15
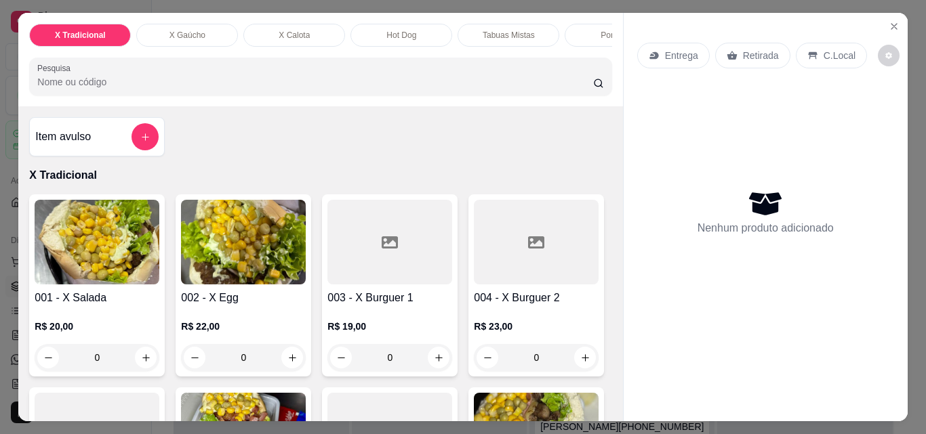
click at [121, 262] on img at bounding box center [97, 242] width 125 height 85
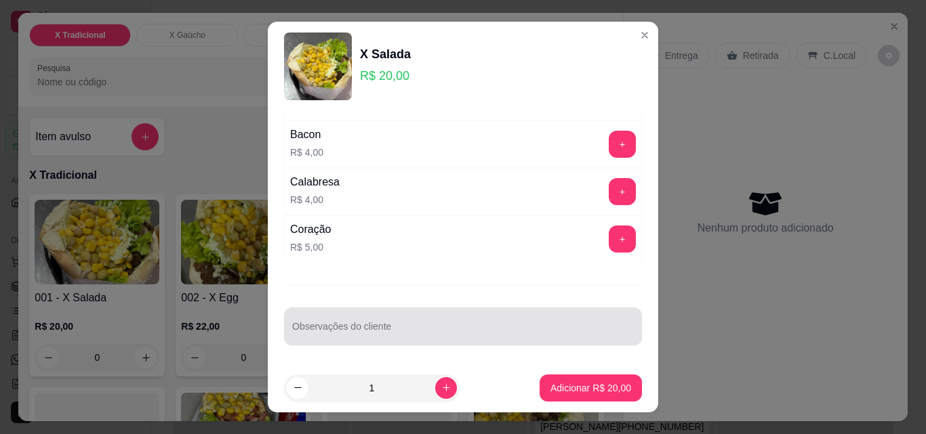
scroll to position [279, 0]
click at [343, 320] on div at bounding box center [463, 325] width 342 height 27
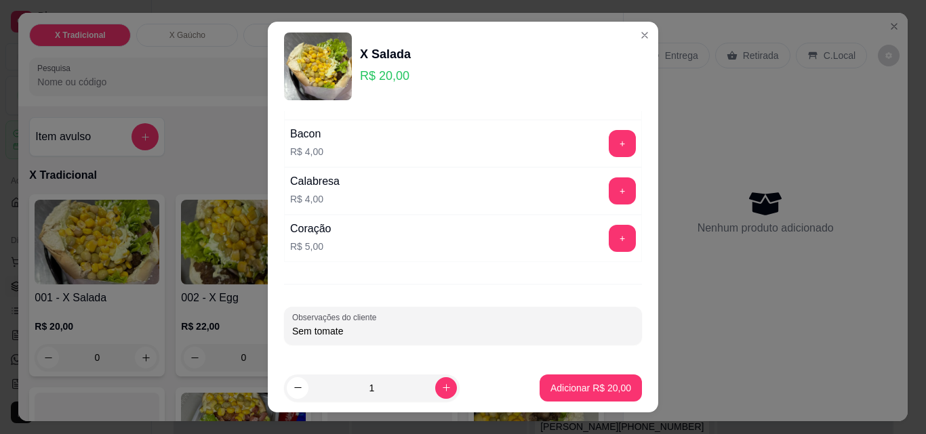
type input "Sem tomate"
click at [571, 394] on p "Adicionar R$ 20,00" at bounding box center [591, 388] width 79 height 13
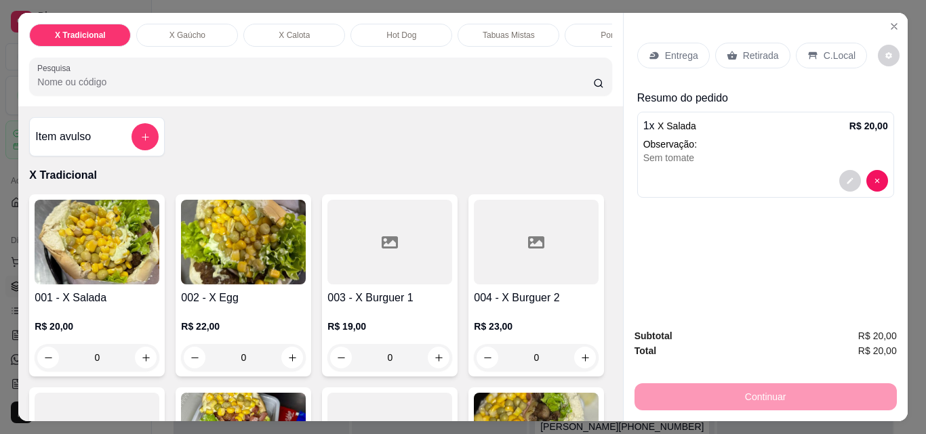
click at [91, 280] on img at bounding box center [97, 242] width 125 height 85
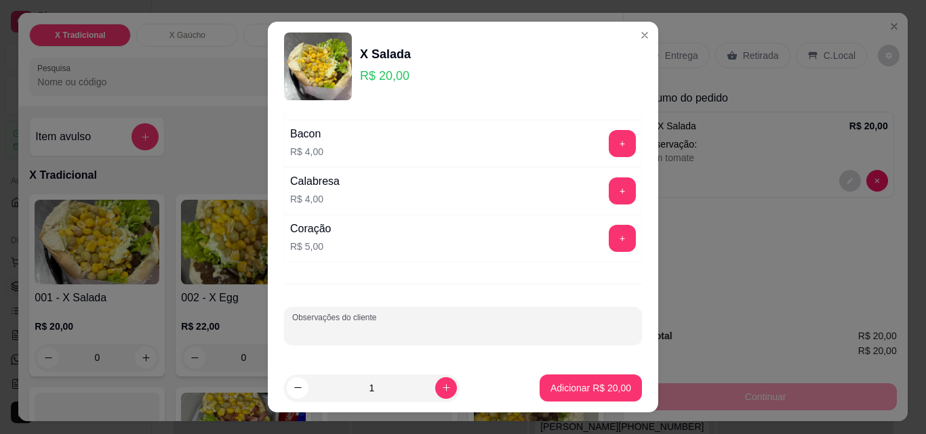
click at [330, 335] on input "Observações do cliente" at bounding box center [463, 332] width 342 height 14
type input "Sem ervilha"
click at [601, 398] on button "Adicionar R$ 20,00" at bounding box center [591, 388] width 102 height 27
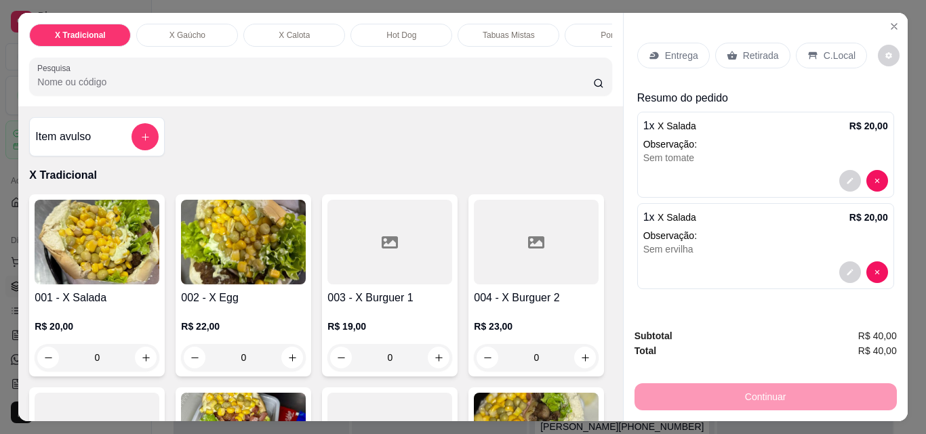
scroll to position [35, 0]
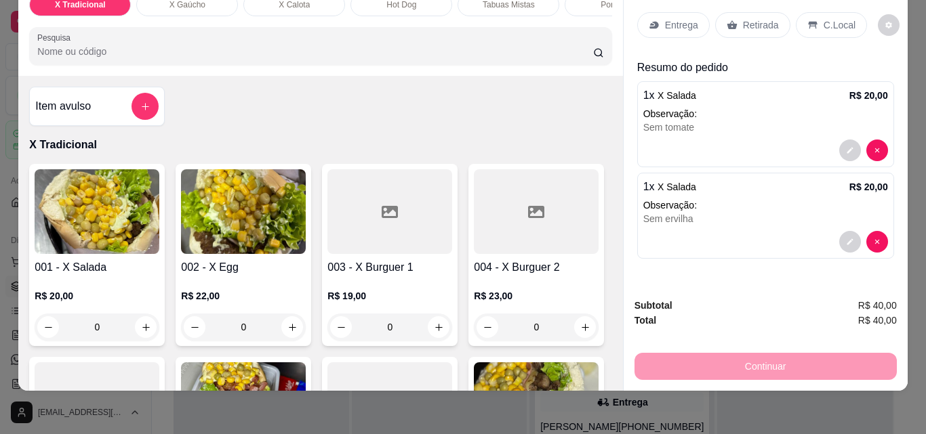
click at [733, 18] on div "Retirada" at bounding box center [752, 25] width 75 height 26
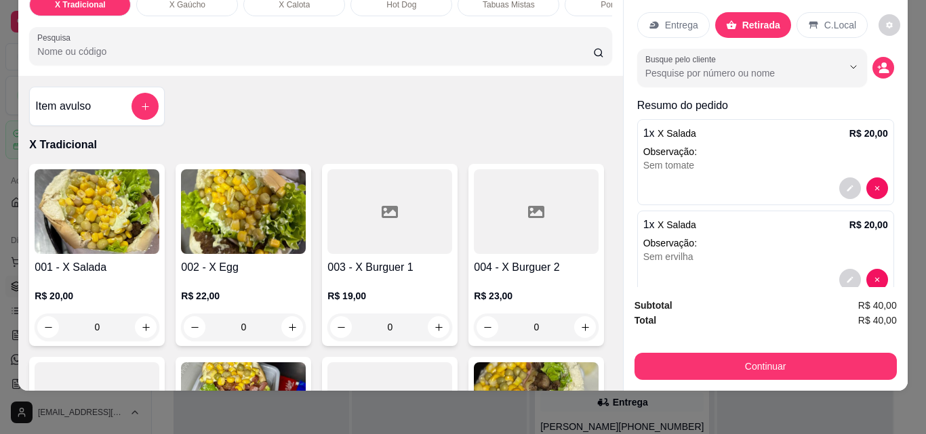
scroll to position [28, 0]
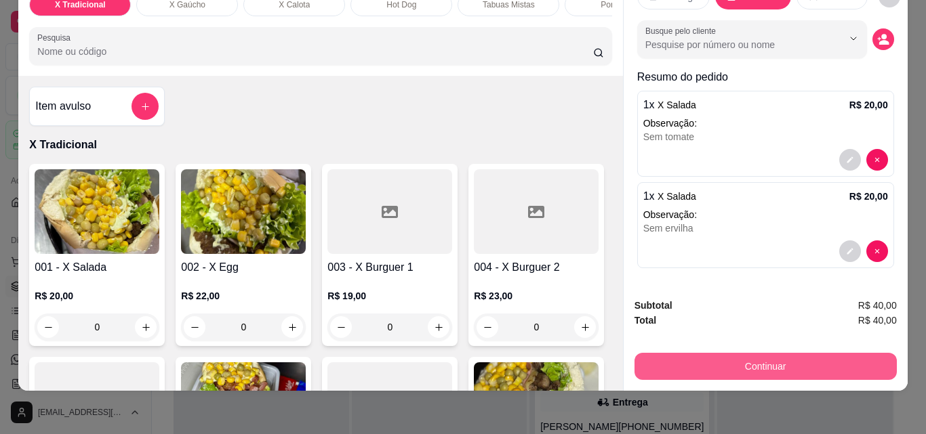
click at [775, 358] on button "Continuar" at bounding box center [765, 366] width 262 height 27
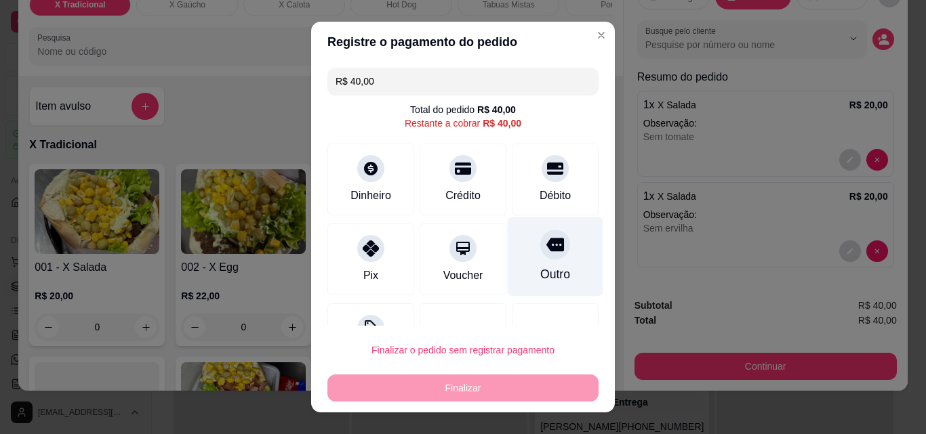
click at [540, 272] on div "Outro" at bounding box center [555, 275] width 30 height 18
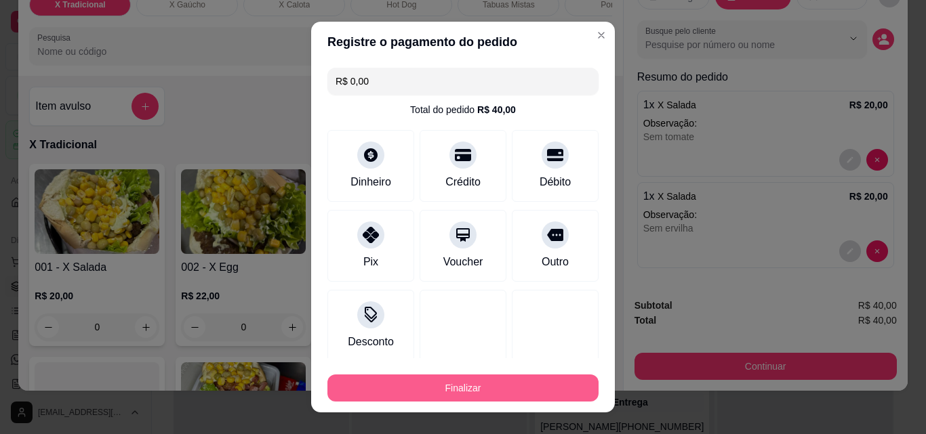
click at [497, 386] on button "Finalizar" at bounding box center [462, 388] width 271 height 27
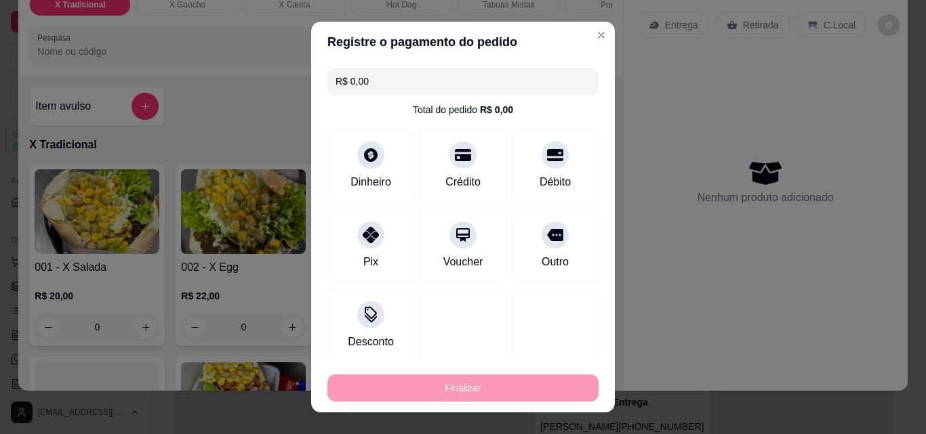
type input "-R$ 40,00"
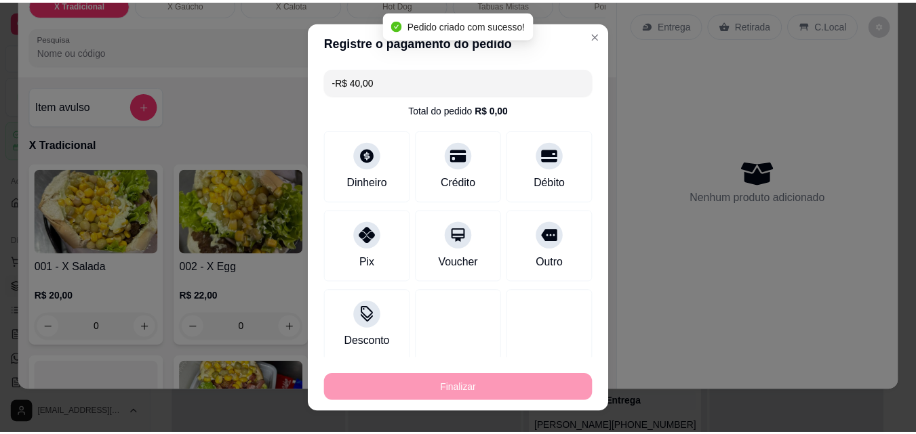
scroll to position [0, 0]
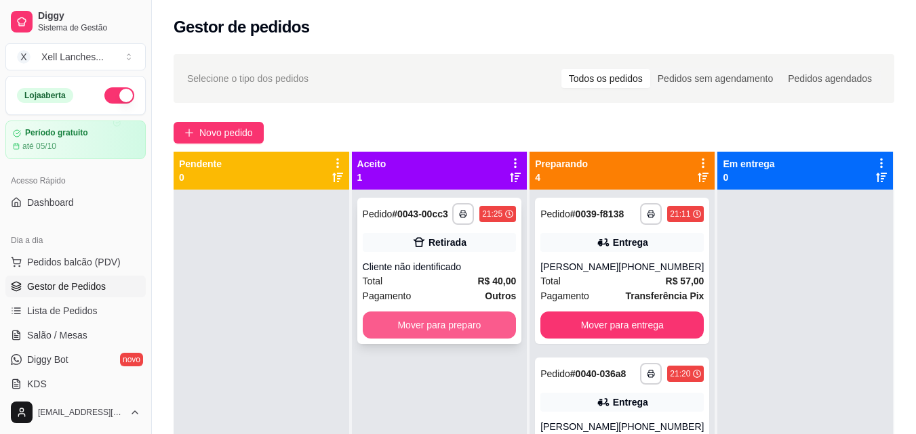
click at [408, 322] on button "Mover para preparo" at bounding box center [440, 325] width 154 height 27
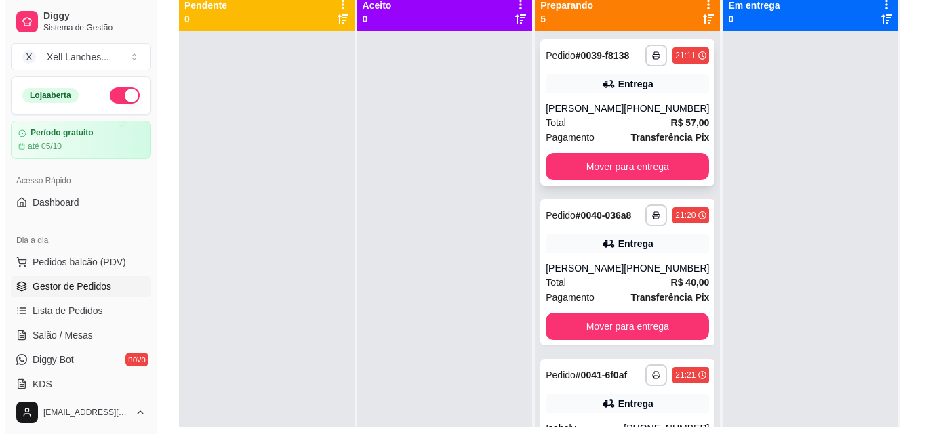
scroll to position [139, 0]
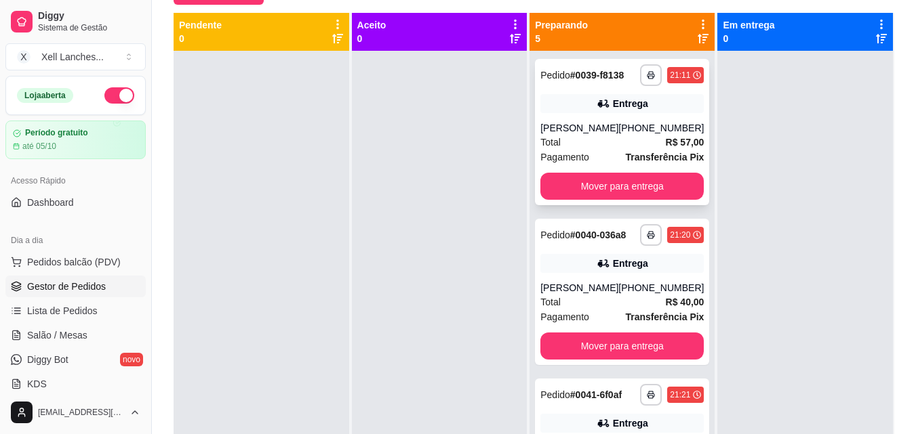
click at [581, 121] on div "**********" at bounding box center [622, 132] width 174 height 146
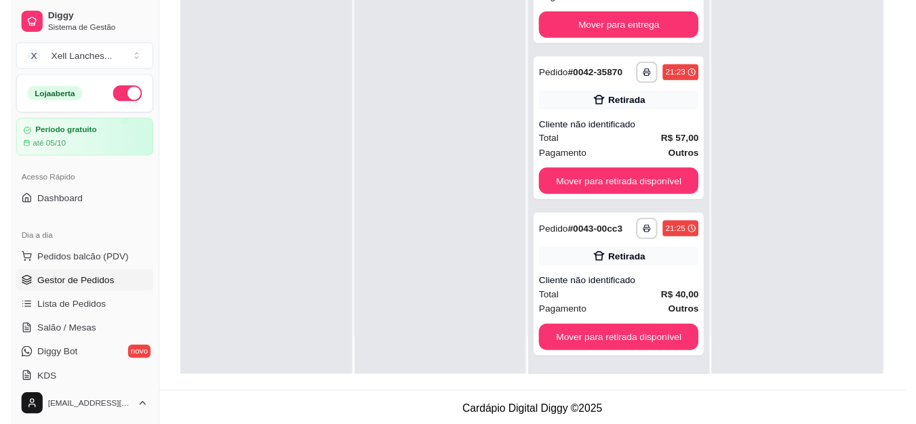
scroll to position [207, 0]
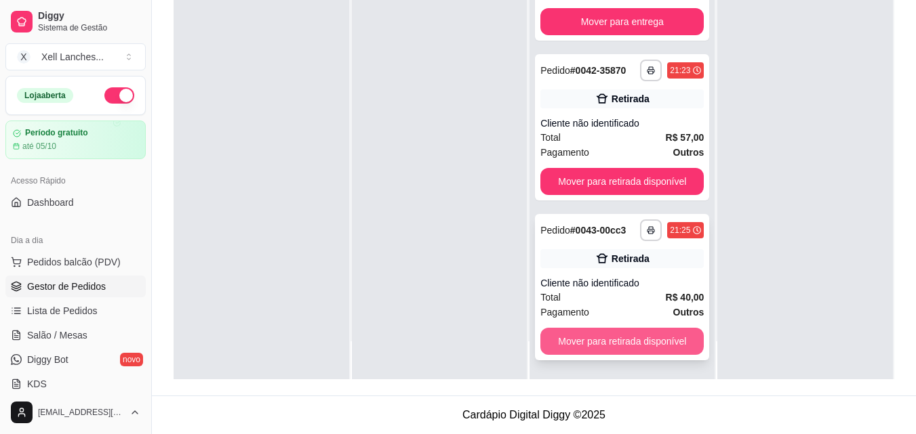
click at [619, 348] on button "Mover para retirada disponível" at bounding box center [621, 341] width 163 height 27
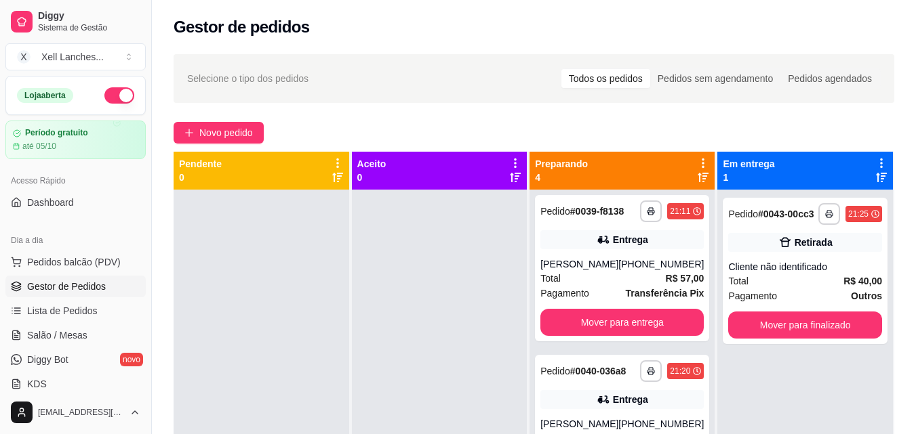
scroll to position [0, 0]
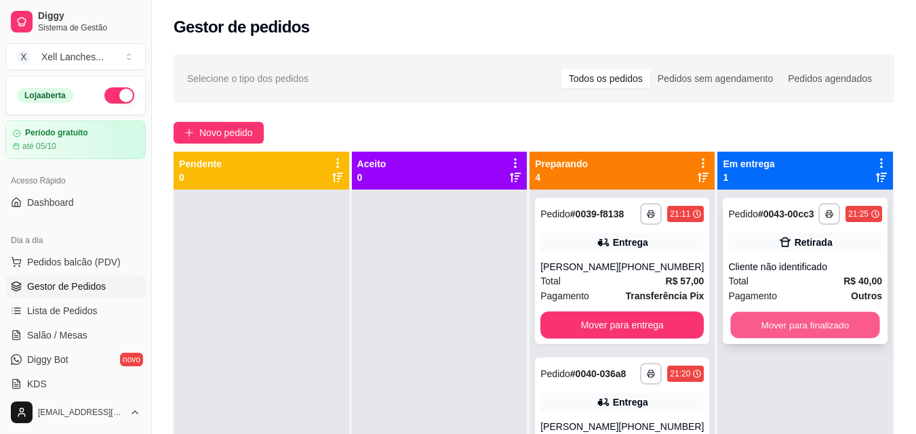
click at [802, 323] on button "Mover para finalizado" at bounding box center [805, 325] width 149 height 26
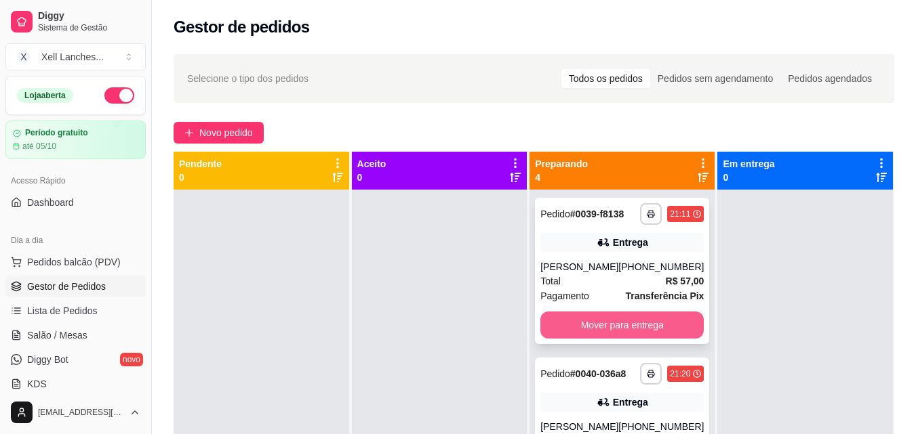
click at [630, 329] on button "Mover para entrega" at bounding box center [621, 325] width 163 height 27
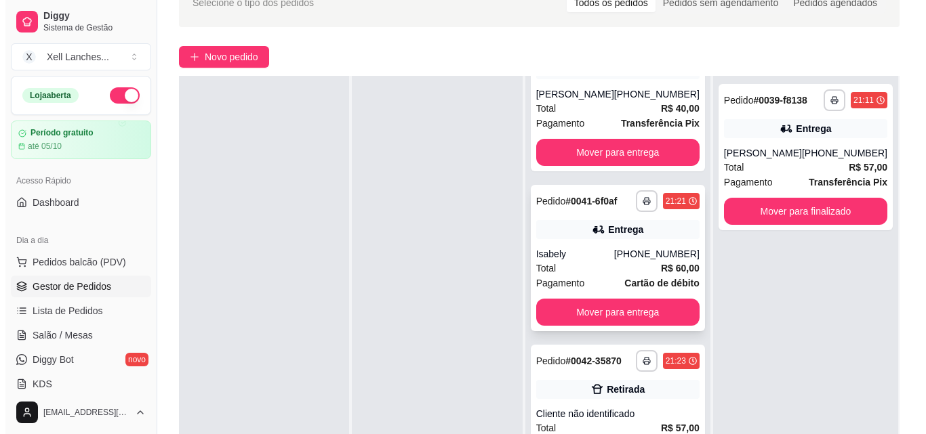
scroll to position [203, 0]
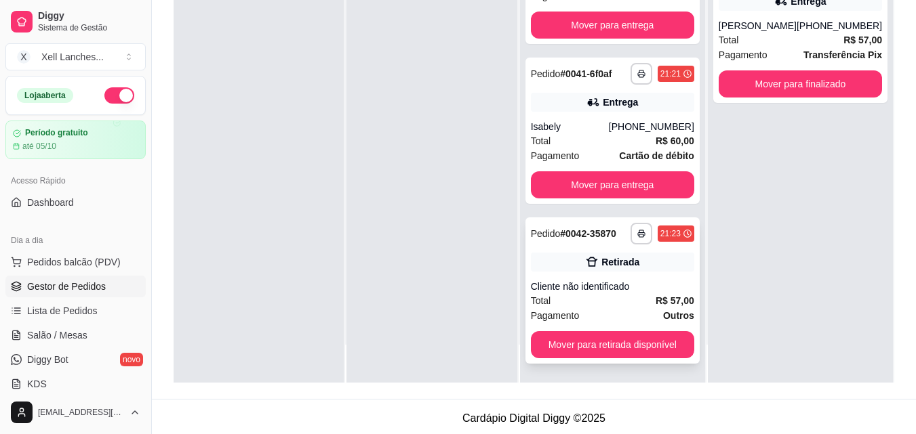
click at [600, 307] on div "Total R$ 57,00" at bounding box center [612, 300] width 163 height 15
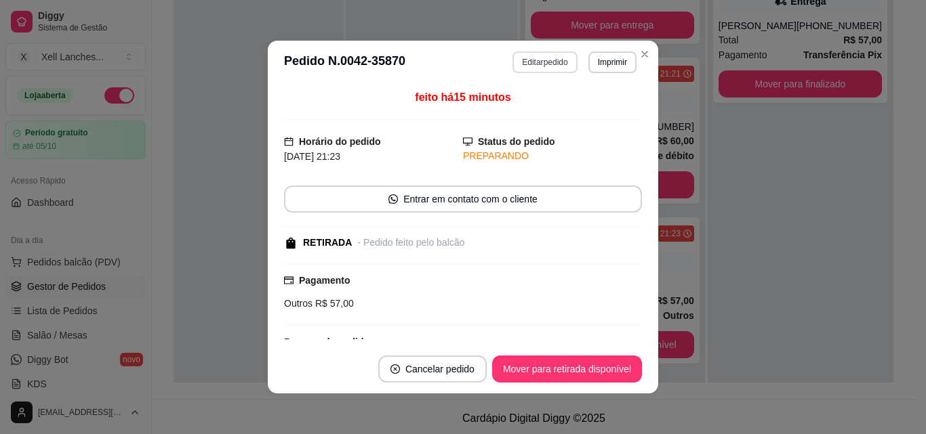
click at [525, 65] on button "Editar pedido" at bounding box center [544, 63] width 64 height 22
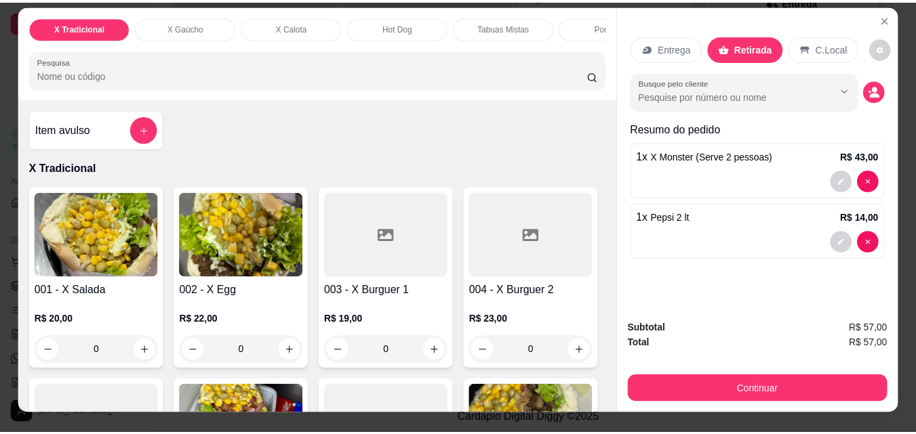
scroll to position [0, 0]
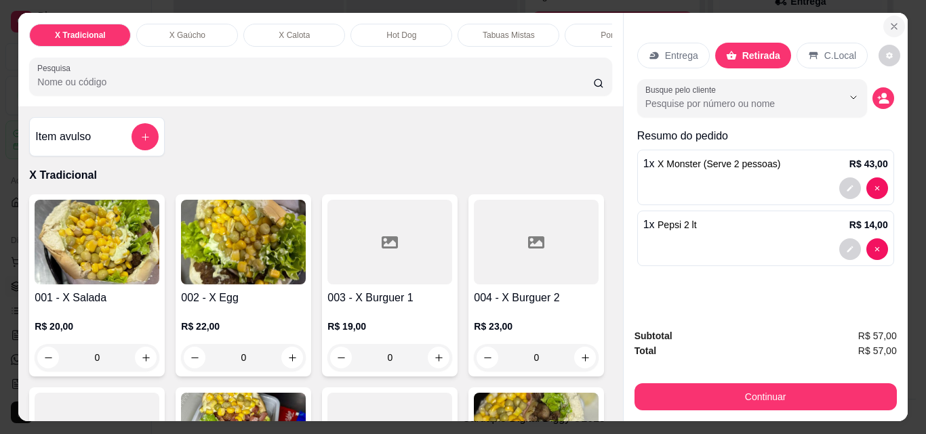
click at [891, 21] on icon "Close" at bounding box center [894, 26] width 11 height 11
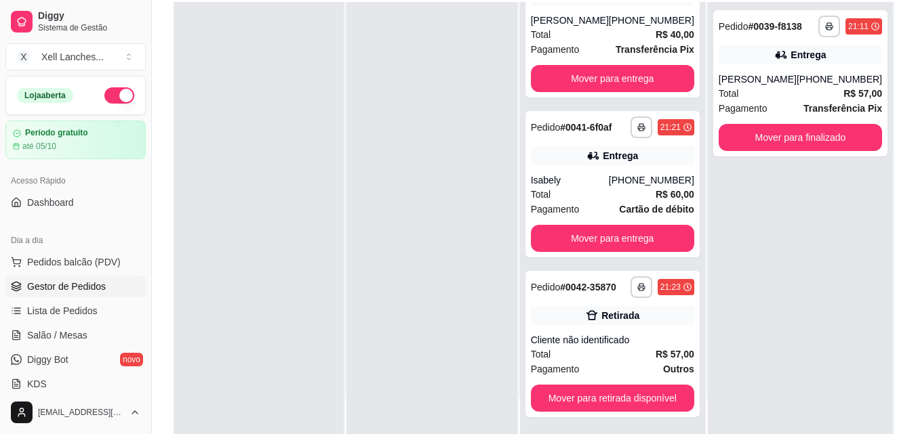
scroll to position [68, 0]
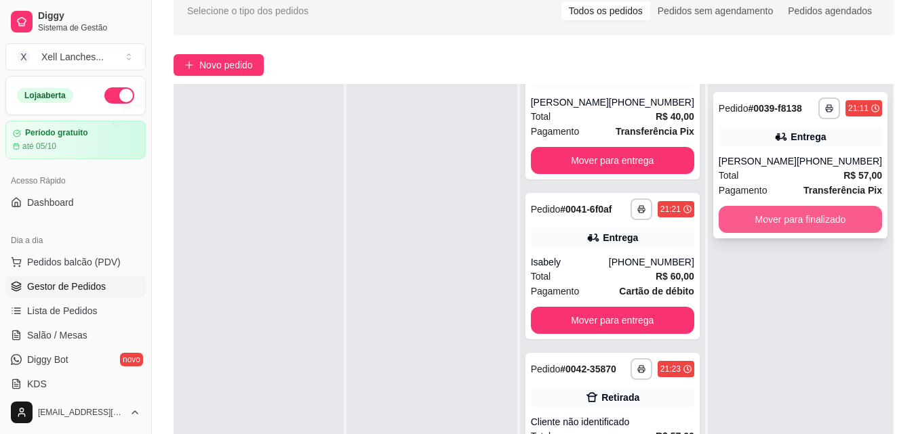
click at [836, 207] on button "Mover para finalizado" at bounding box center [799, 219] width 163 height 27
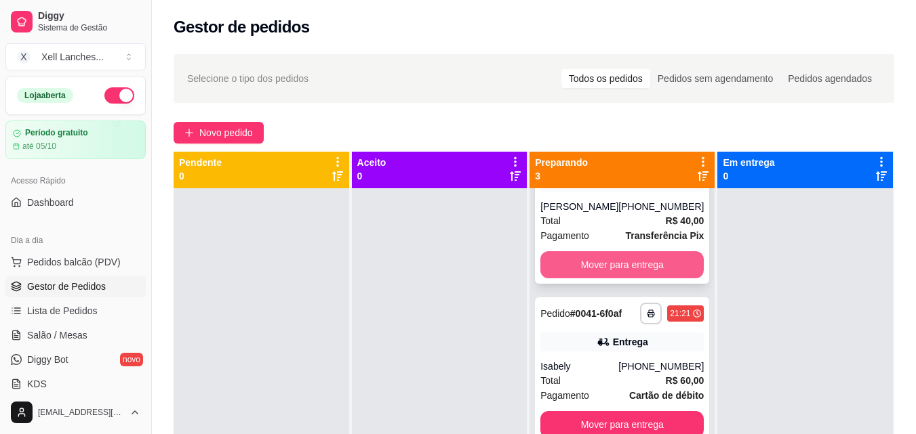
scroll to position [0, 0]
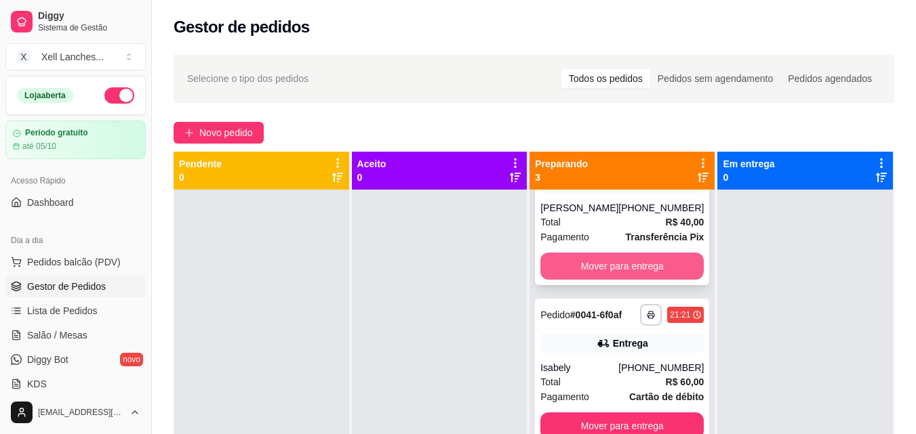
click at [596, 260] on button "Mover para entrega" at bounding box center [621, 266] width 163 height 27
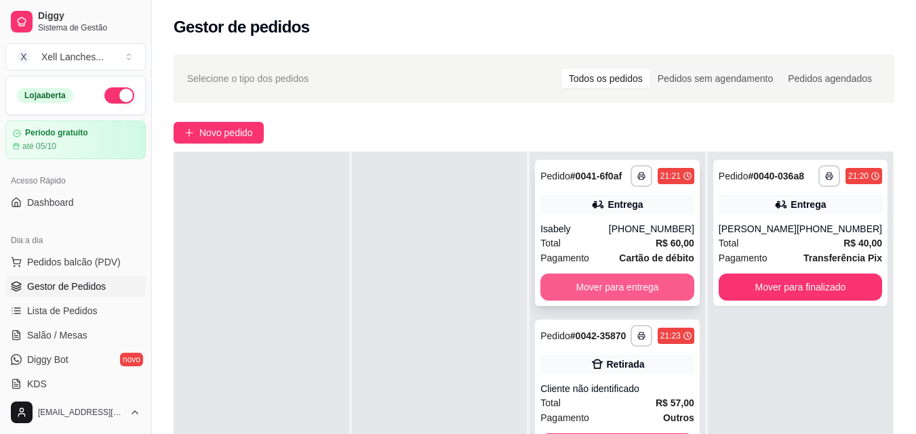
click at [618, 291] on button "Mover para entrega" at bounding box center [617, 287] width 154 height 27
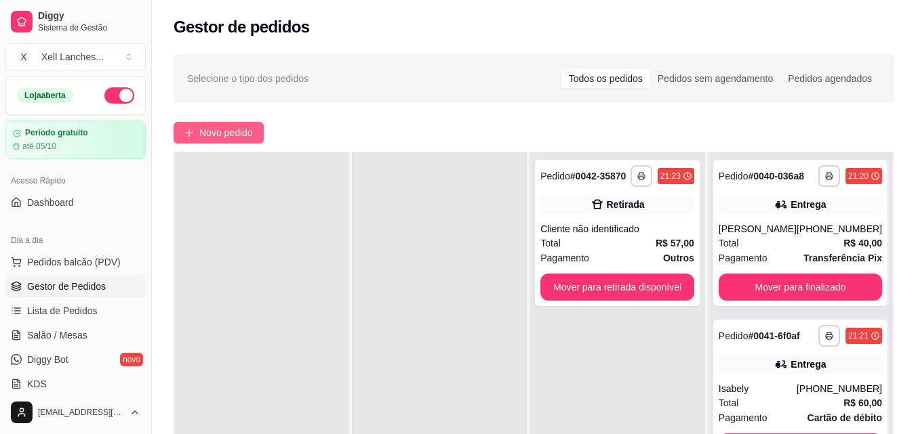
click at [214, 132] on span "Novo pedido" at bounding box center [226, 132] width 54 height 15
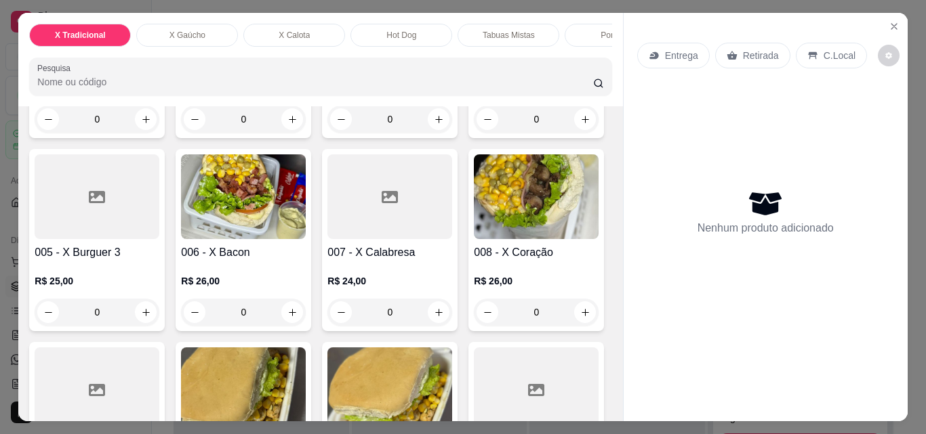
scroll to position [271, 0]
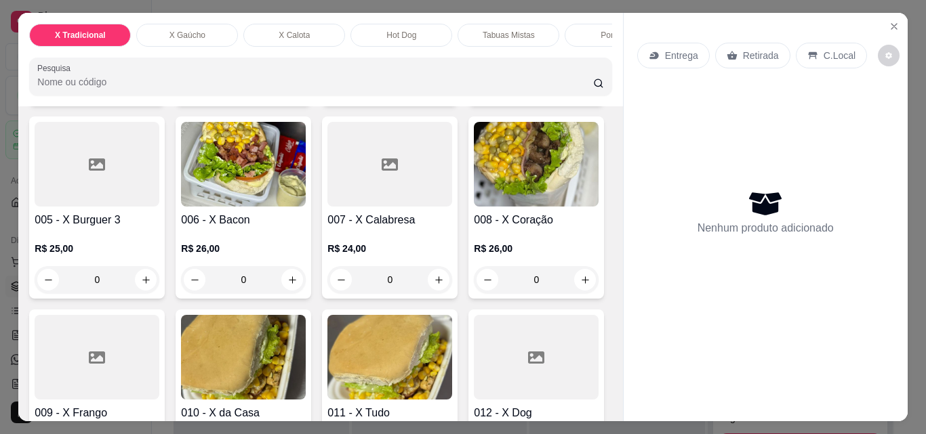
click at [182, 30] on p "X Gaúcho" at bounding box center [187, 35] width 36 height 11
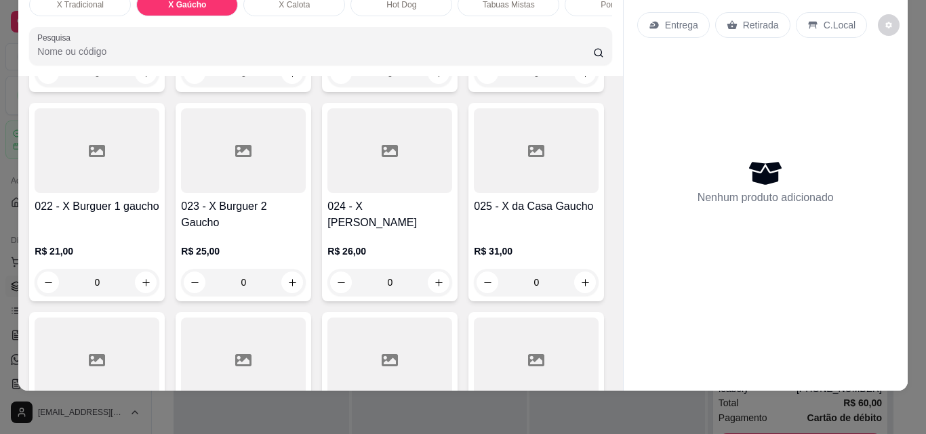
scroll to position [1415, 0]
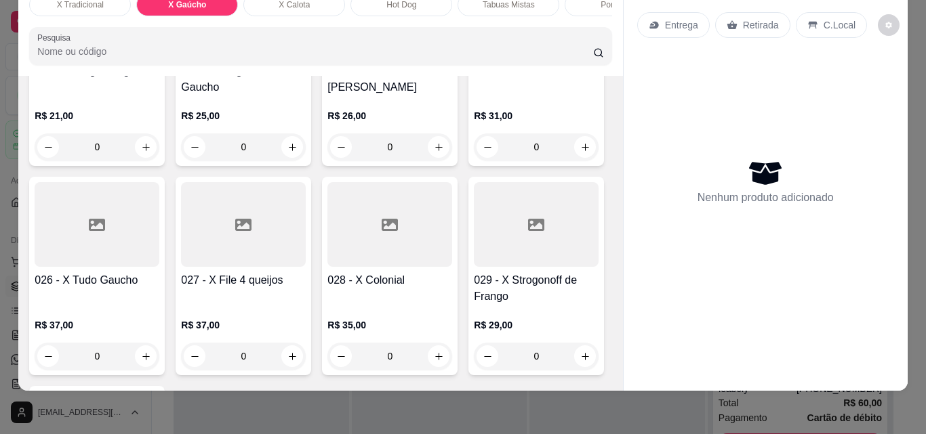
click at [306, 161] on div "0" at bounding box center [243, 147] width 125 height 27
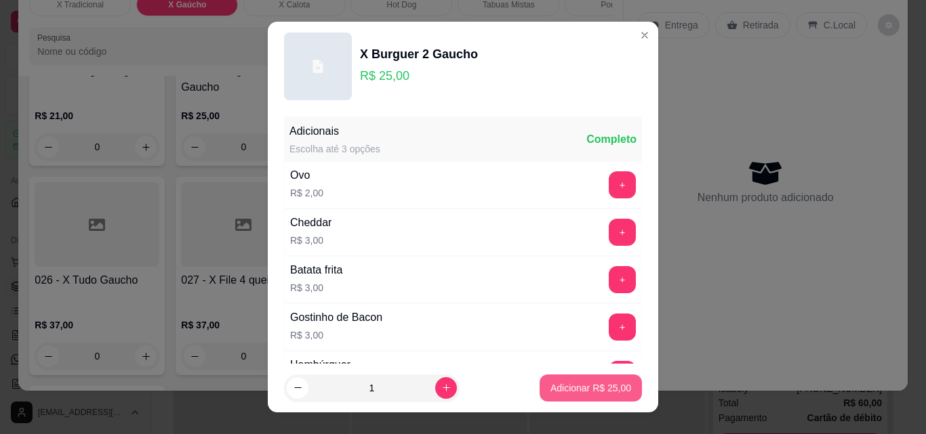
click at [565, 385] on p "Adicionar R$ 25,00" at bounding box center [590, 389] width 81 height 14
type input "1"
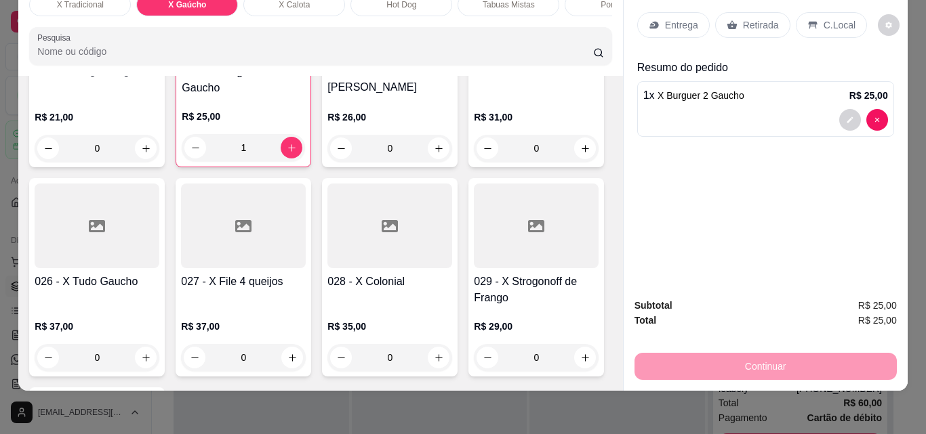
scroll to position [0, 0]
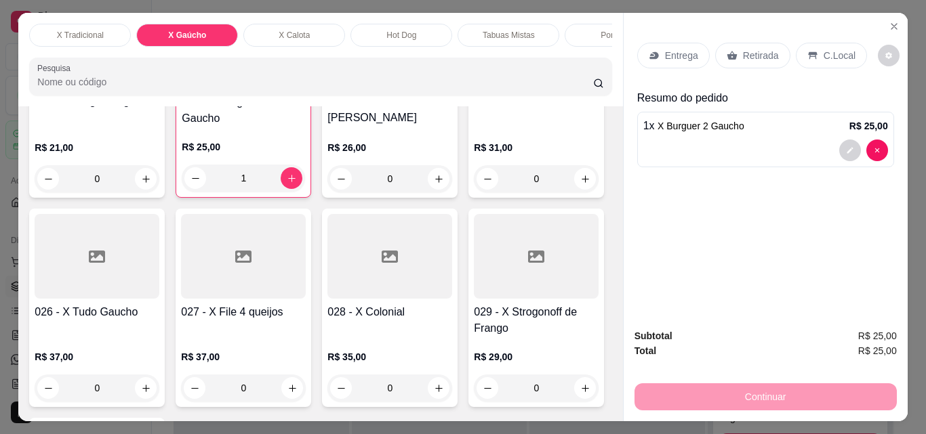
click at [582, 29] on div "Porções" at bounding box center [616, 35] width 102 height 23
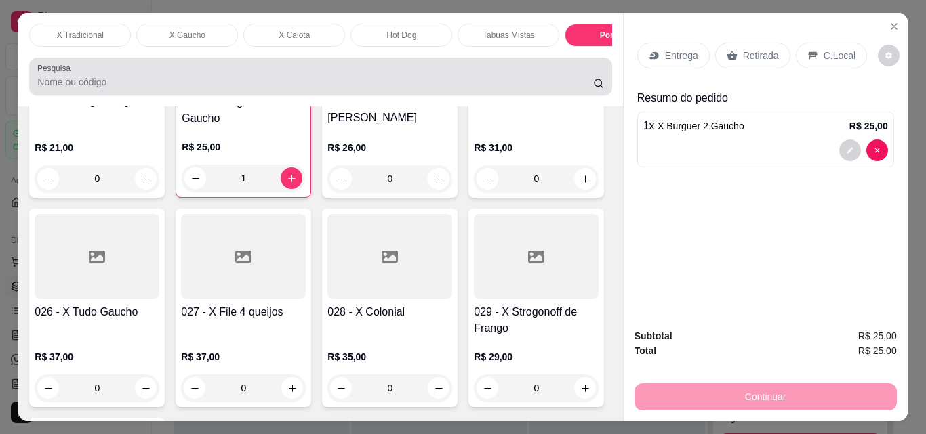
scroll to position [35, 0]
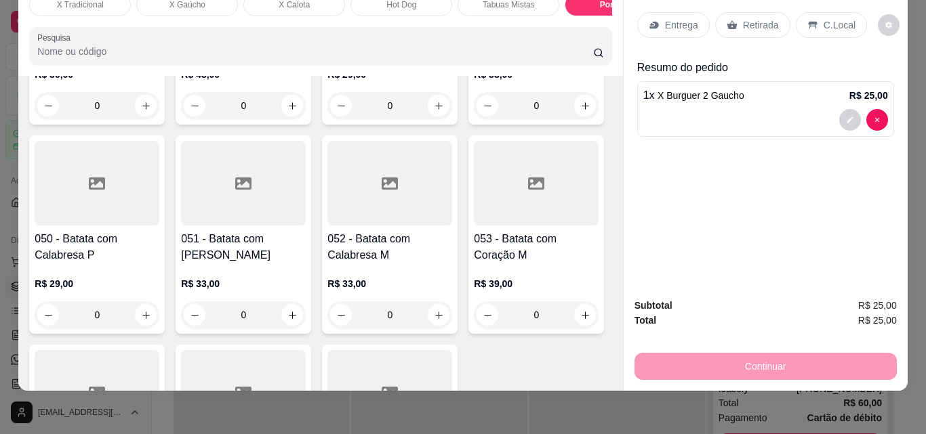
type input "1"
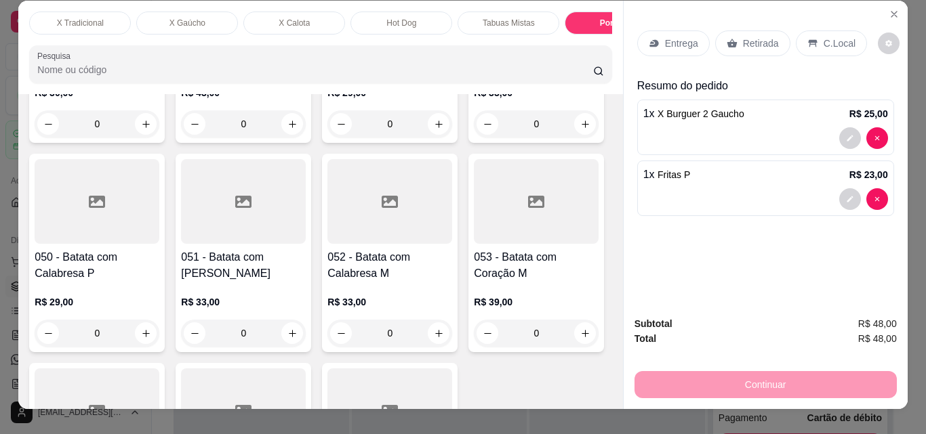
scroll to position [0, 0]
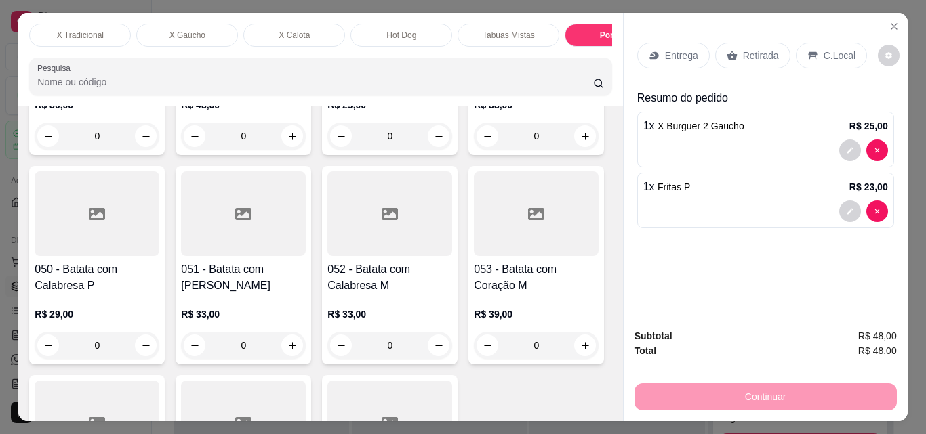
click at [671, 53] on p "Entrega" at bounding box center [681, 56] width 33 height 14
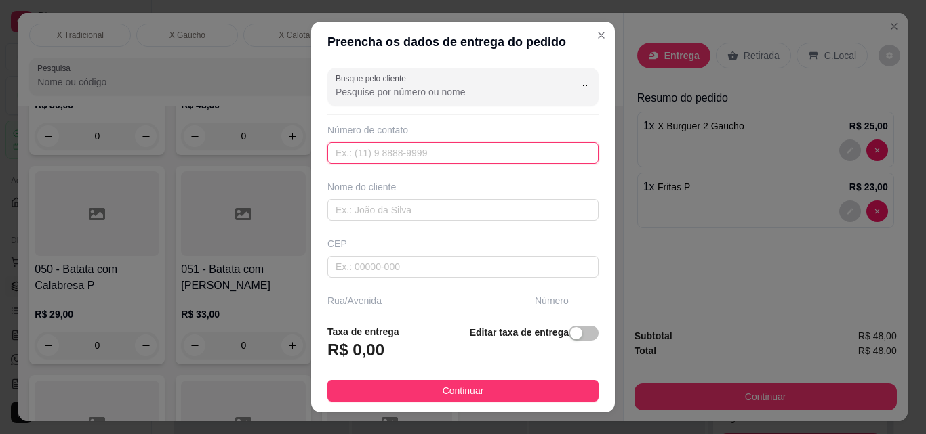
click at [389, 152] on input "text" at bounding box center [462, 153] width 271 height 22
paste input "[PHONE_NUMBER]"
type input "[PHONE_NUMBER]"
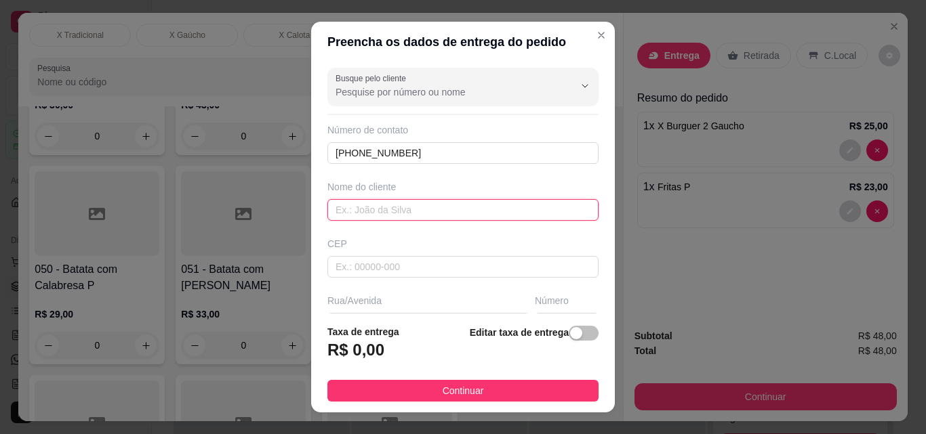
click at [357, 212] on input "text" at bounding box center [462, 210] width 271 height 22
type input "[PERSON_NAME]"
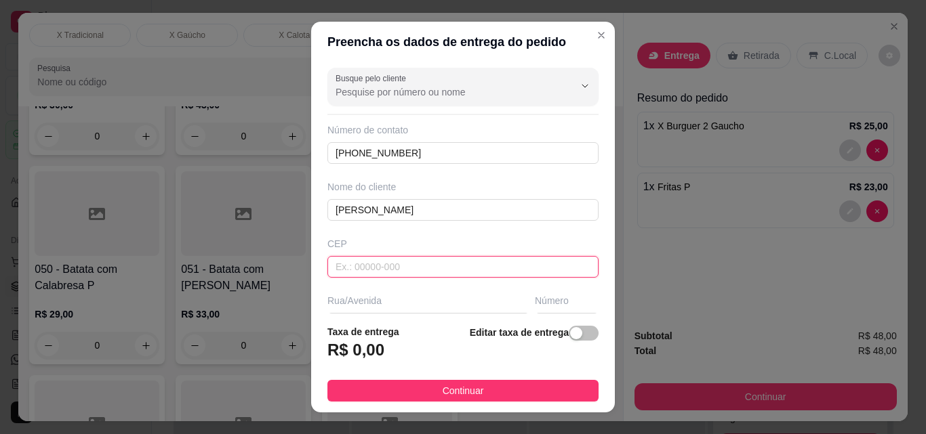
click at [357, 267] on input "text" at bounding box center [462, 267] width 271 height 22
type input "0"
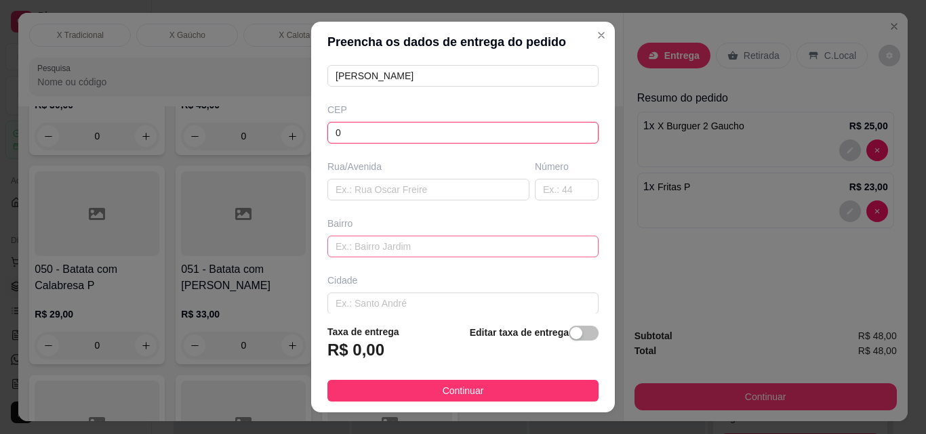
scroll to position [136, 0]
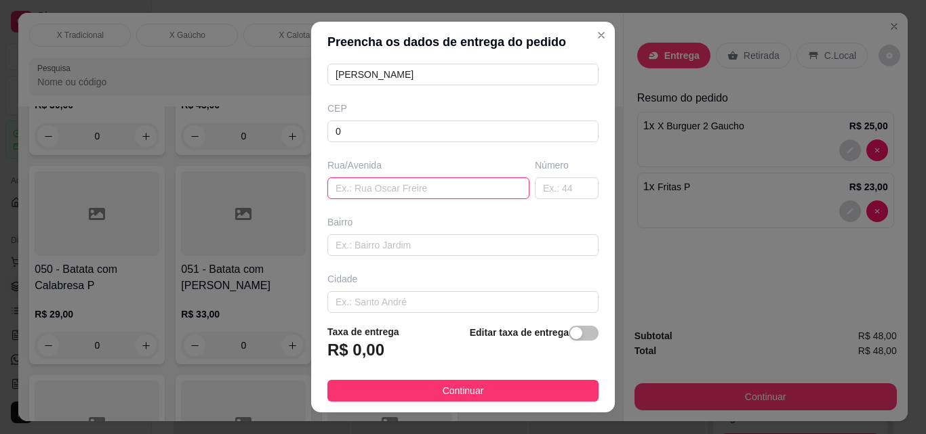
click at [350, 191] on input "text" at bounding box center [428, 189] width 202 height 22
type input "Rua [PERSON_NAME]"
click at [535, 185] on input "text" at bounding box center [567, 189] width 64 height 22
type input "."
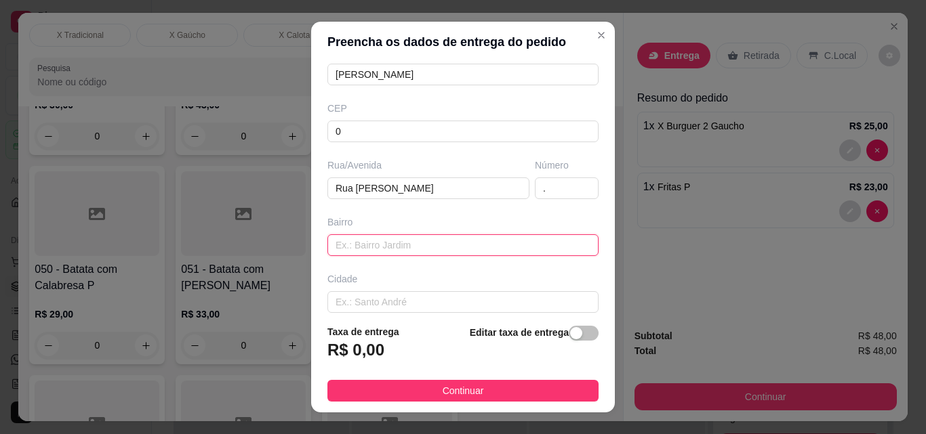
click at [495, 251] on input "text" at bounding box center [462, 246] width 271 height 22
type input "."
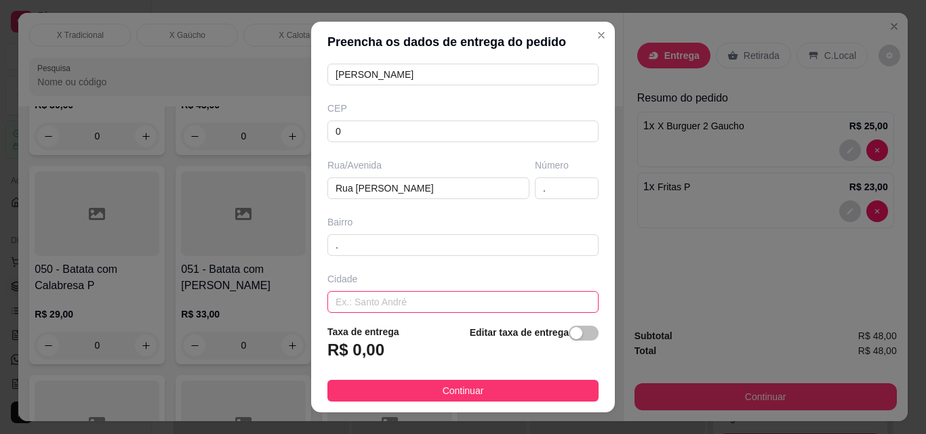
click at [427, 302] on input "text" at bounding box center [462, 302] width 271 height 22
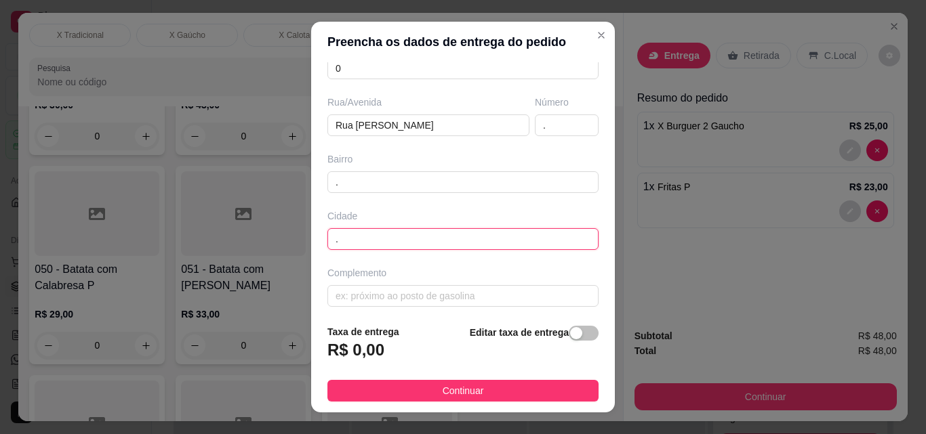
scroll to position [205, 0]
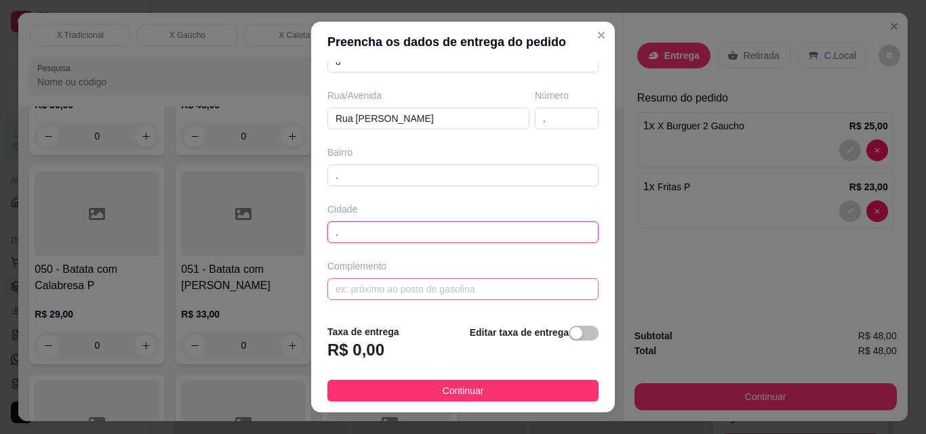
type input "."
click at [385, 291] on input "text" at bounding box center [462, 290] width 271 height 22
type input "."
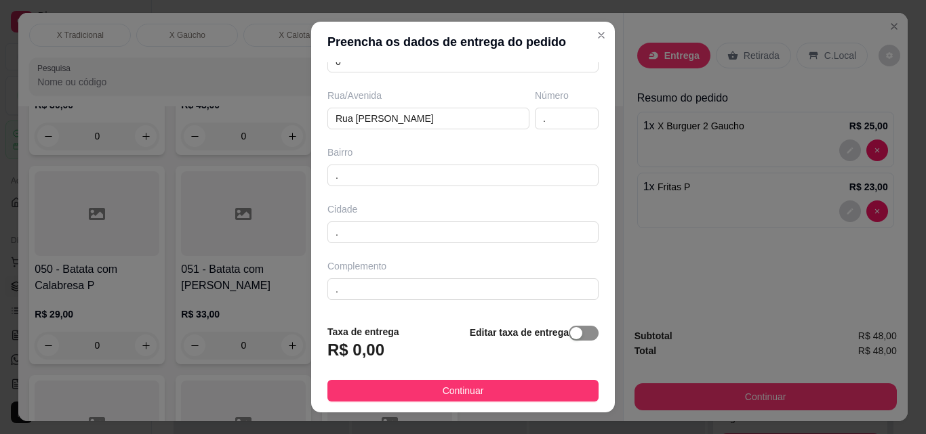
click at [569, 335] on span "button" at bounding box center [584, 333] width 30 height 15
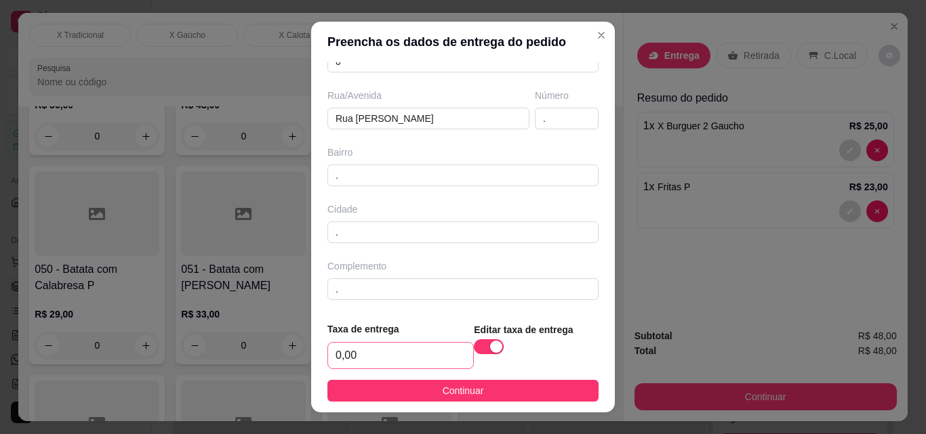
click at [423, 342] on div "0,00" at bounding box center [400, 355] width 146 height 27
click at [418, 355] on input "0,00" at bounding box center [400, 356] width 145 height 26
type input "2,00"
click at [443, 388] on span "Continuar" at bounding box center [463, 391] width 41 height 15
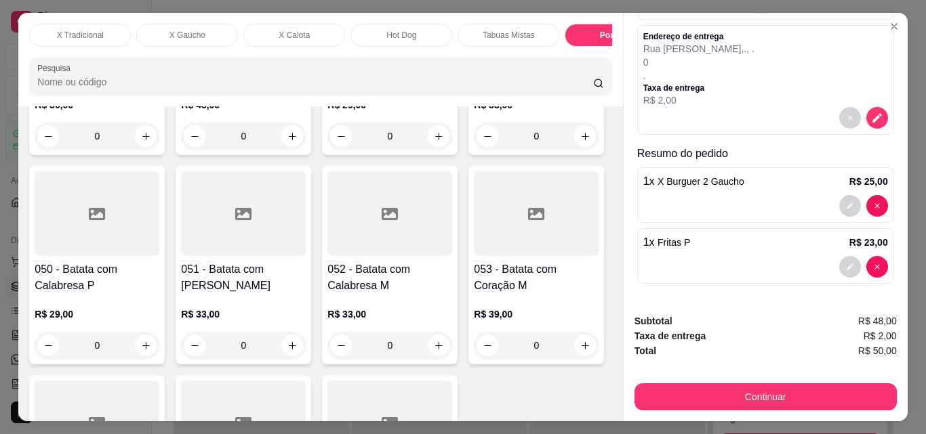
scroll to position [35, 0]
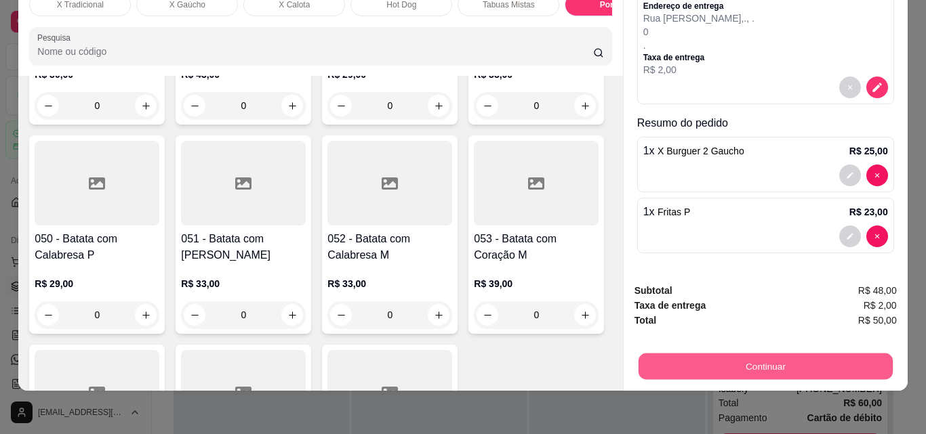
click at [755, 357] on button "Continuar" at bounding box center [765, 366] width 254 height 26
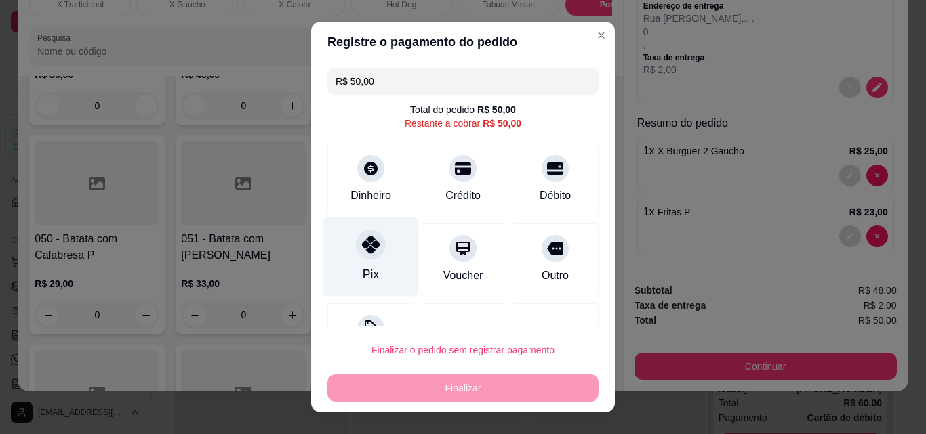
click at [369, 257] on div at bounding box center [371, 245] width 30 height 30
type input "R$ 0,00"
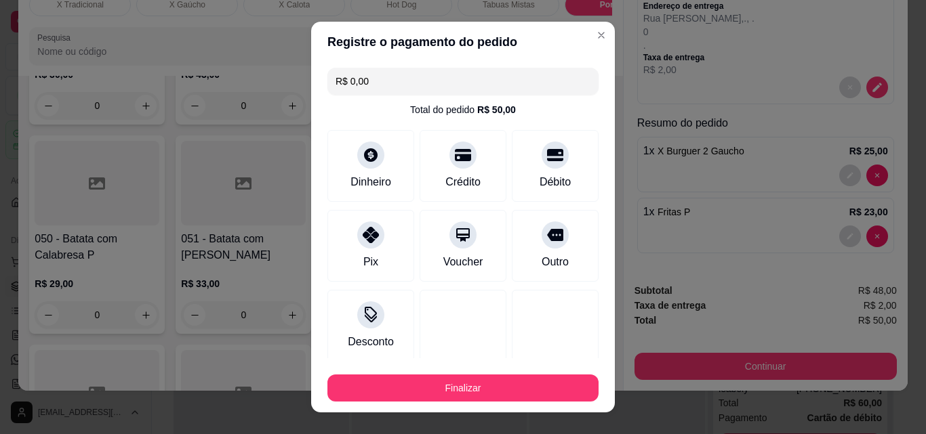
click at [369, 245] on section "Registre o pagamento do pedido R$ 0,00 Total do pedido R$ 50,00 Dinheiro Crédit…" at bounding box center [463, 217] width 304 height 391
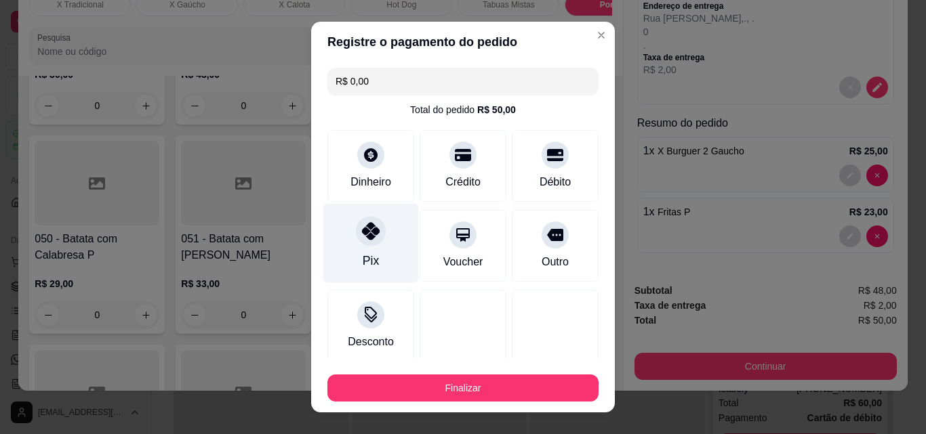
click at [369, 243] on div at bounding box center [371, 231] width 30 height 30
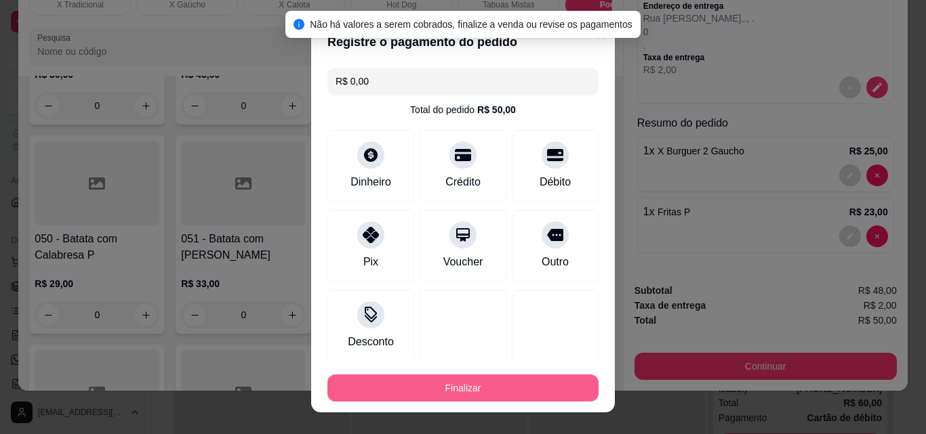
click at [443, 388] on button "Finalizar" at bounding box center [462, 388] width 271 height 27
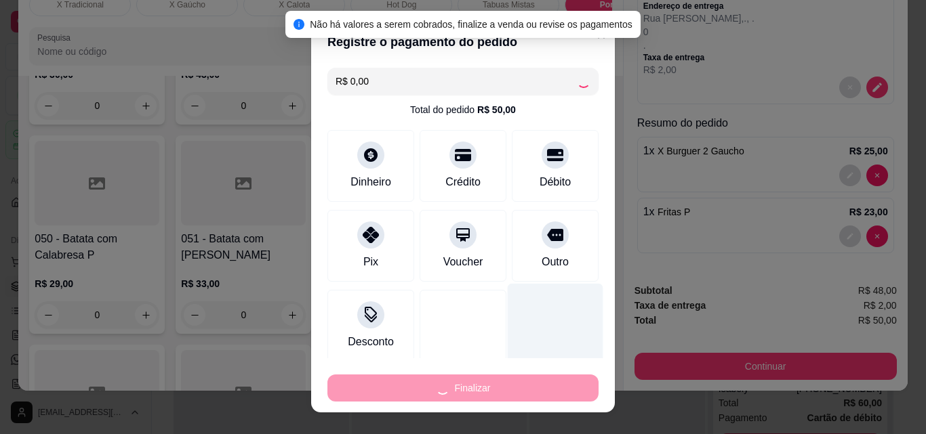
type input "0"
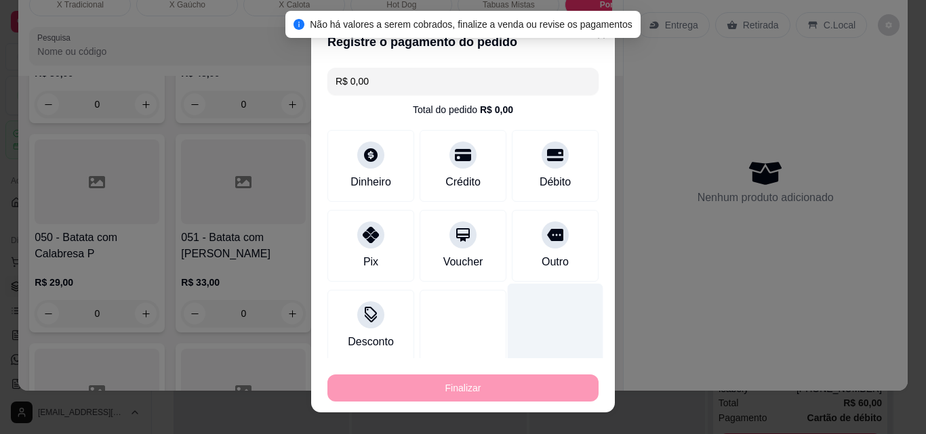
type input "-R$ 50,00"
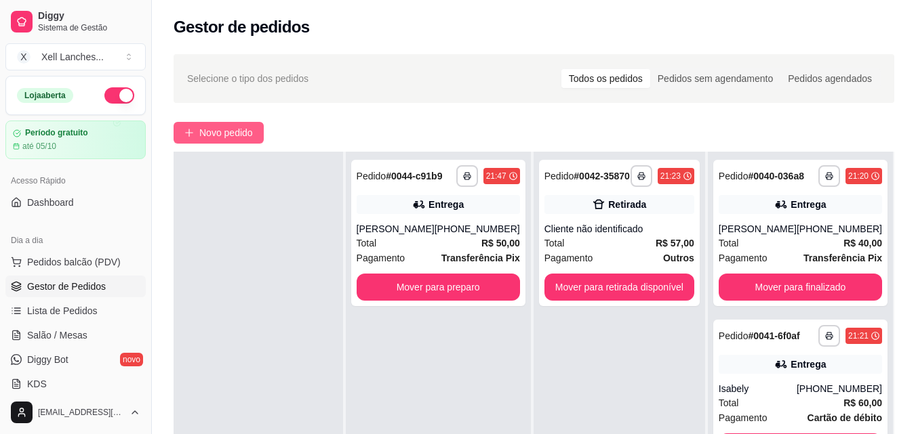
click at [229, 124] on button "Novo pedido" at bounding box center [219, 133] width 90 height 22
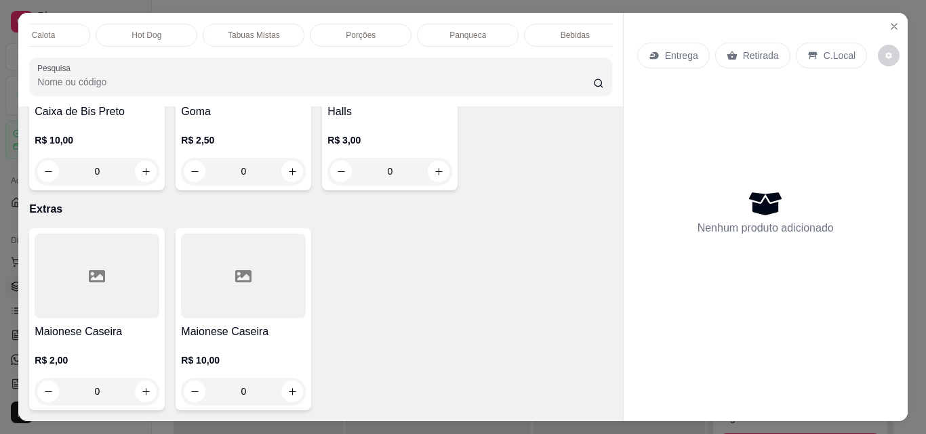
scroll to position [0, 298]
click at [543, 30] on div "Bebidas" at bounding box center [532, 35] width 102 height 23
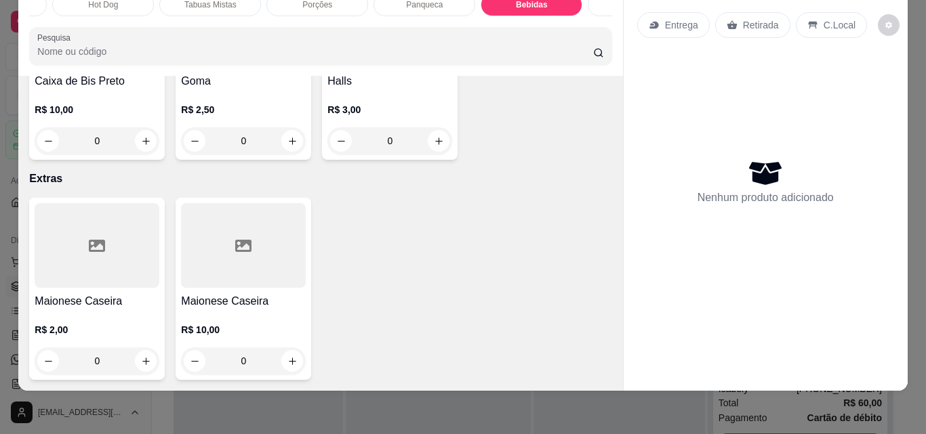
scroll to position [5596, 0]
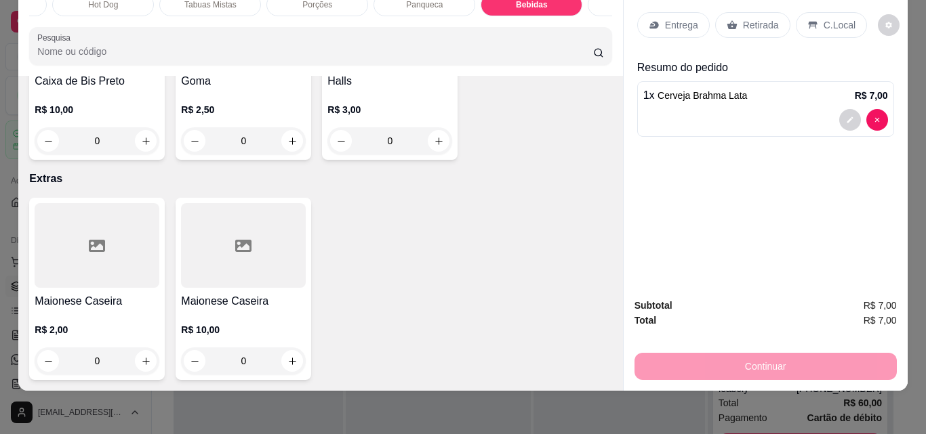
type input "4"
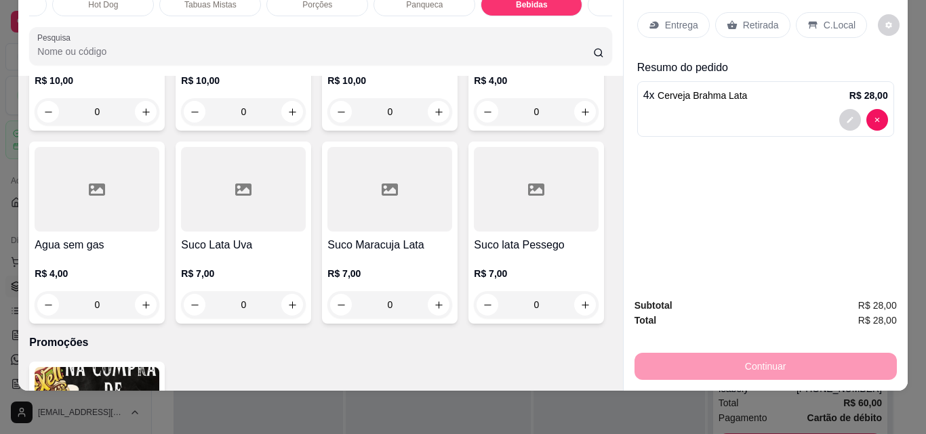
scroll to position [4850, 0]
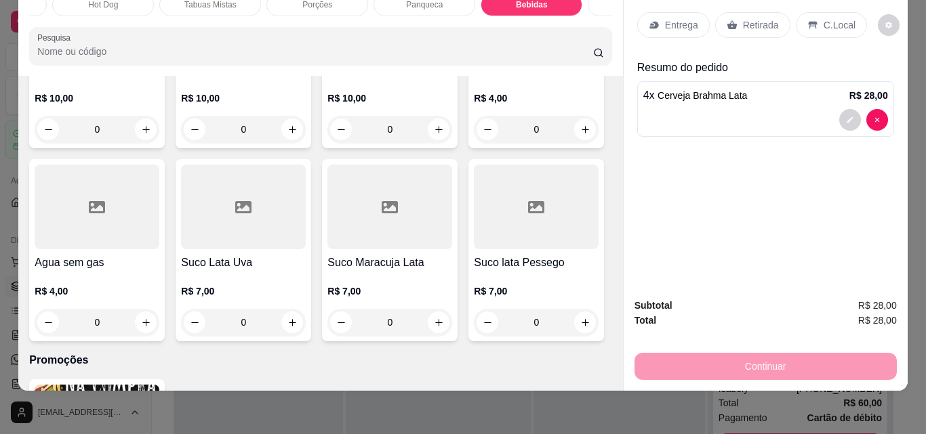
type input "1"
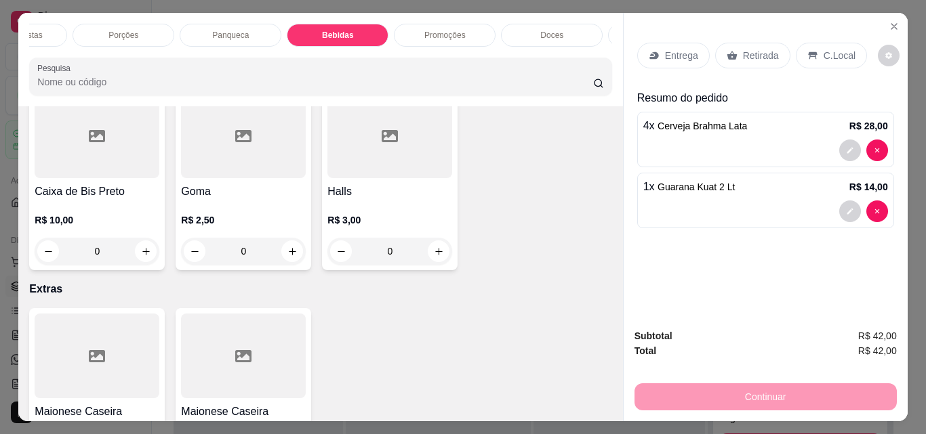
scroll to position [0, 515]
click at [528, 30] on p "Doces" at bounding box center [528, 35] width 23 height 11
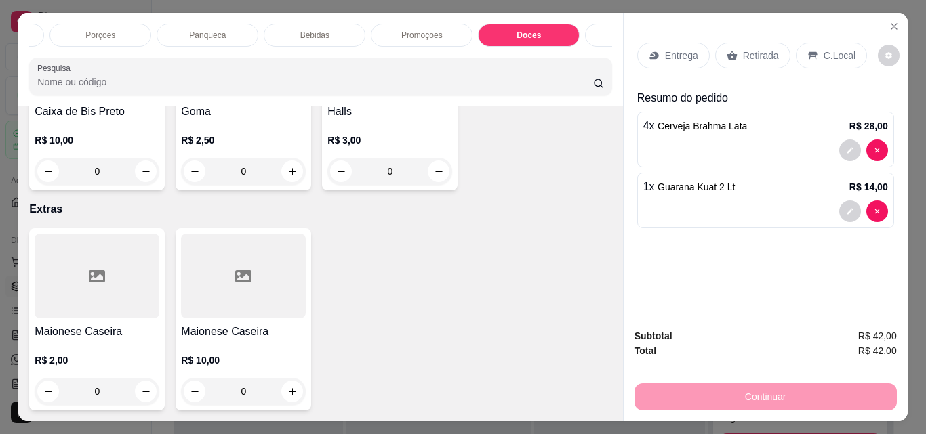
scroll to position [35, 0]
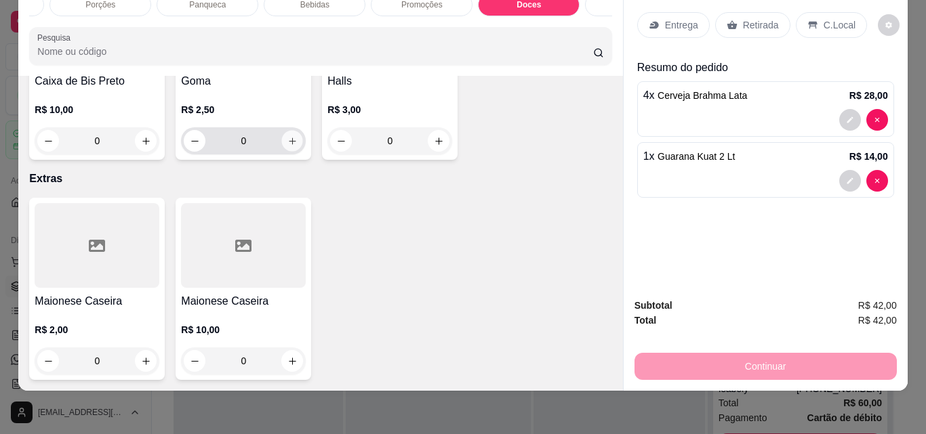
click at [287, 146] on icon "increase-product-quantity" at bounding box center [292, 141] width 10 height 10
type input "2"
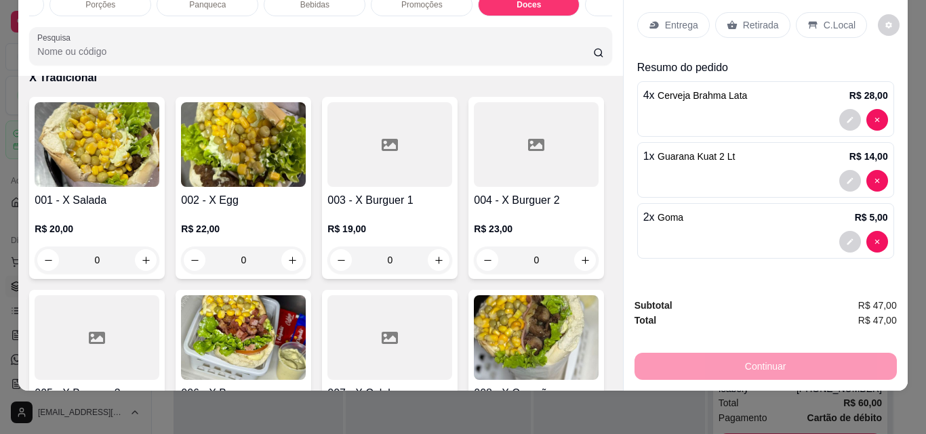
scroll to position [0, 0]
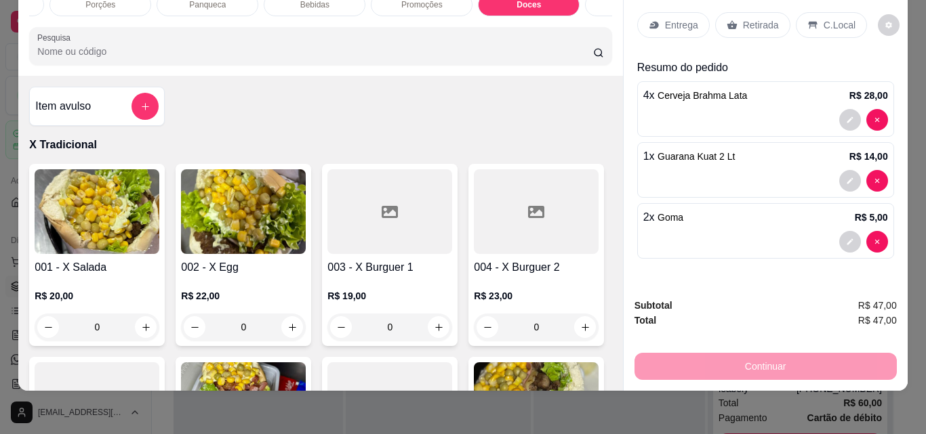
click at [109, 102] on div "Item avulso" at bounding box center [96, 106] width 123 height 27
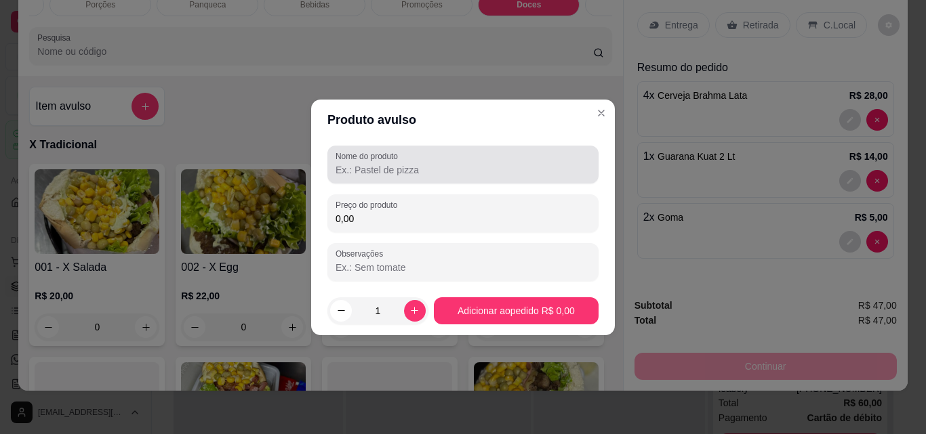
click at [380, 163] on input "Nome do produto" at bounding box center [462, 170] width 255 height 14
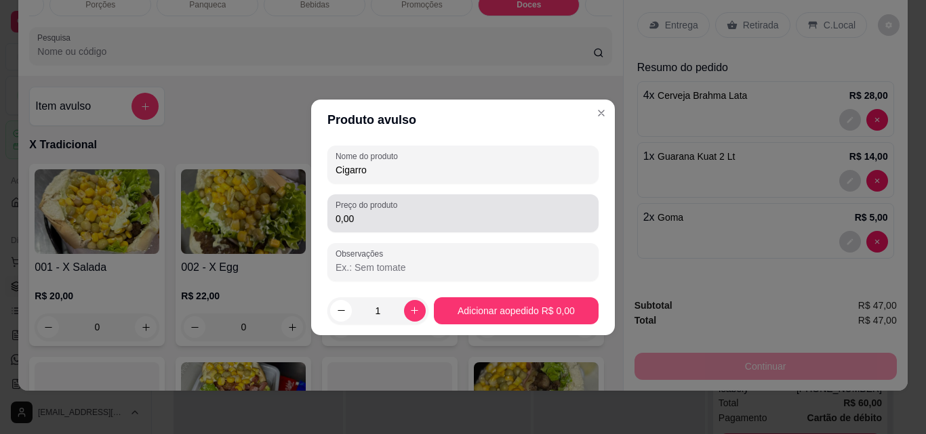
type input "Cigarro"
click at [386, 225] on input "0,00" at bounding box center [462, 219] width 255 height 14
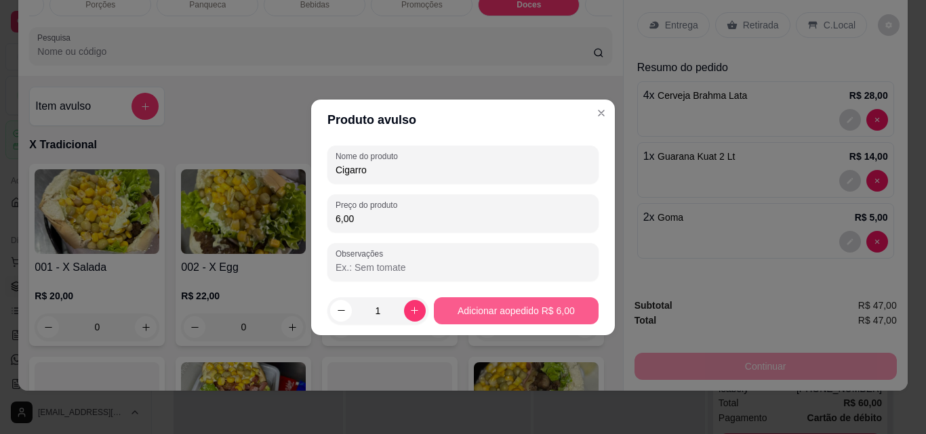
type input "6,00"
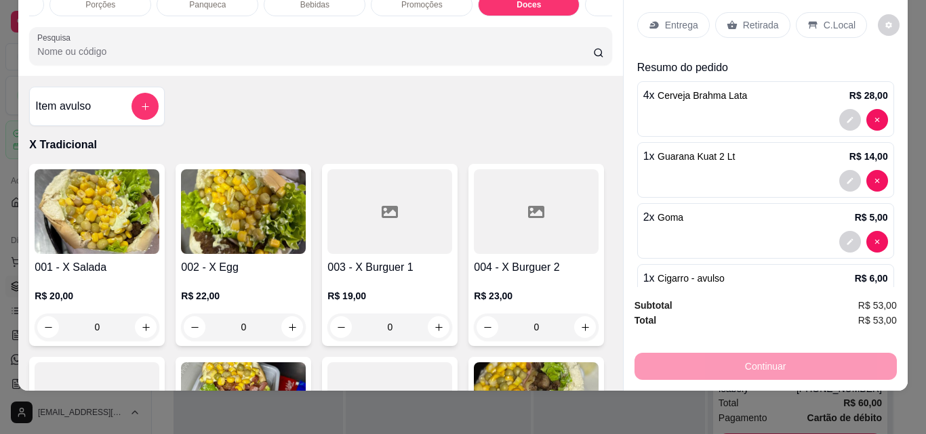
scroll to position [52, 0]
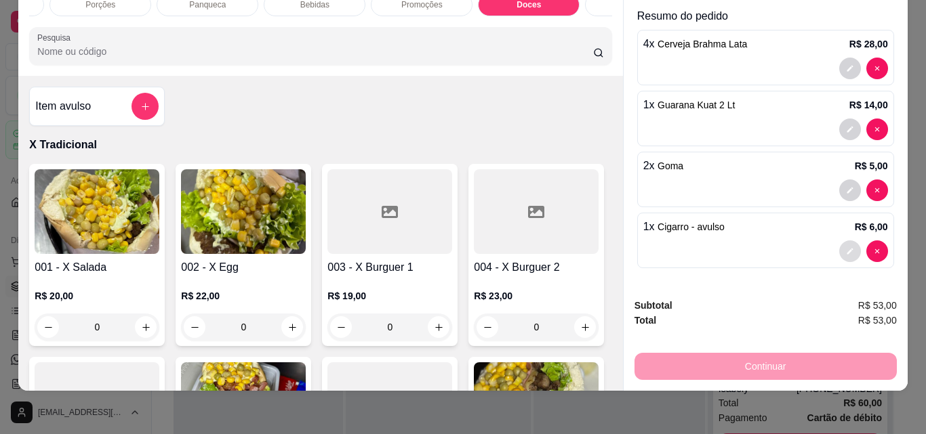
click at [839, 241] on button "decrease-product-quantity" at bounding box center [850, 252] width 22 height 22
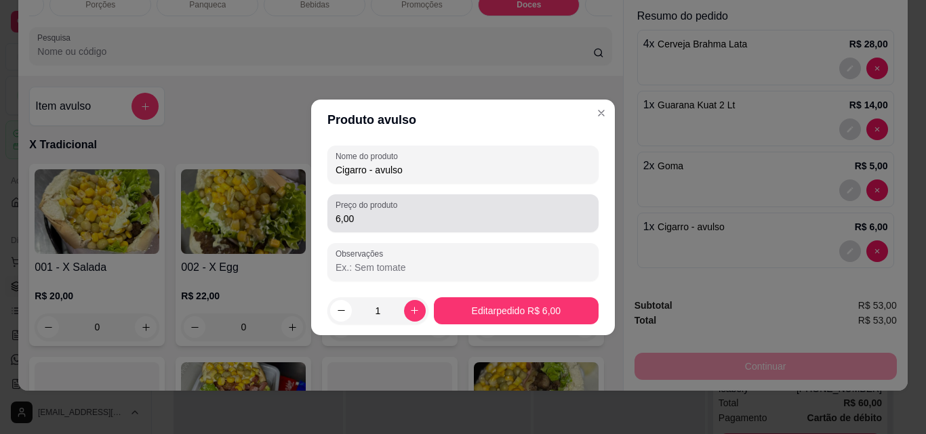
click at [356, 217] on input "6,00" at bounding box center [462, 219] width 255 height 14
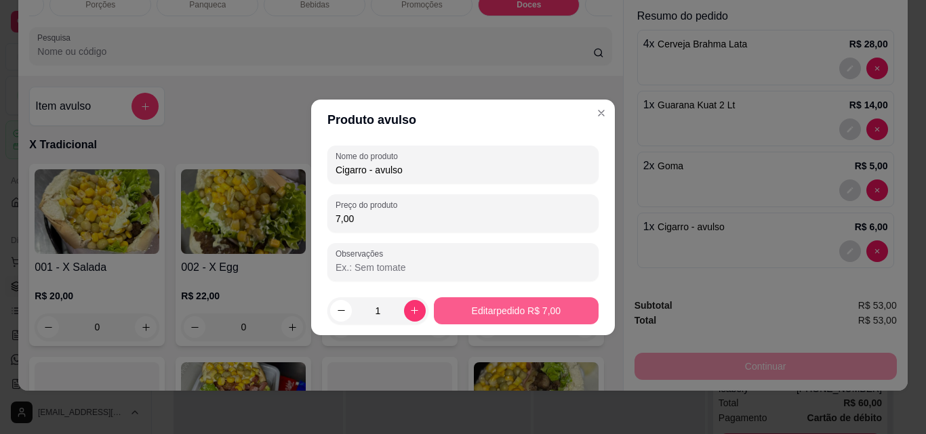
type input "7,00"
click at [551, 296] on footer "1 Editar pedido R$ 7,00" at bounding box center [463, 311] width 304 height 49
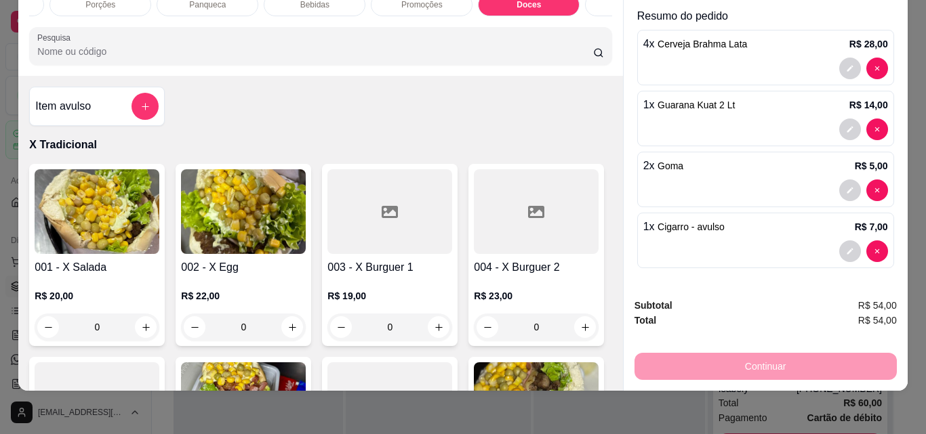
scroll to position [0, 0]
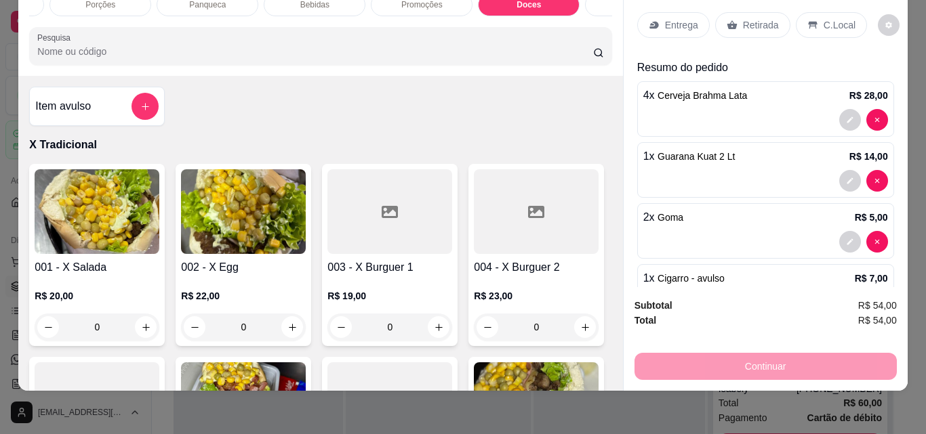
click at [815, 14] on div "C.Local" at bounding box center [831, 25] width 71 height 26
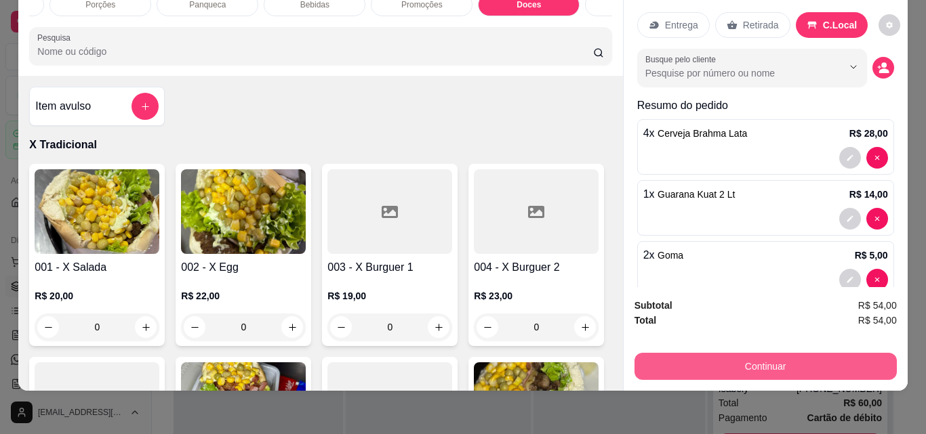
click at [735, 353] on button "Continuar" at bounding box center [765, 366] width 262 height 27
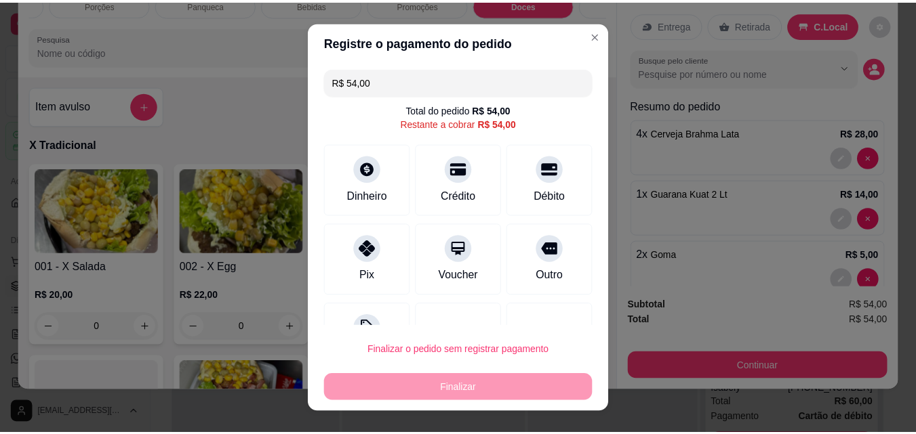
scroll to position [55, 0]
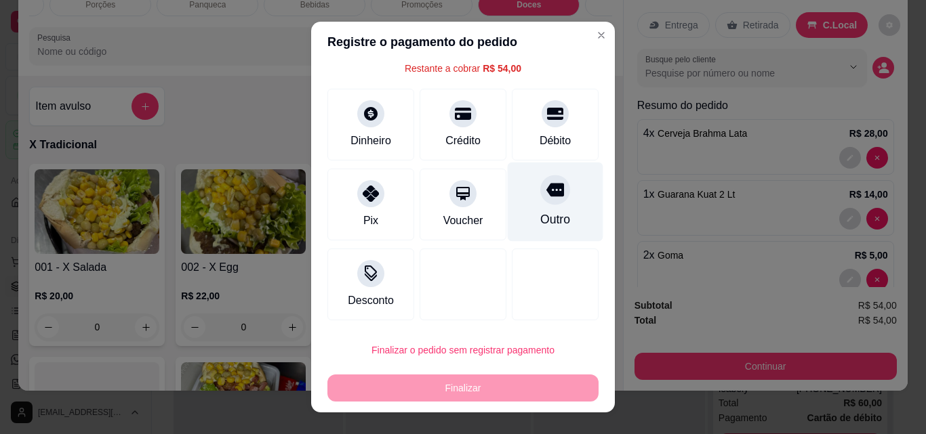
click at [510, 198] on div "Outro" at bounding box center [556, 202] width 96 height 79
type input "R$ 0,00"
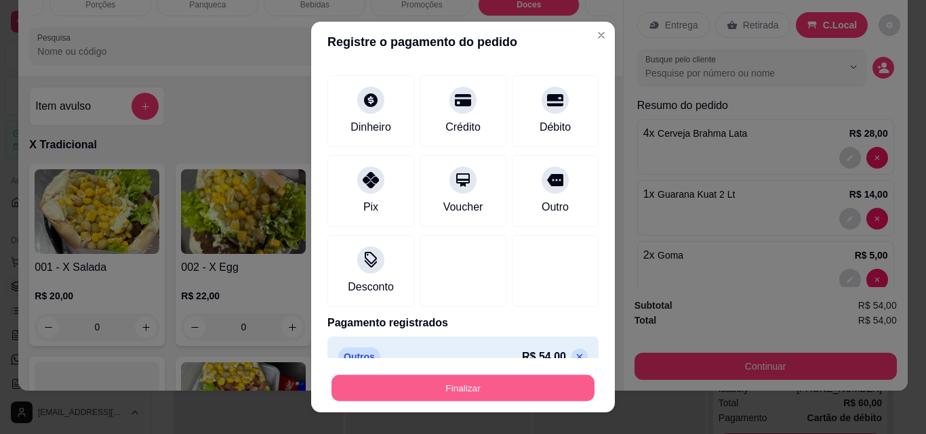
click at [474, 387] on button "Finalizar" at bounding box center [462, 388] width 263 height 26
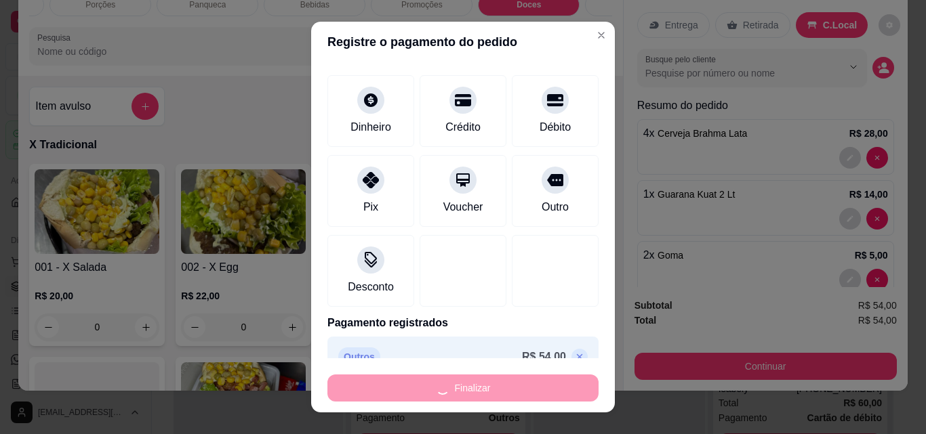
type input "0"
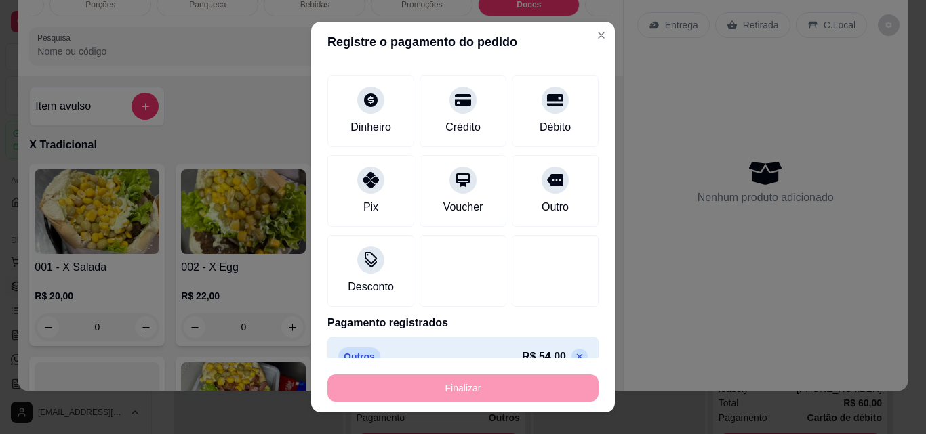
type input "-R$ 54,00"
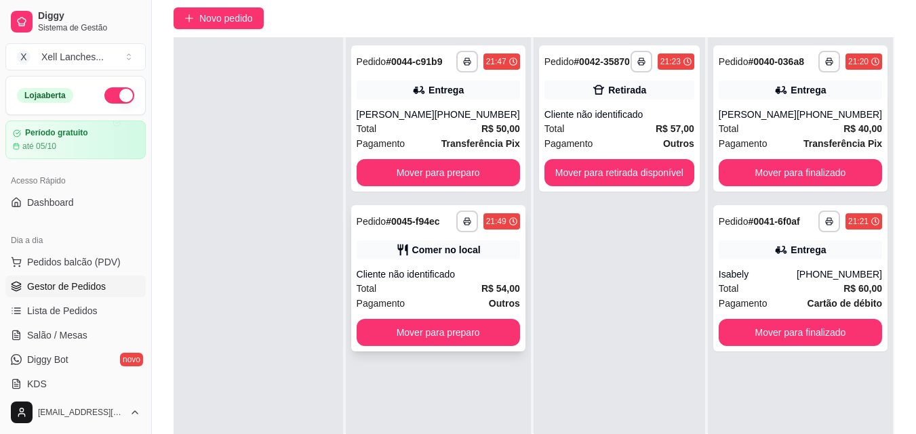
scroll to position [136, 0]
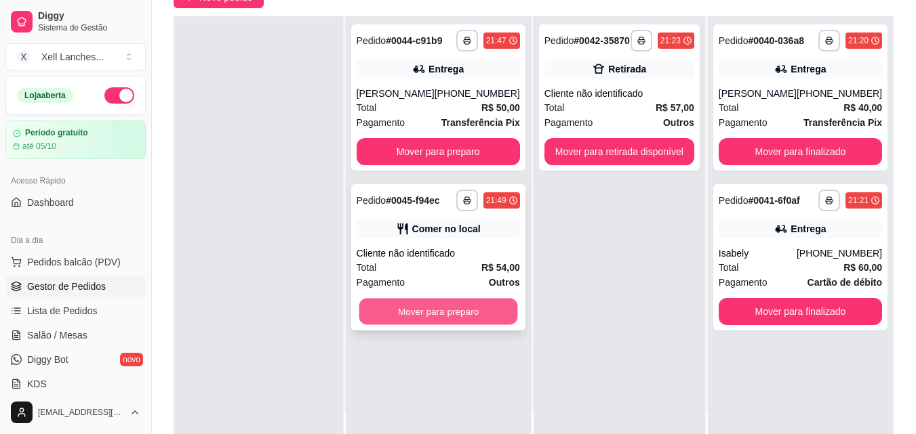
click at [470, 304] on button "Mover para preparo" at bounding box center [438, 312] width 159 height 26
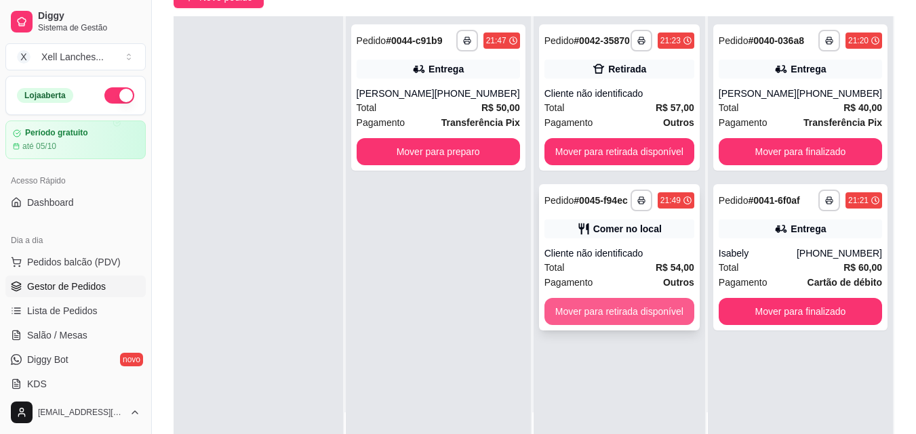
click at [626, 315] on button "Mover para retirada disponível" at bounding box center [619, 311] width 150 height 27
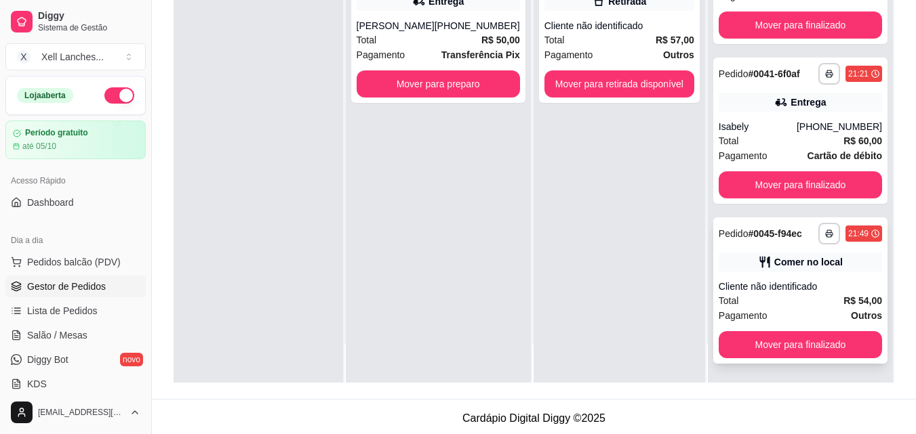
scroll to position [207, 0]
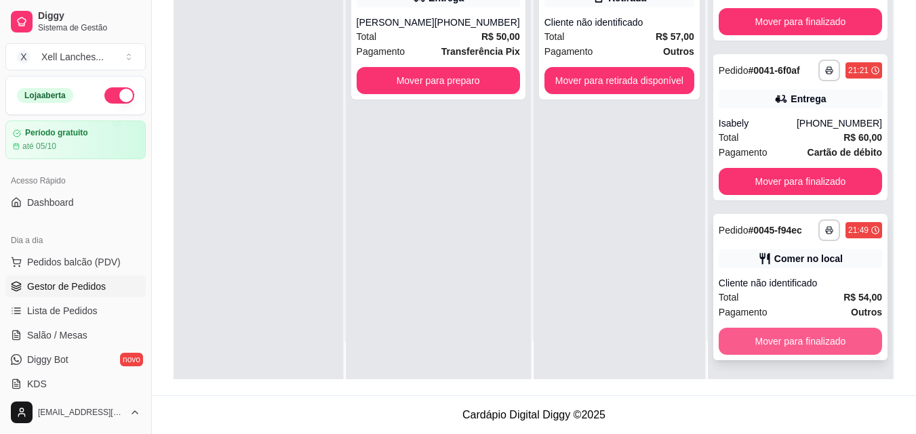
click at [781, 340] on button "Mover para finalizado" at bounding box center [799, 341] width 163 height 27
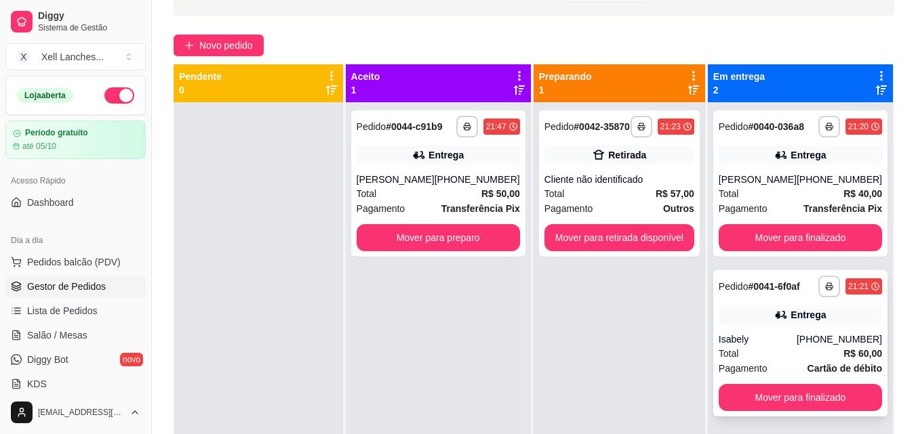
scroll to position [71, 0]
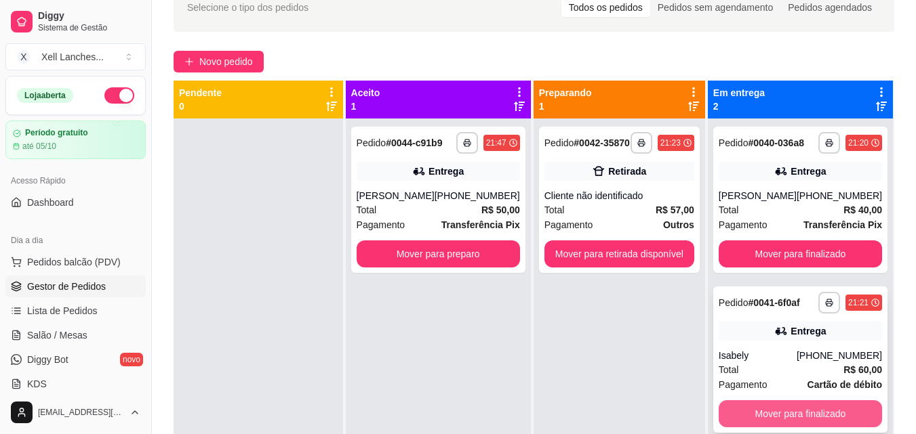
click at [760, 414] on button "Mover para finalizado" at bounding box center [799, 414] width 163 height 27
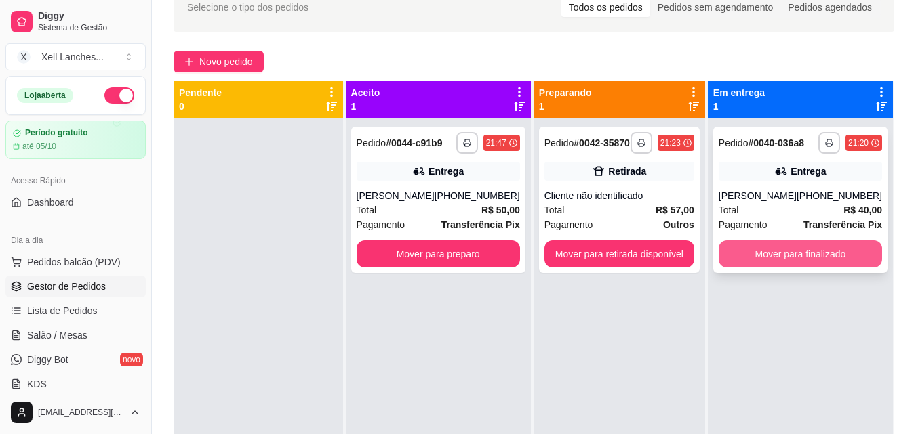
click at [783, 249] on button "Mover para finalizado" at bounding box center [799, 254] width 163 height 27
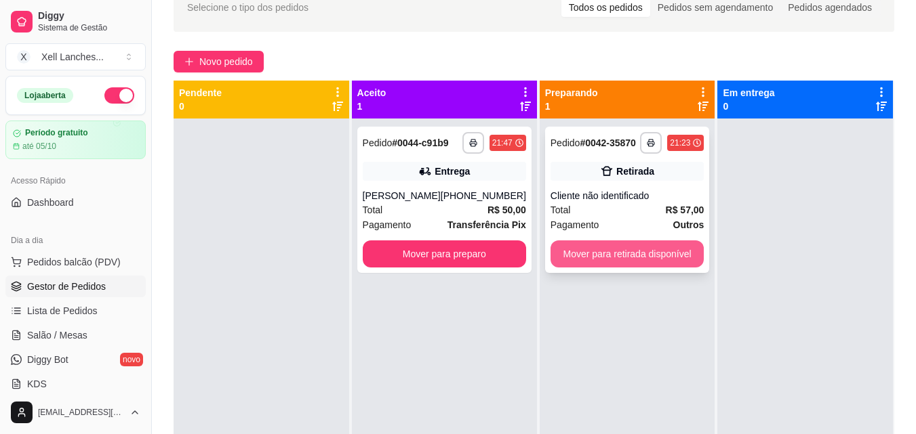
click at [639, 260] on button "Mover para retirada disponível" at bounding box center [627, 254] width 154 height 27
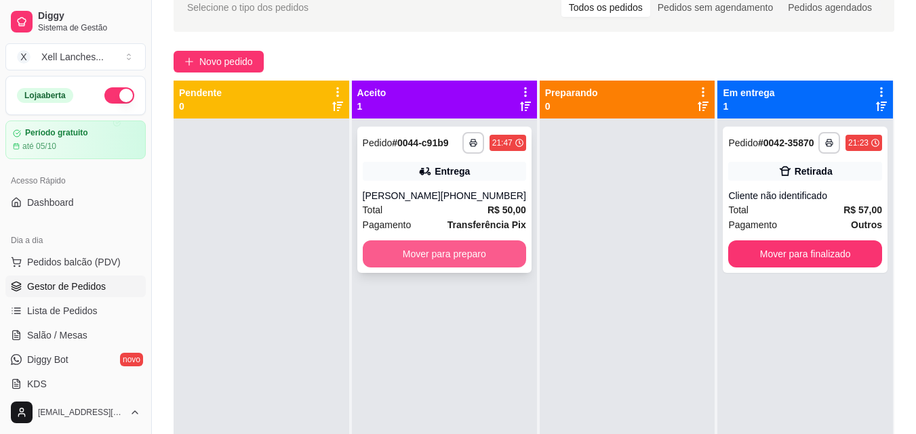
click at [462, 255] on button "Mover para preparo" at bounding box center [444, 254] width 163 height 27
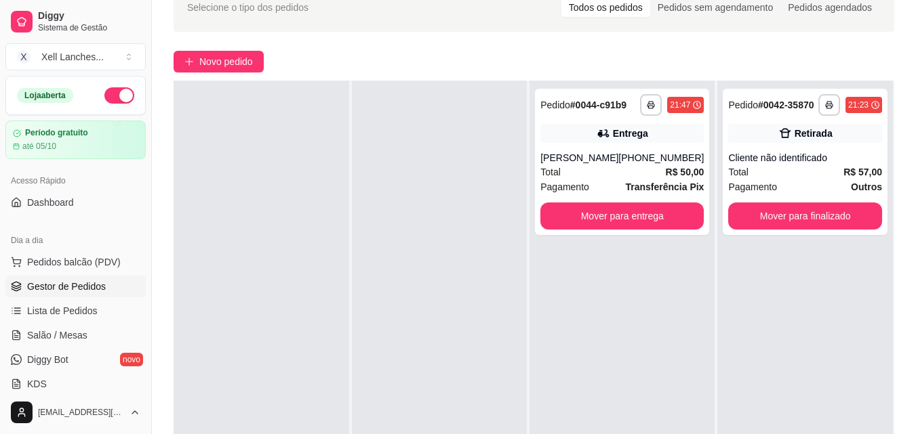
scroll to position [0, 0]
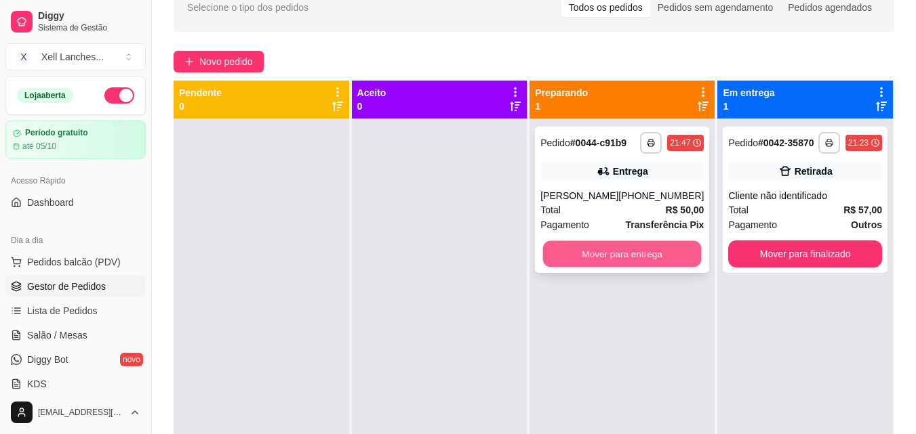
click at [636, 259] on button "Mover para entrega" at bounding box center [622, 254] width 159 height 26
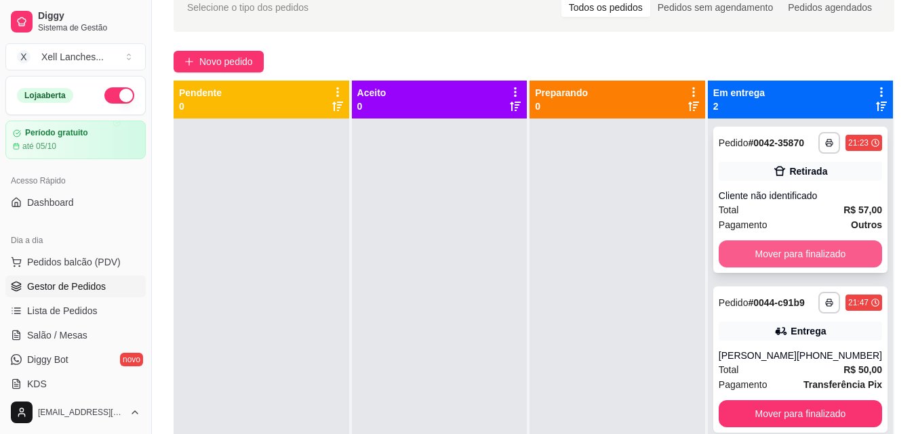
click at [821, 255] on button "Mover para finalizado" at bounding box center [799, 254] width 163 height 27
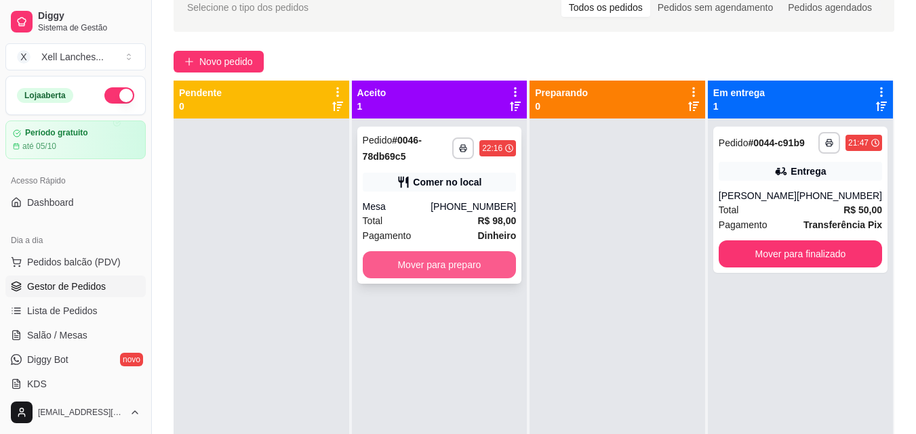
click at [460, 274] on button "Mover para preparo" at bounding box center [440, 264] width 154 height 27
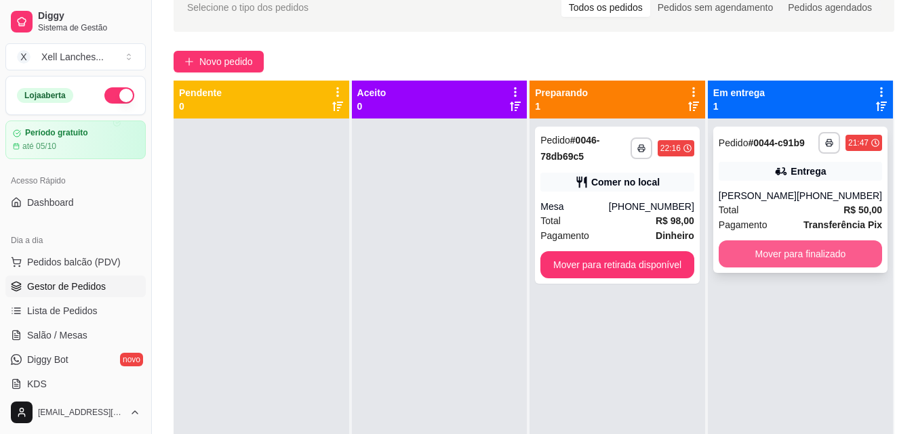
click at [829, 253] on button "Mover para finalizado" at bounding box center [799, 254] width 163 height 27
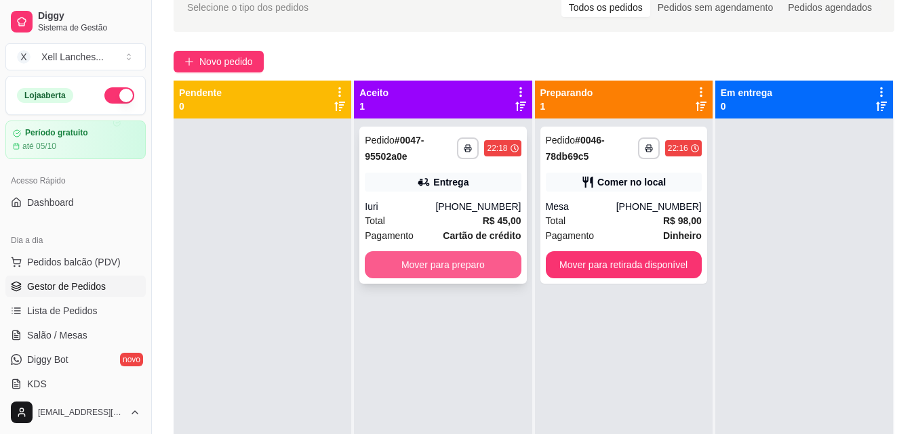
click at [443, 264] on button "Mover para preparo" at bounding box center [443, 264] width 156 height 27
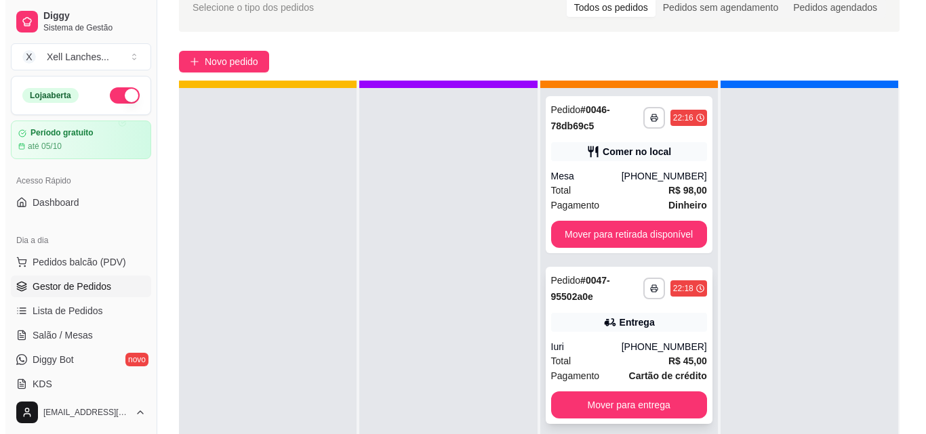
scroll to position [38, 0]
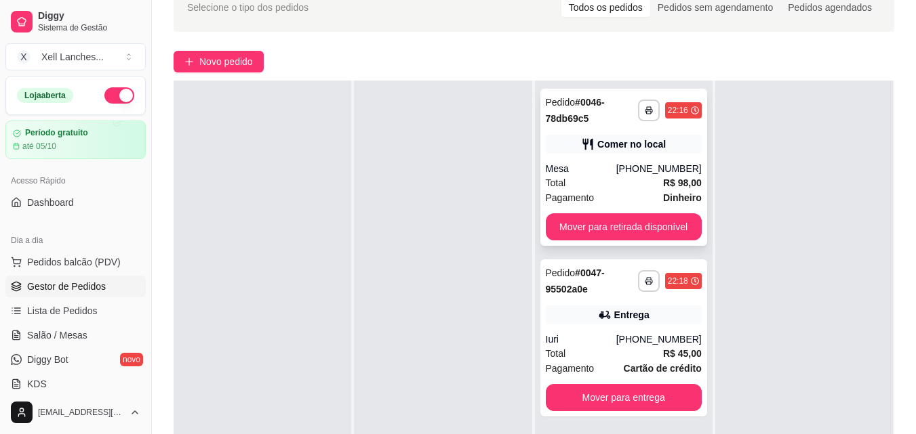
click at [634, 155] on div "**********" at bounding box center [623, 167] width 167 height 157
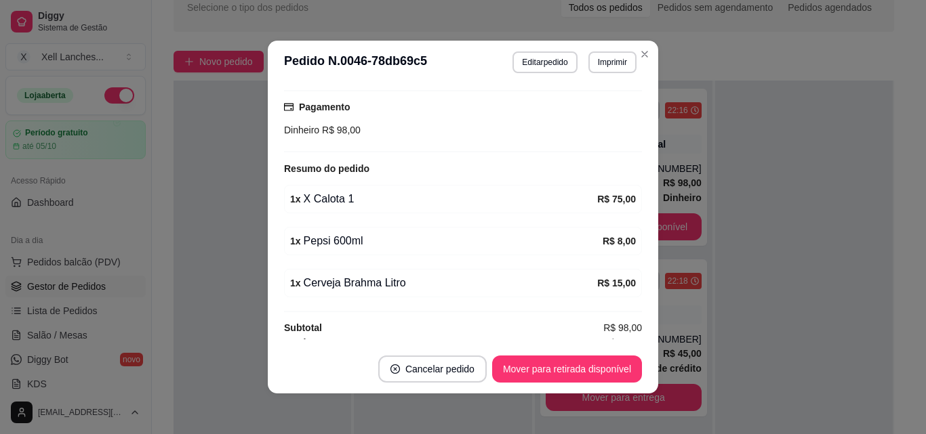
scroll to position [214, 0]
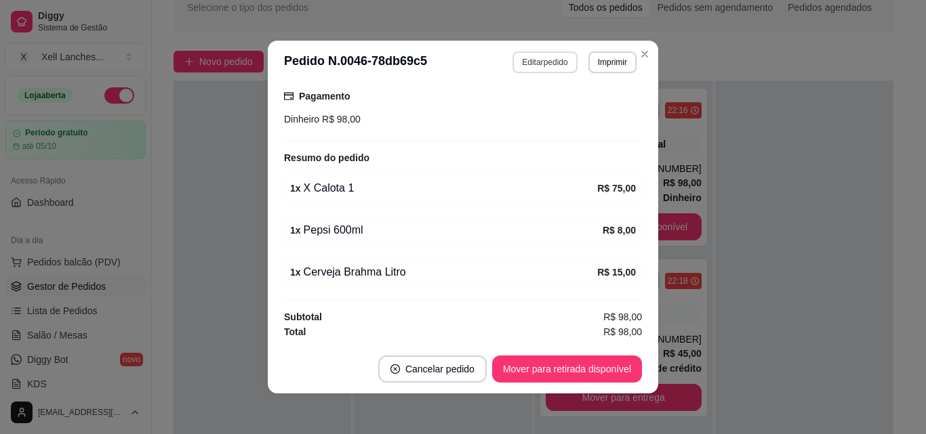
click at [537, 61] on button "Editar pedido" at bounding box center [544, 63] width 64 height 22
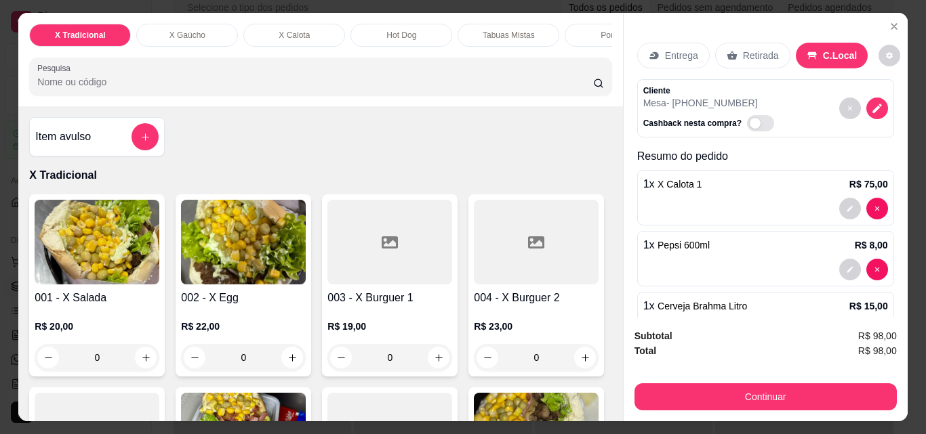
click at [433, 363] on div "0" at bounding box center [389, 357] width 125 height 27
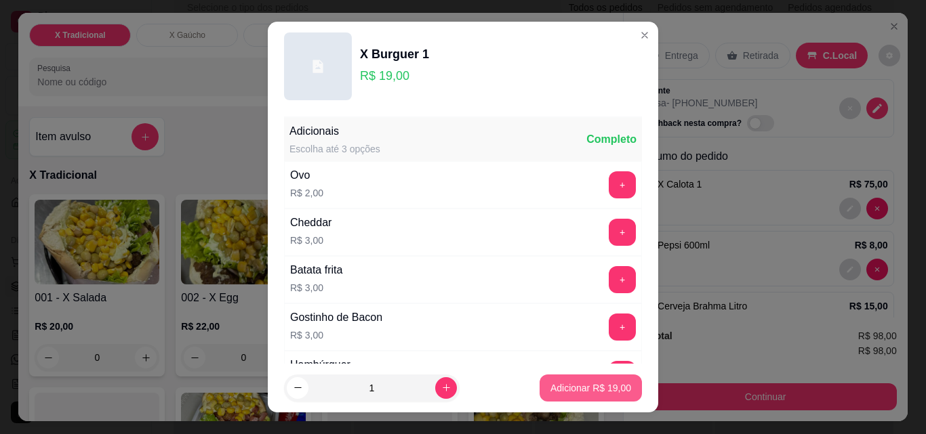
click at [580, 388] on p "Adicionar R$ 19,00" at bounding box center [590, 389] width 81 height 14
type input "1"
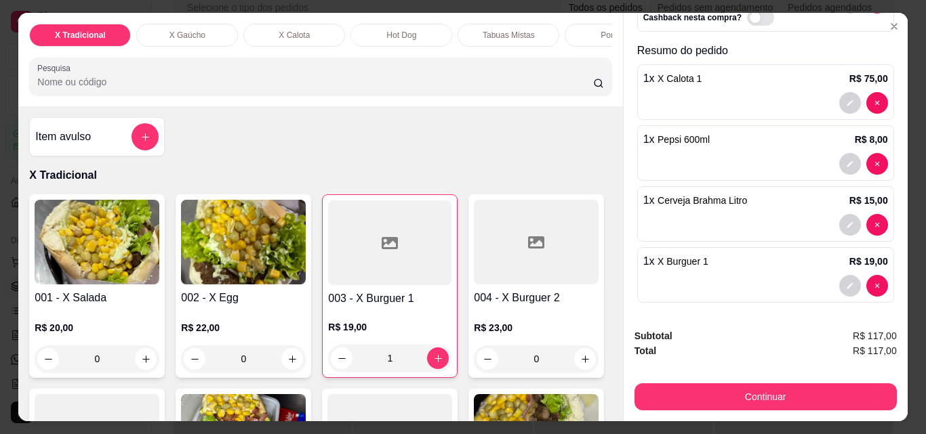
scroll to position [110, 0]
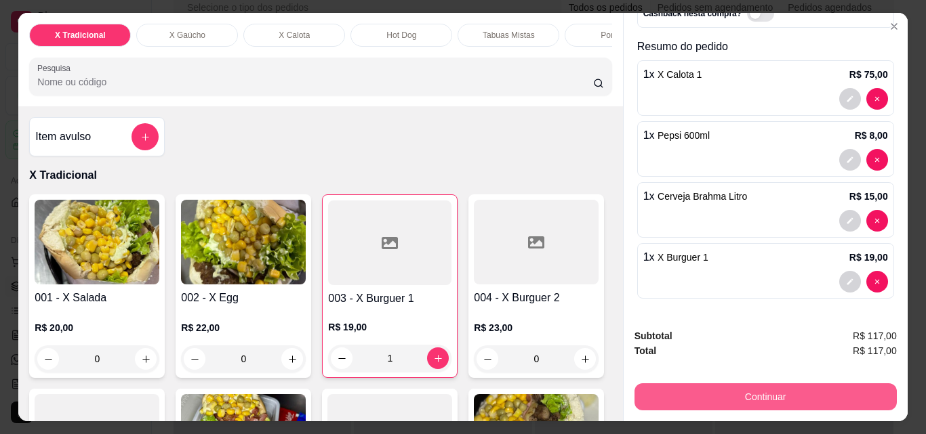
click at [770, 405] on button "Continuar" at bounding box center [765, 397] width 262 height 27
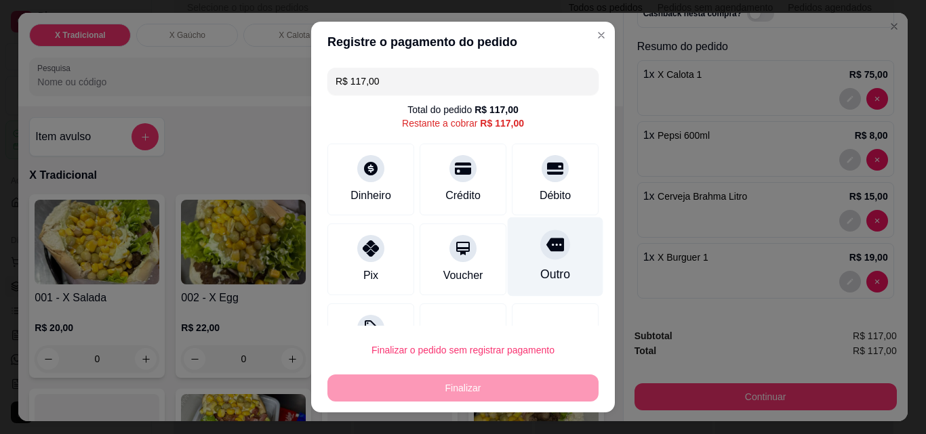
click at [555, 272] on div "Outro" at bounding box center [556, 257] width 96 height 79
type input "R$ 0,00"
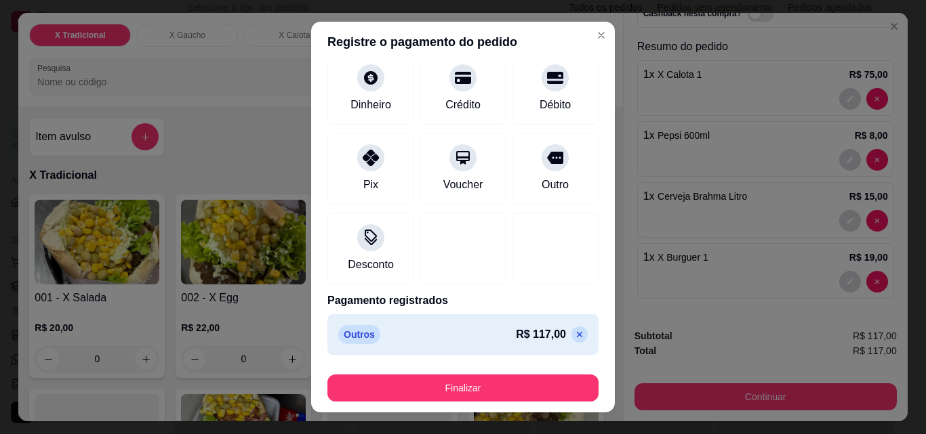
scroll to position [79, 0]
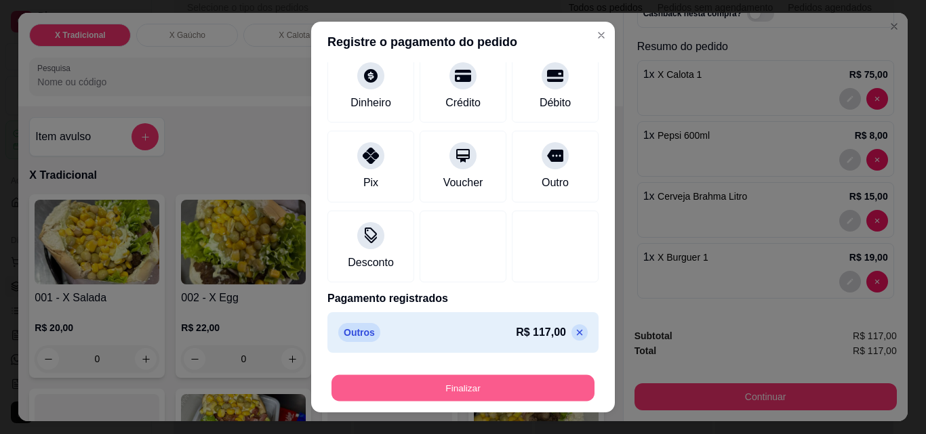
click at [474, 382] on button "Finalizar" at bounding box center [462, 388] width 263 height 26
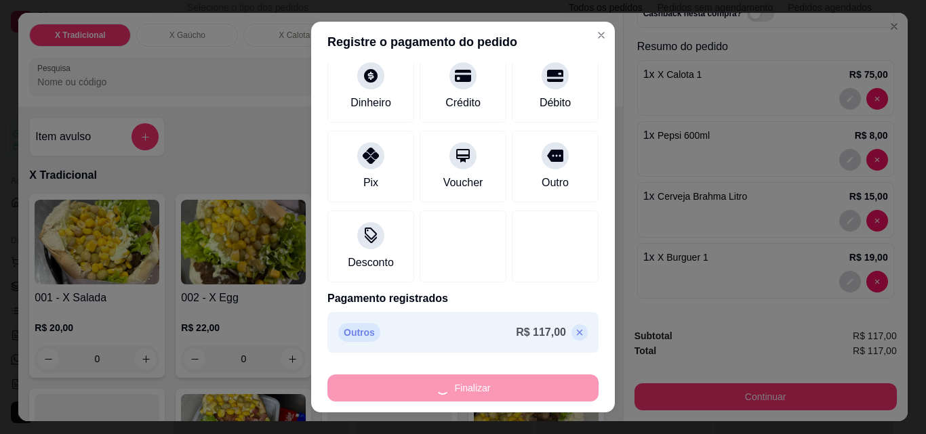
type input "0"
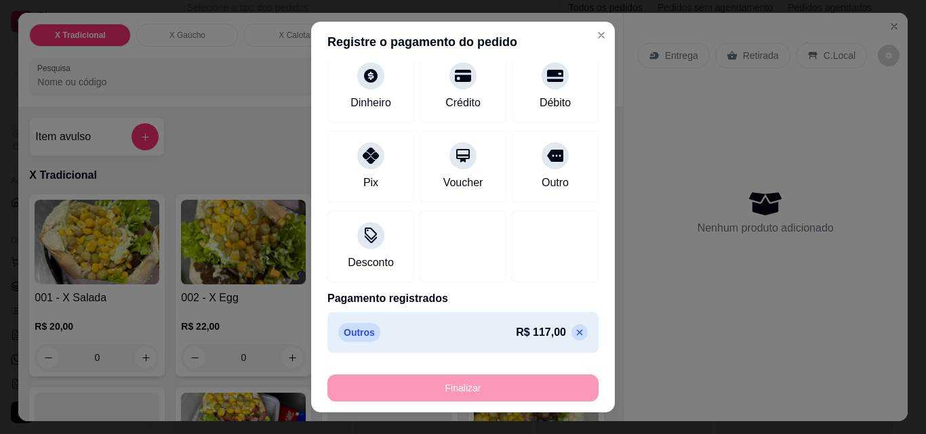
type input "-R$ 117,00"
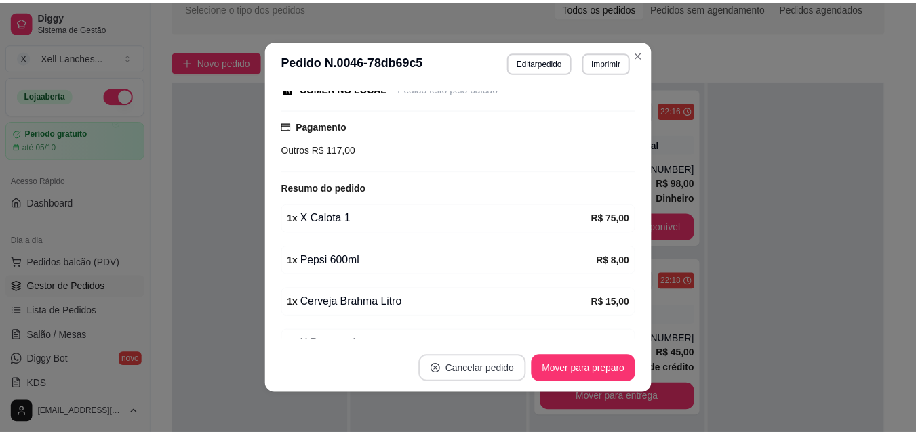
scroll to position [244, 0]
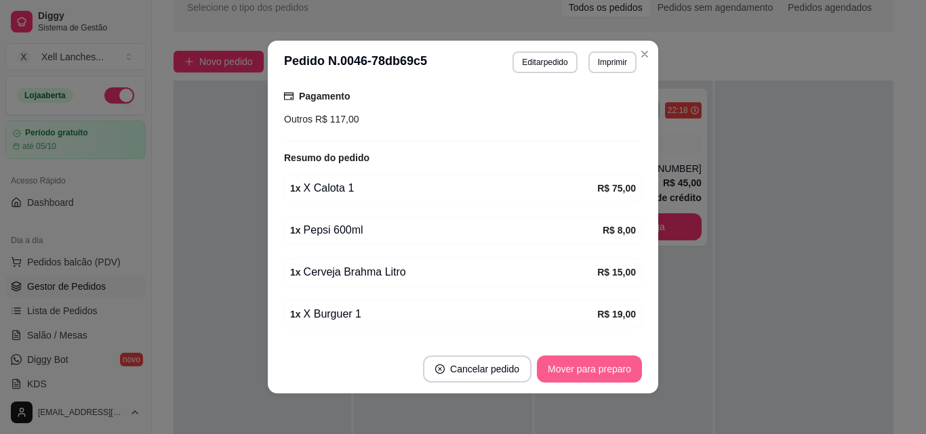
click at [607, 366] on button "Mover para preparo" at bounding box center [589, 369] width 105 height 27
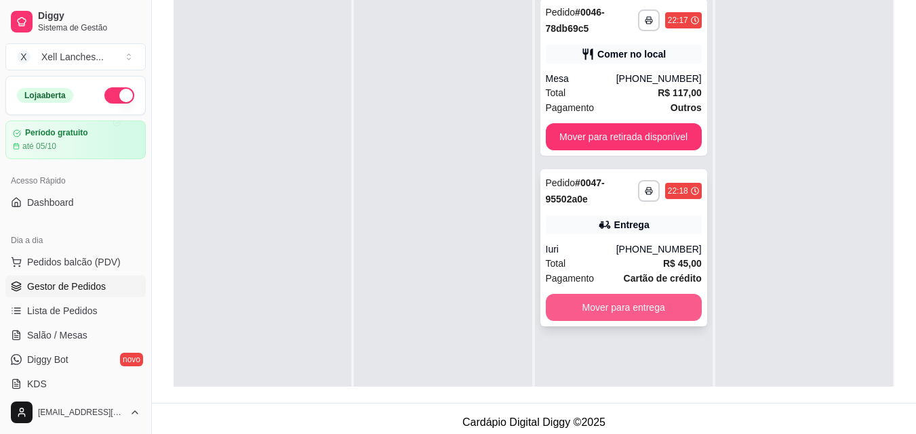
scroll to position [136, 0]
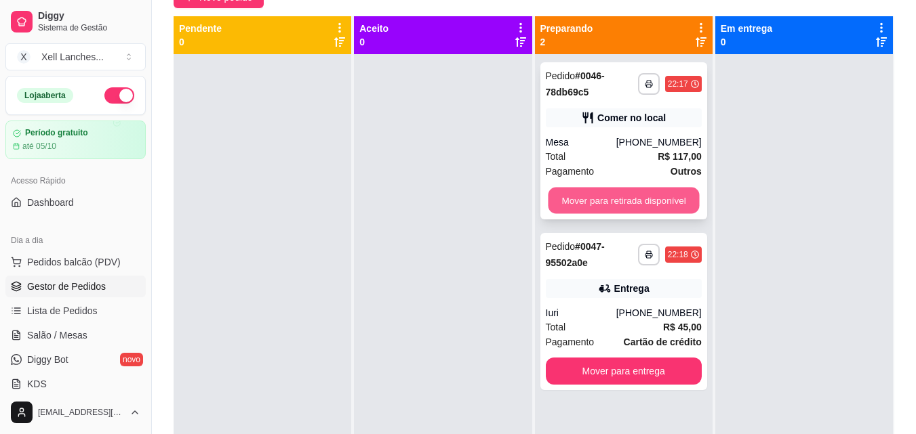
click at [607, 201] on button "Mover para retirada disponível" at bounding box center [623, 201] width 151 height 26
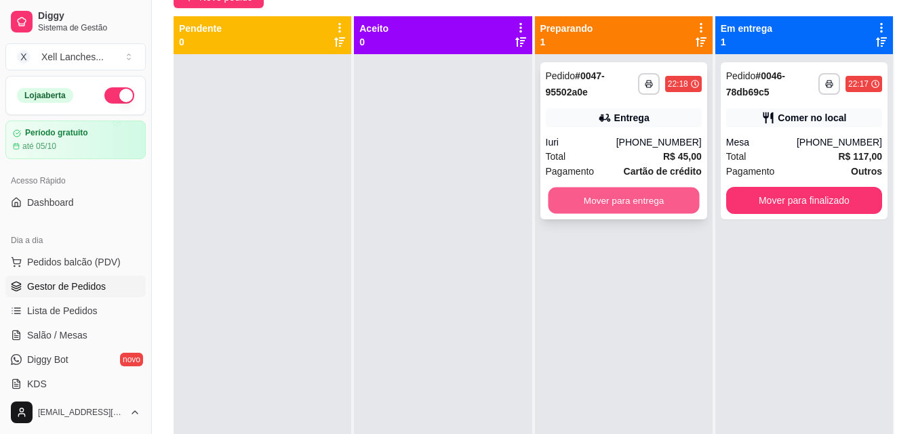
click at [613, 212] on button "Mover para entrega" at bounding box center [623, 201] width 151 height 26
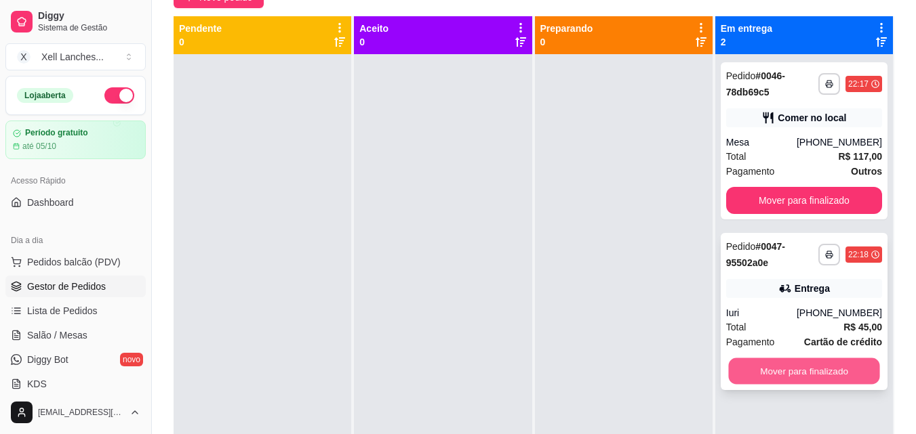
click at [821, 377] on button "Mover para finalizado" at bounding box center [803, 372] width 151 height 26
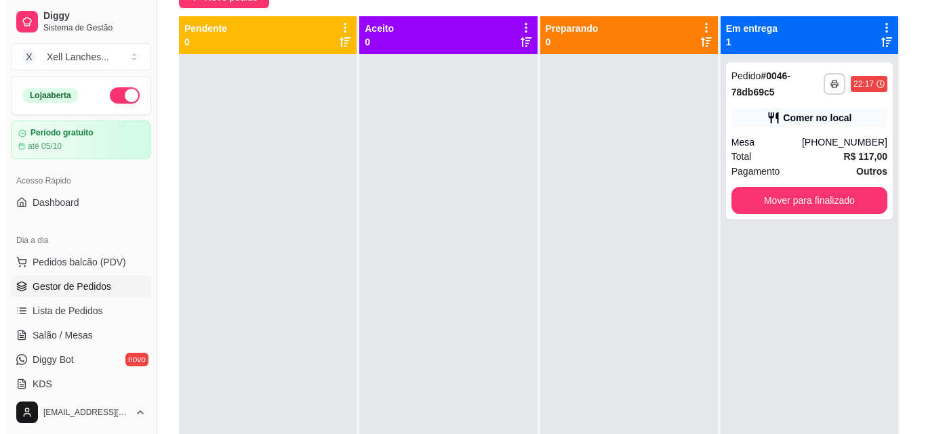
scroll to position [0, 0]
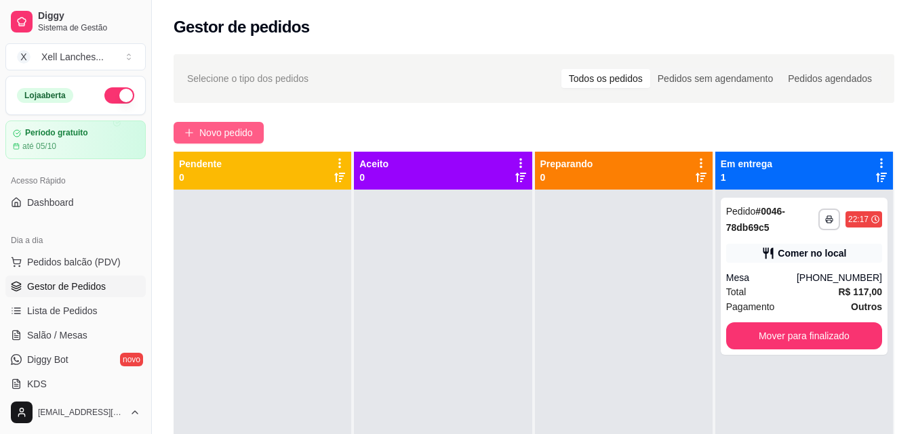
click at [251, 127] on span "Novo pedido" at bounding box center [226, 132] width 54 height 15
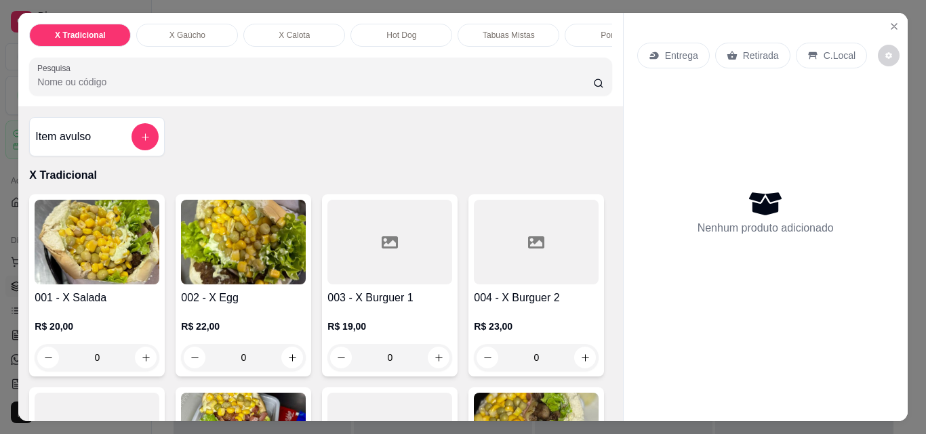
click at [486, 38] on div "Tabuas Mistas" at bounding box center [508, 35] width 102 height 23
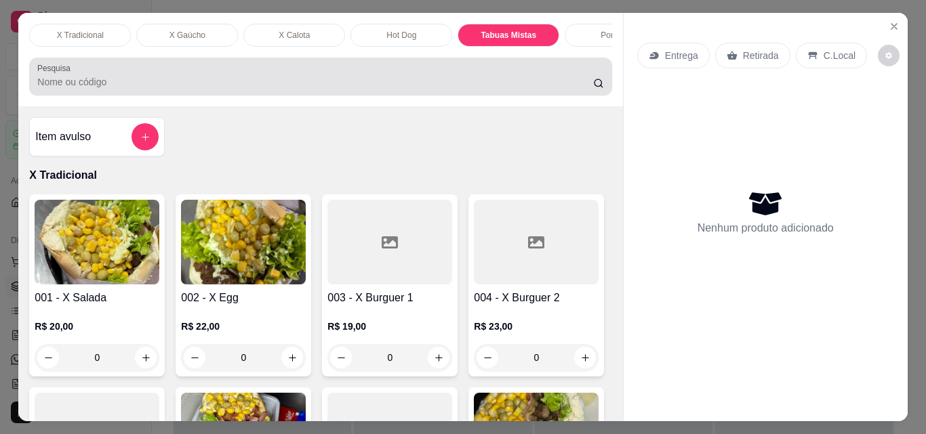
scroll to position [35, 0]
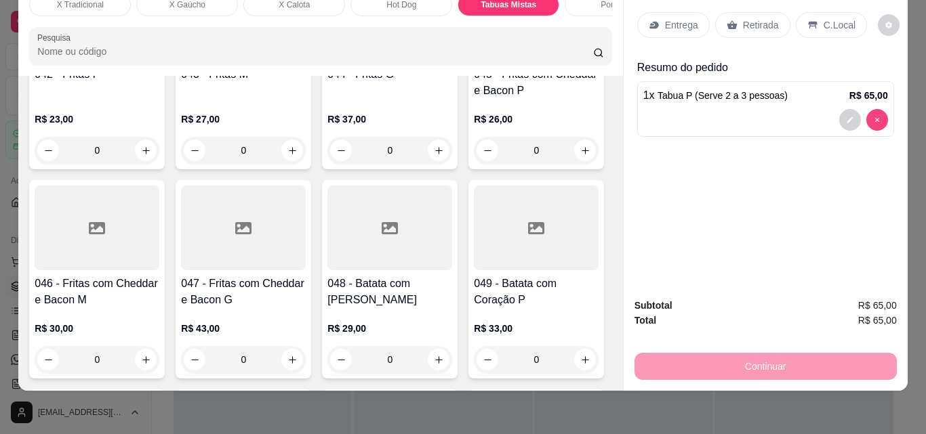
type input "0"
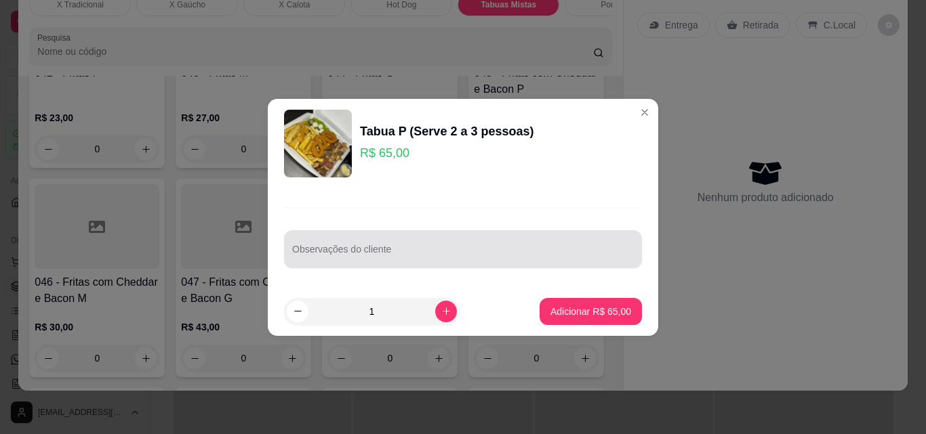
click at [499, 254] on input "Observações do cliente" at bounding box center [463, 255] width 342 height 14
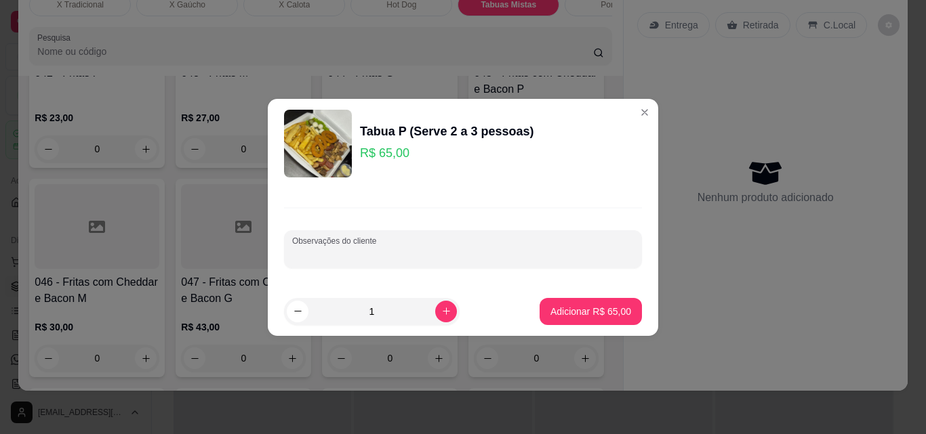
click at [380, 243] on div at bounding box center [463, 249] width 342 height 27
type input "sem carne sem picles sem aipim"
click at [568, 306] on p "Adicionar R$ 65,00" at bounding box center [590, 312] width 81 height 14
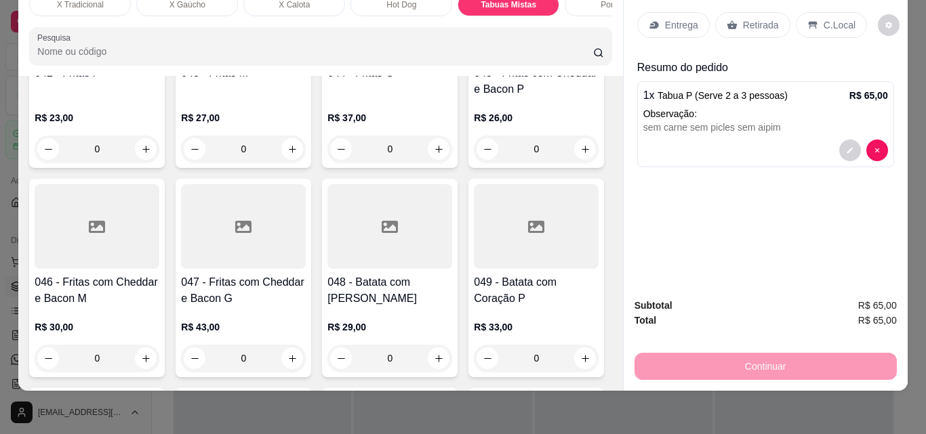
click at [734, 12] on div "Retirada" at bounding box center [752, 25] width 75 height 26
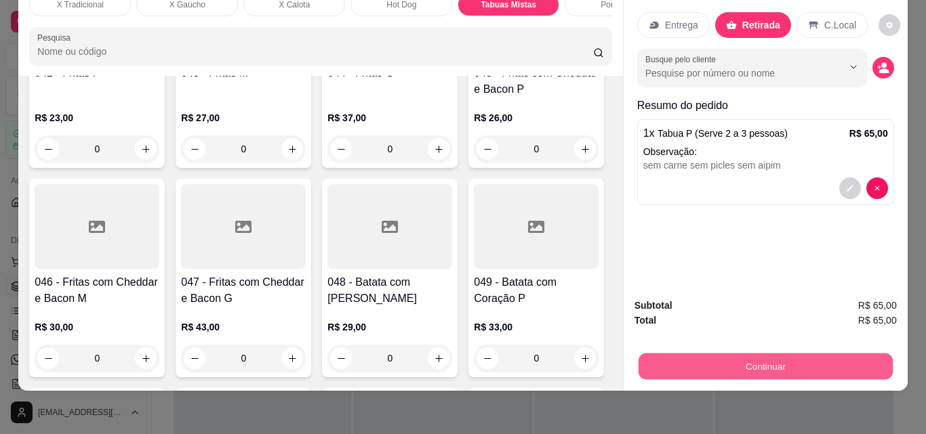
click at [769, 354] on button "Continuar" at bounding box center [765, 366] width 254 height 26
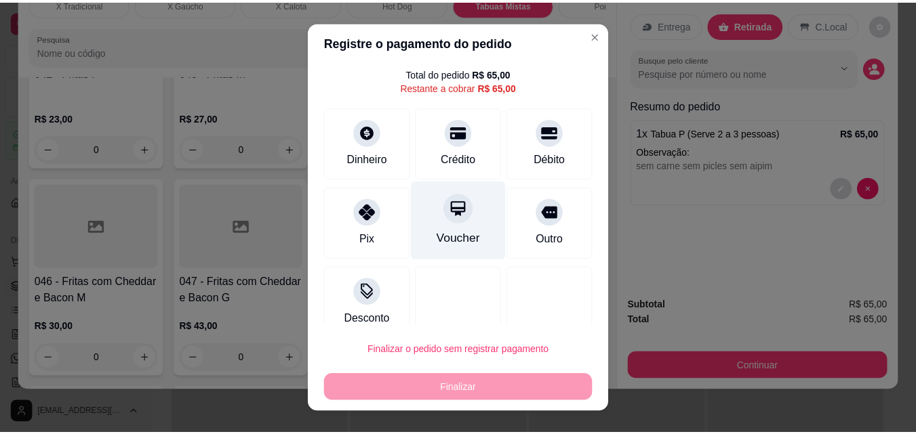
scroll to position [55, 0]
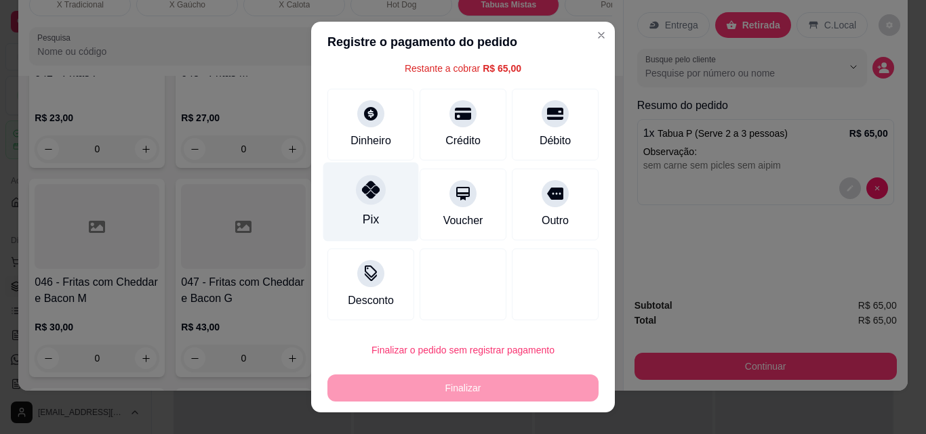
click at [377, 206] on div "Pix" at bounding box center [371, 202] width 96 height 79
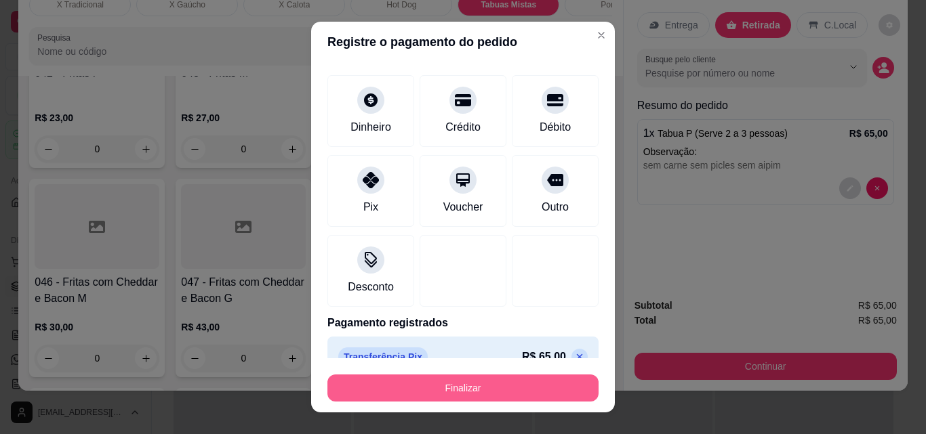
click at [492, 380] on button "Finalizar" at bounding box center [462, 388] width 271 height 27
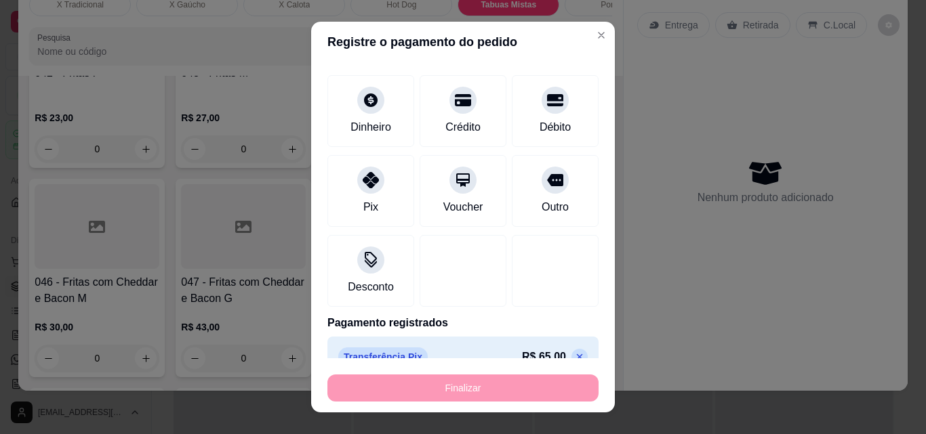
type input "-R$ 65,00"
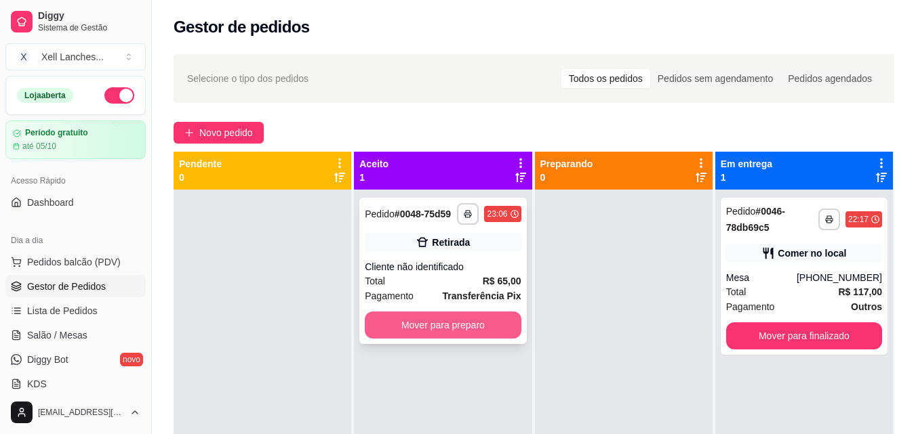
click at [453, 329] on button "Mover para preparo" at bounding box center [443, 325] width 156 height 27
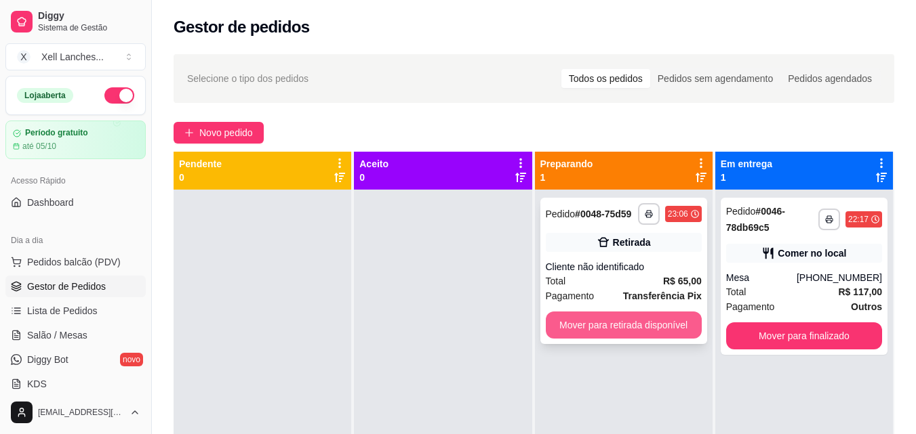
click at [620, 327] on button "Mover para retirada disponível" at bounding box center [624, 325] width 156 height 27
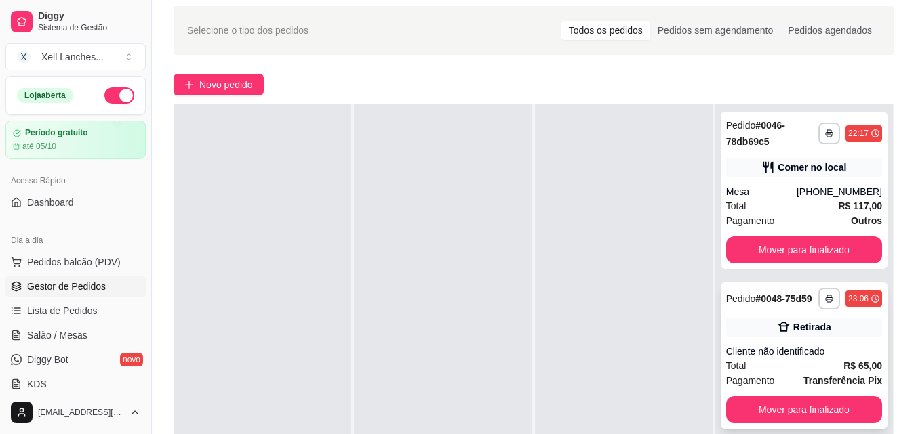
scroll to position [203, 0]
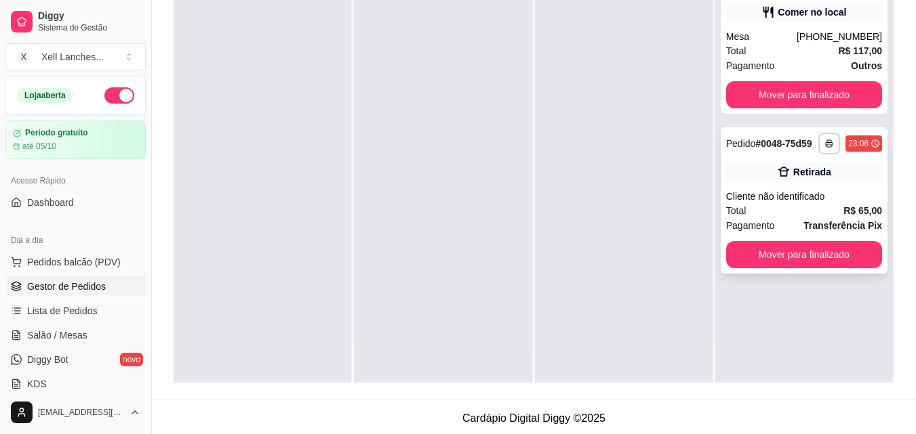
click at [793, 312] on div "**********" at bounding box center [804, 165] width 178 height 434
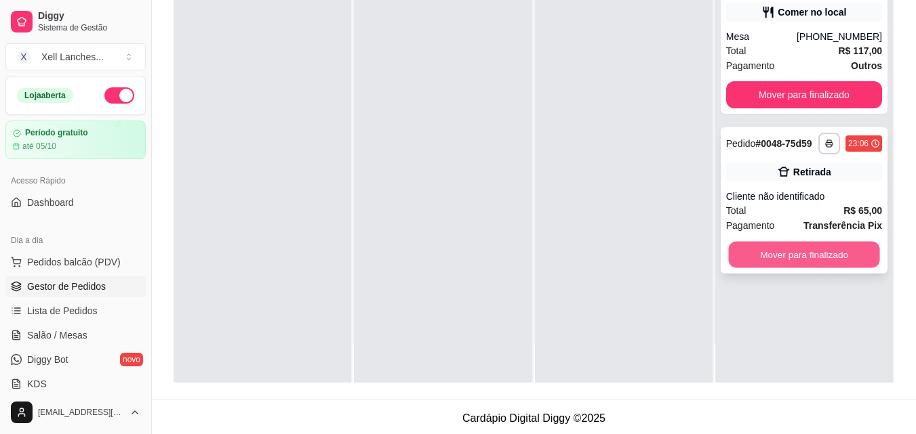
click at [807, 256] on button "Mover para finalizado" at bounding box center [803, 255] width 151 height 26
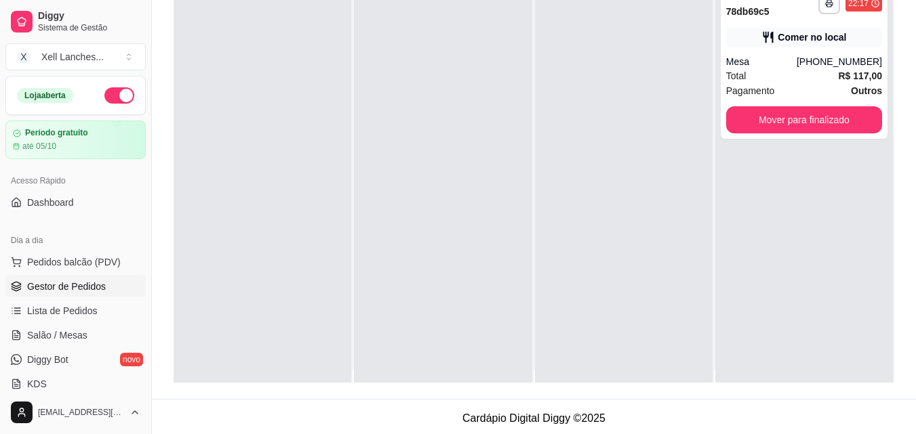
scroll to position [0, 0]
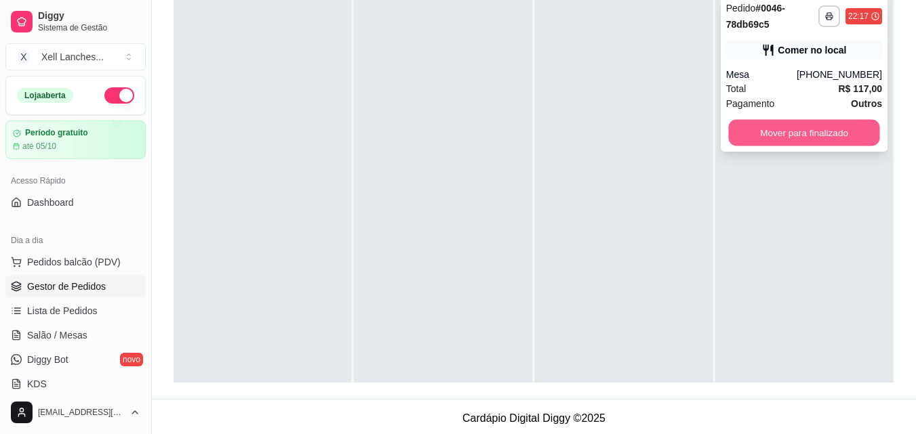
click at [819, 126] on button "Mover para finalizado" at bounding box center [803, 133] width 151 height 26
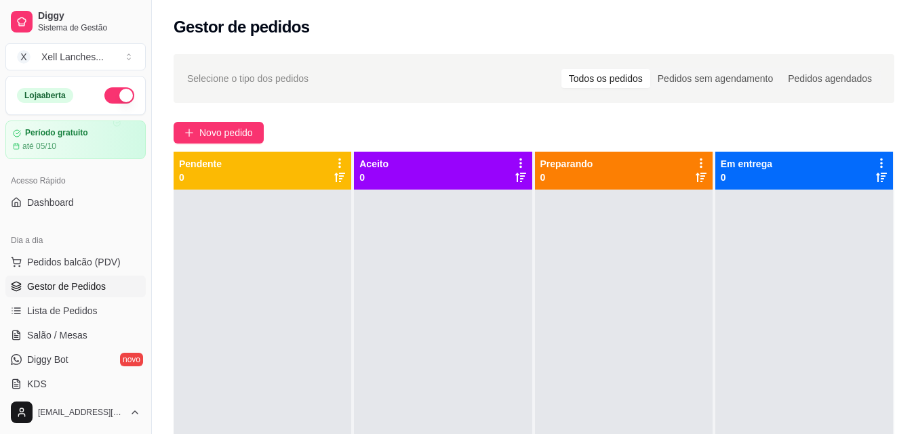
click at [110, 100] on button "button" at bounding box center [119, 95] width 30 height 16
